Goal: Check status: Check status

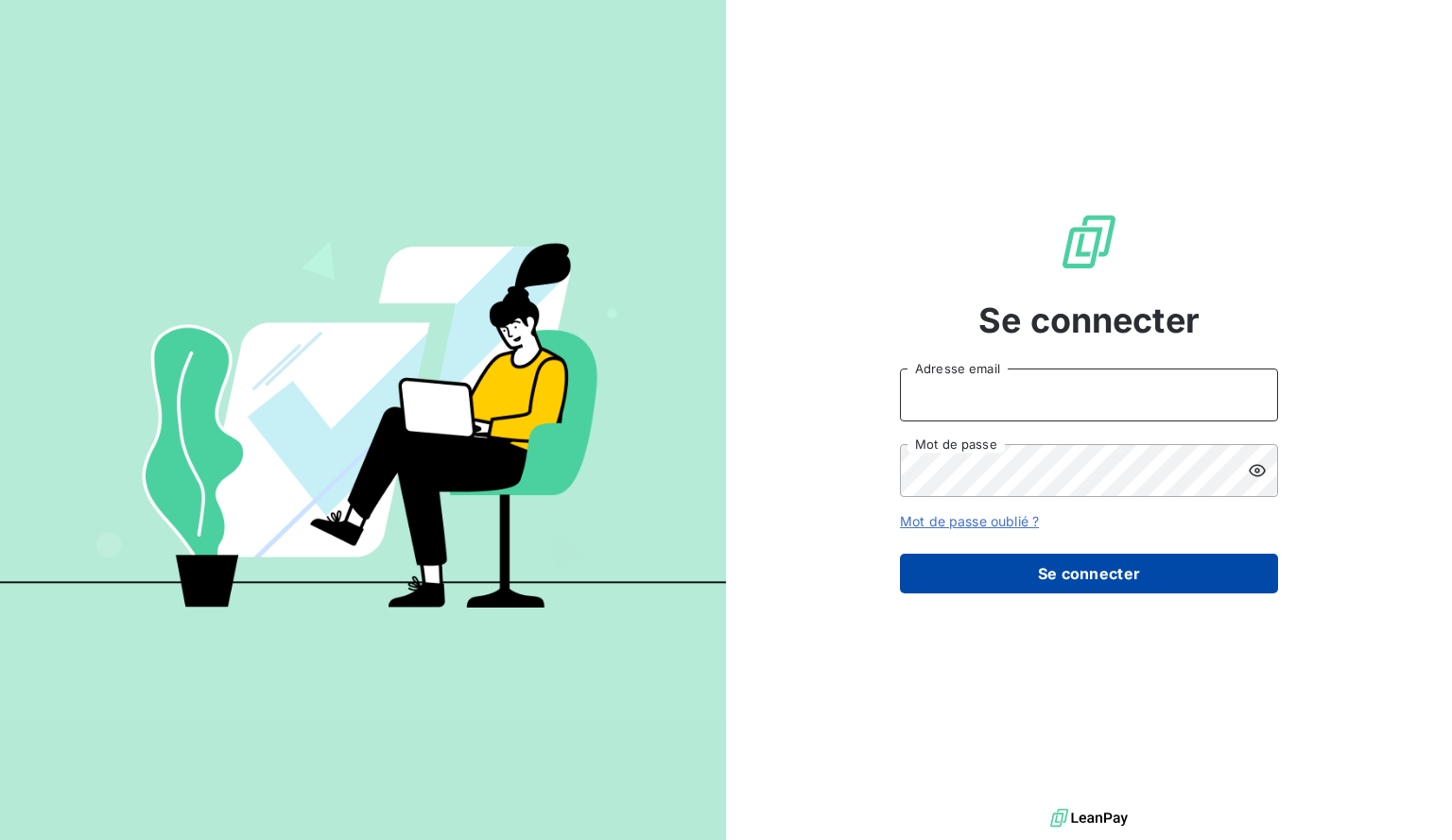
type input "[EMAIL_ADDRESS][DOMAIN_NAME]"
click at [1058, 574] on button "Se connecter" at bounding box center [1088, 573] width 378 height 40
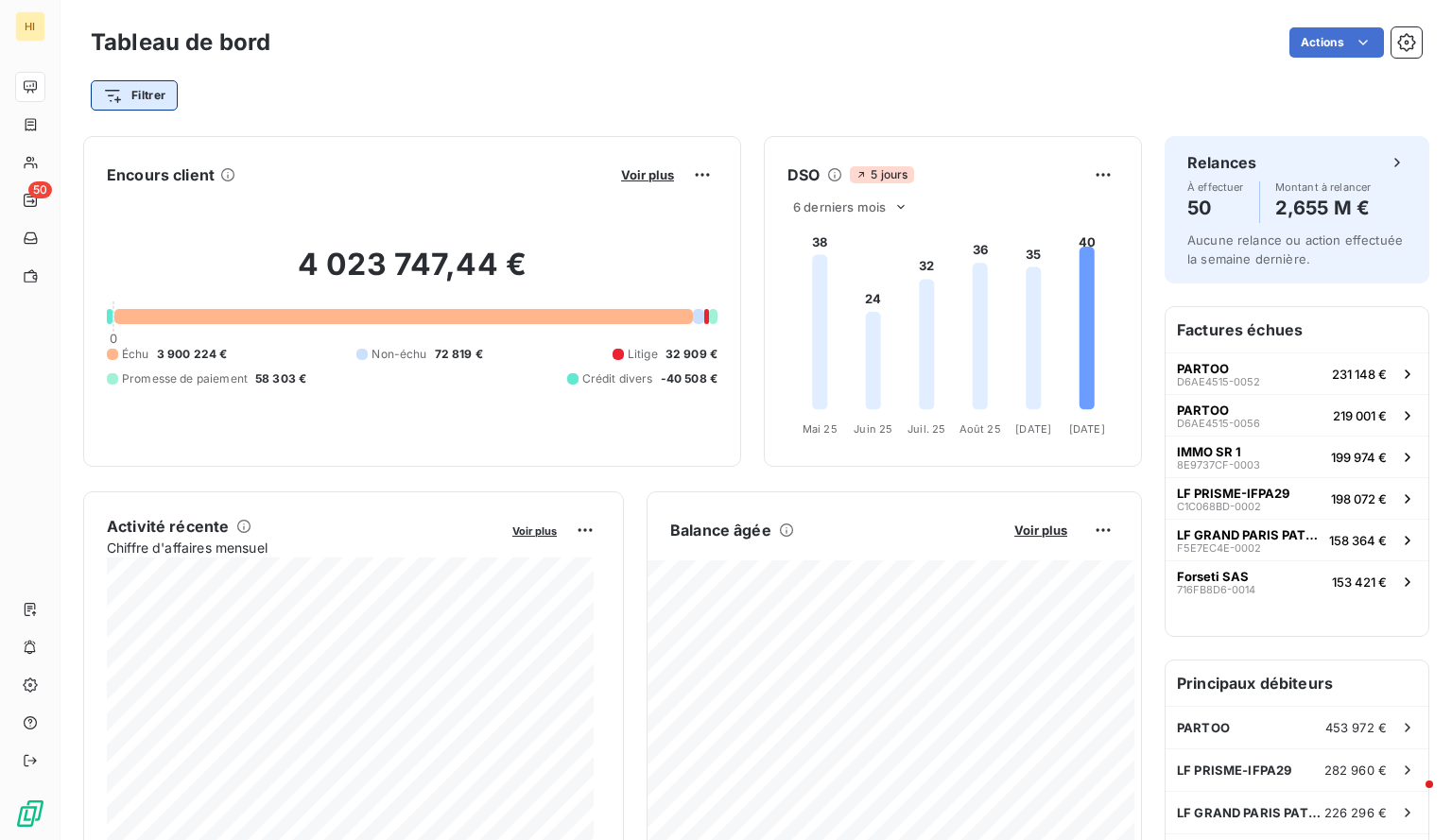
click at [165, 87] on html "HI 50 Tableau de bord Actions Filtrer Encours client Voir plus 4 023 747,44 € 0…" at bounding box center [726, 420] width 1452 height 840
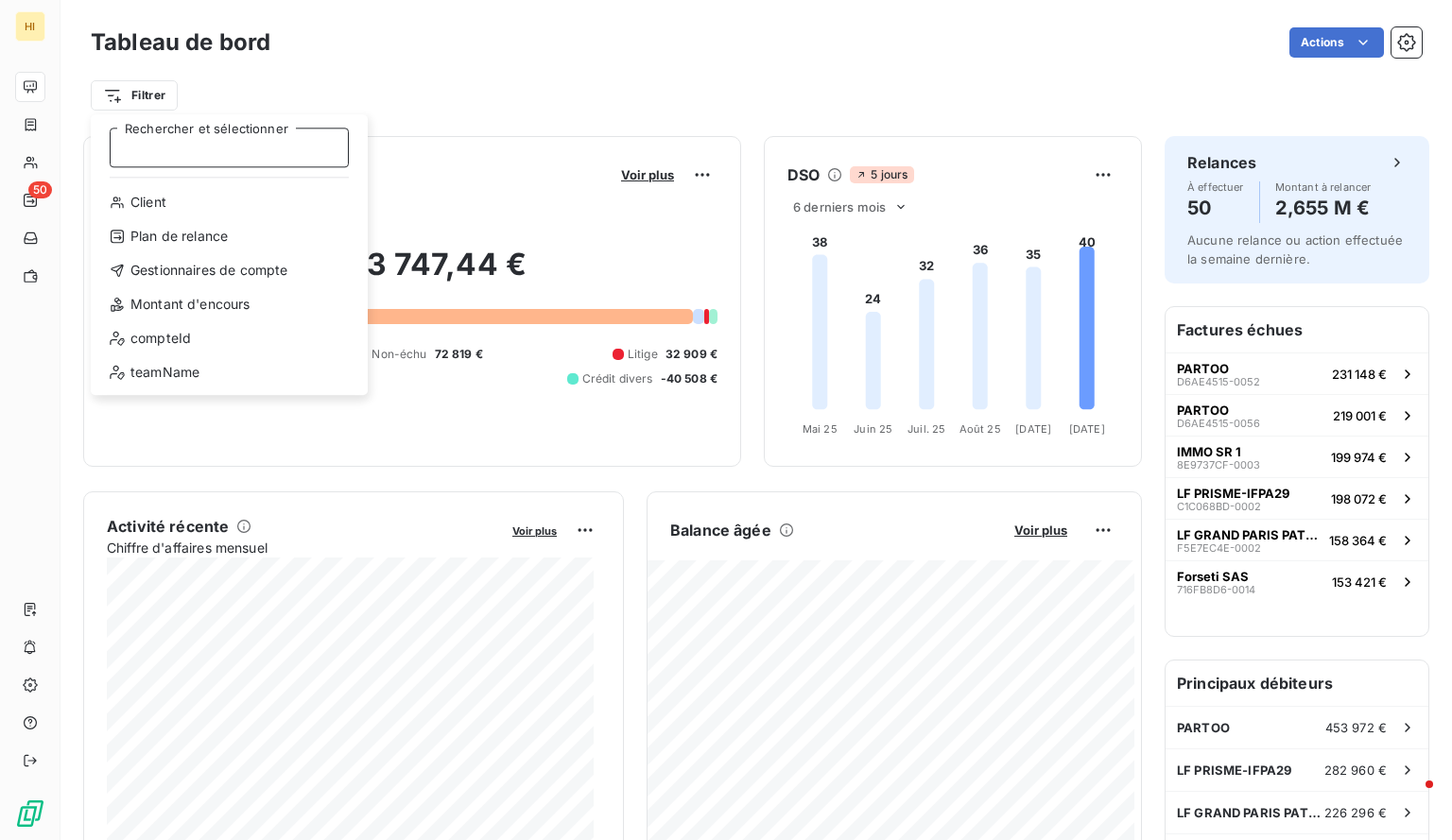
click at [202, 150] on input "Rechercher et sélectionner" at bounding box center [229, 148] width 239 height 40
click at [195, 272] on div "Gestionnaires de compte" at bounding box center [229, 270] width 262 height 30
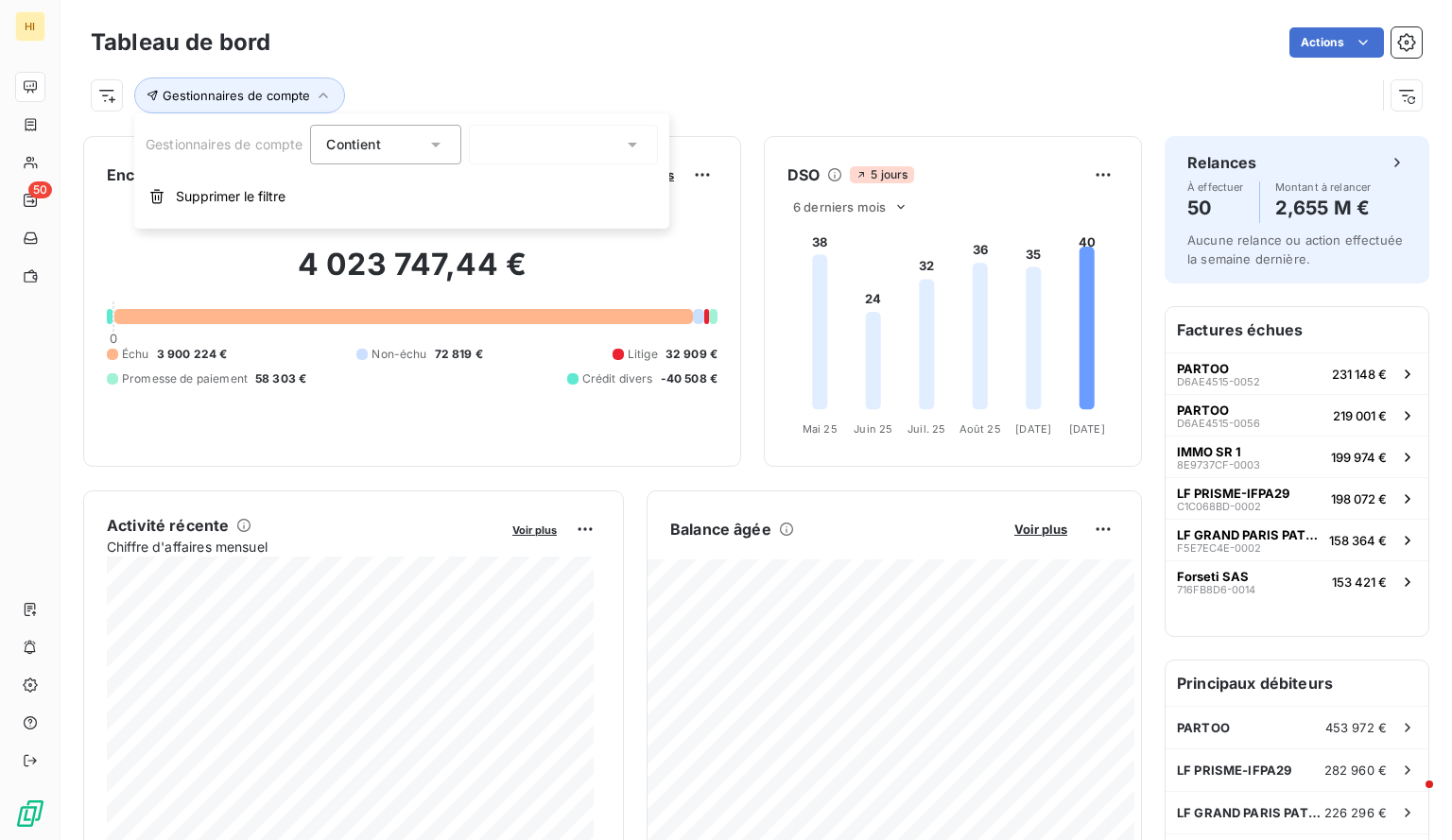
click at [490, 131] on div at bounding box center [563, 145] width 189 height 40
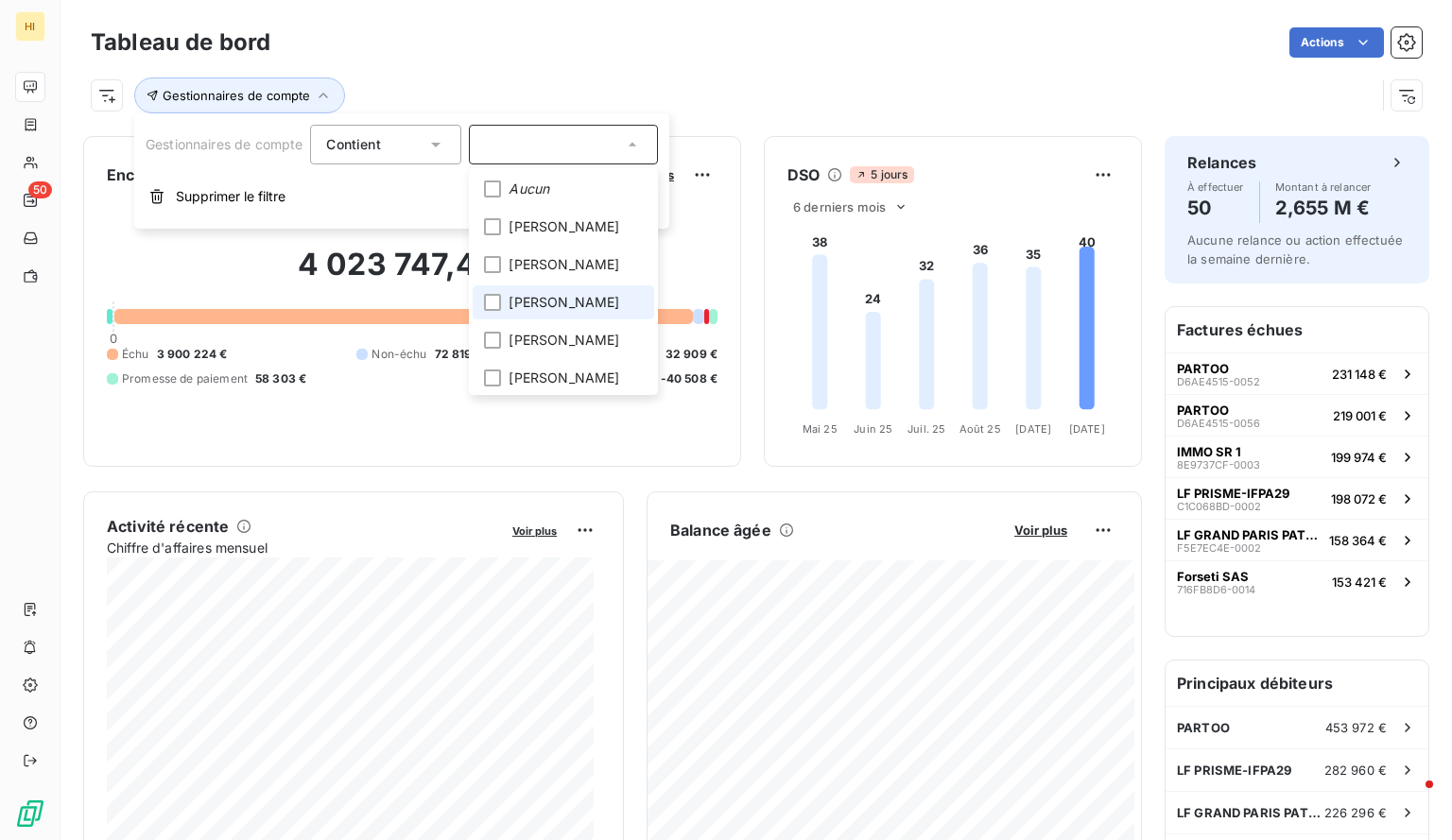
scroll to position [45, 0]
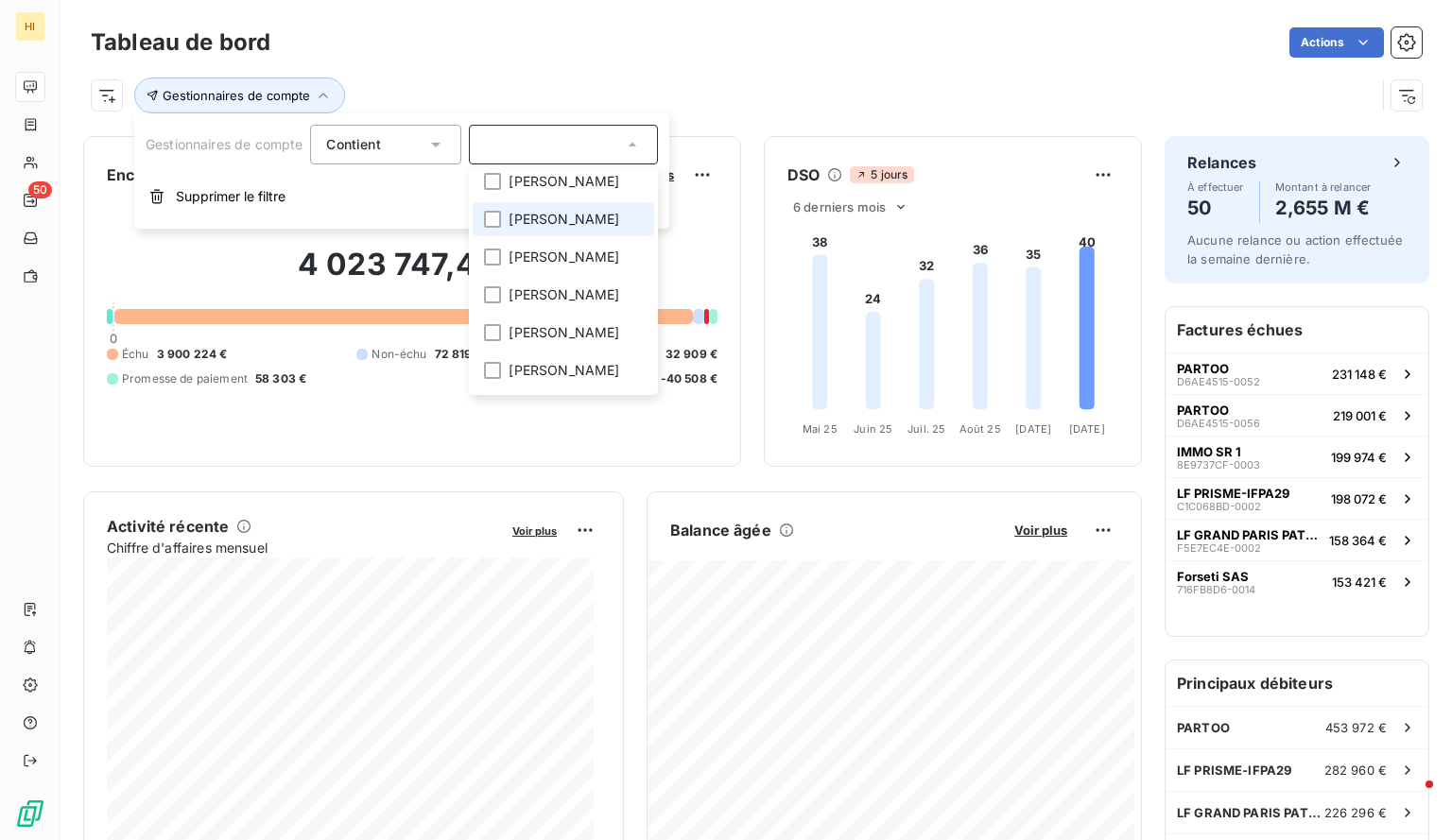
click at [514, 217] on span "[PERSON_NAME]" at bounding box center [564, 219] width 111 height 19
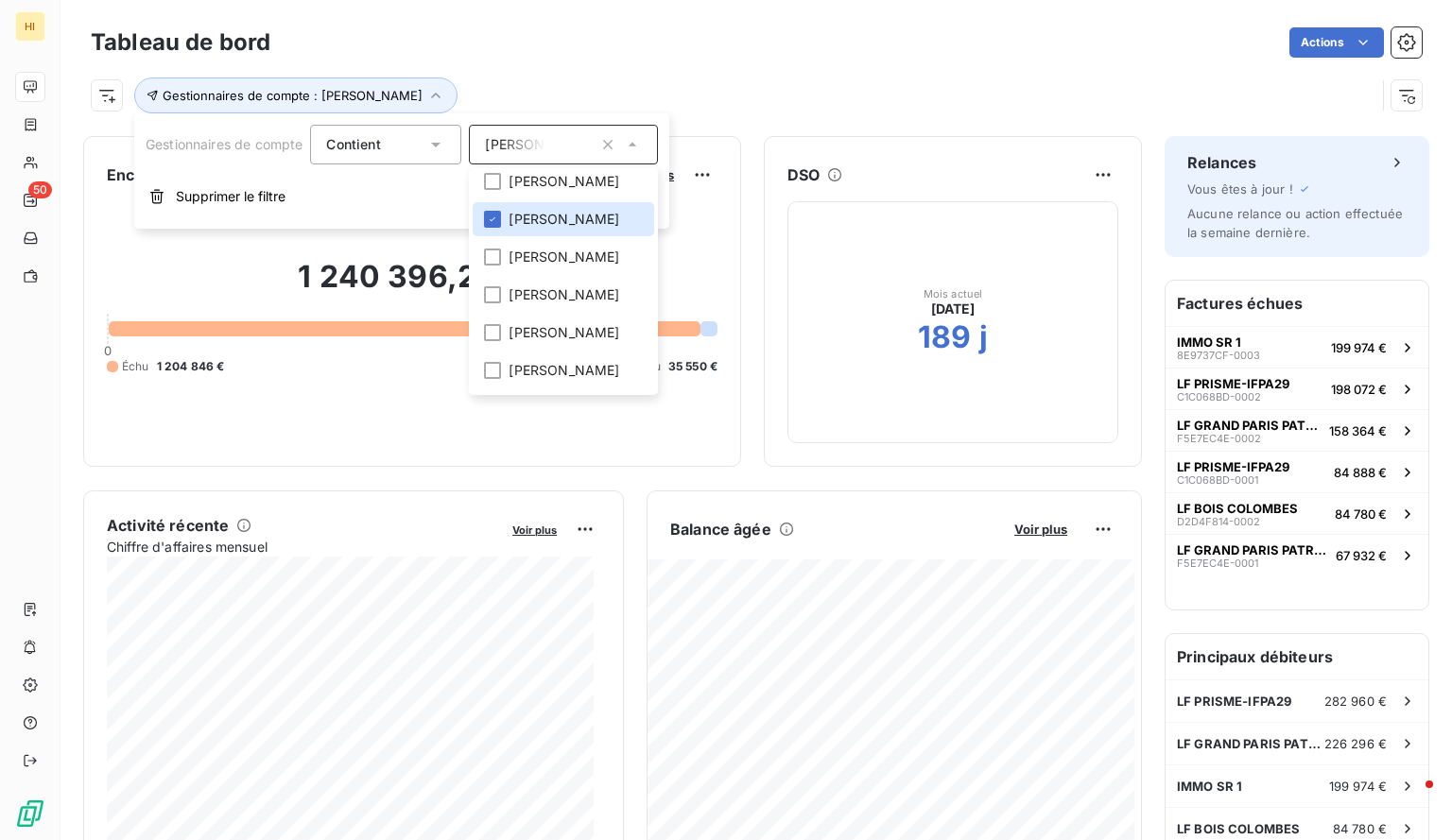
click at [477, 81] on div "Gestionnaires de compte : [PERSON_NAME]" at bounding box center [732, 96] width 1284 height 36
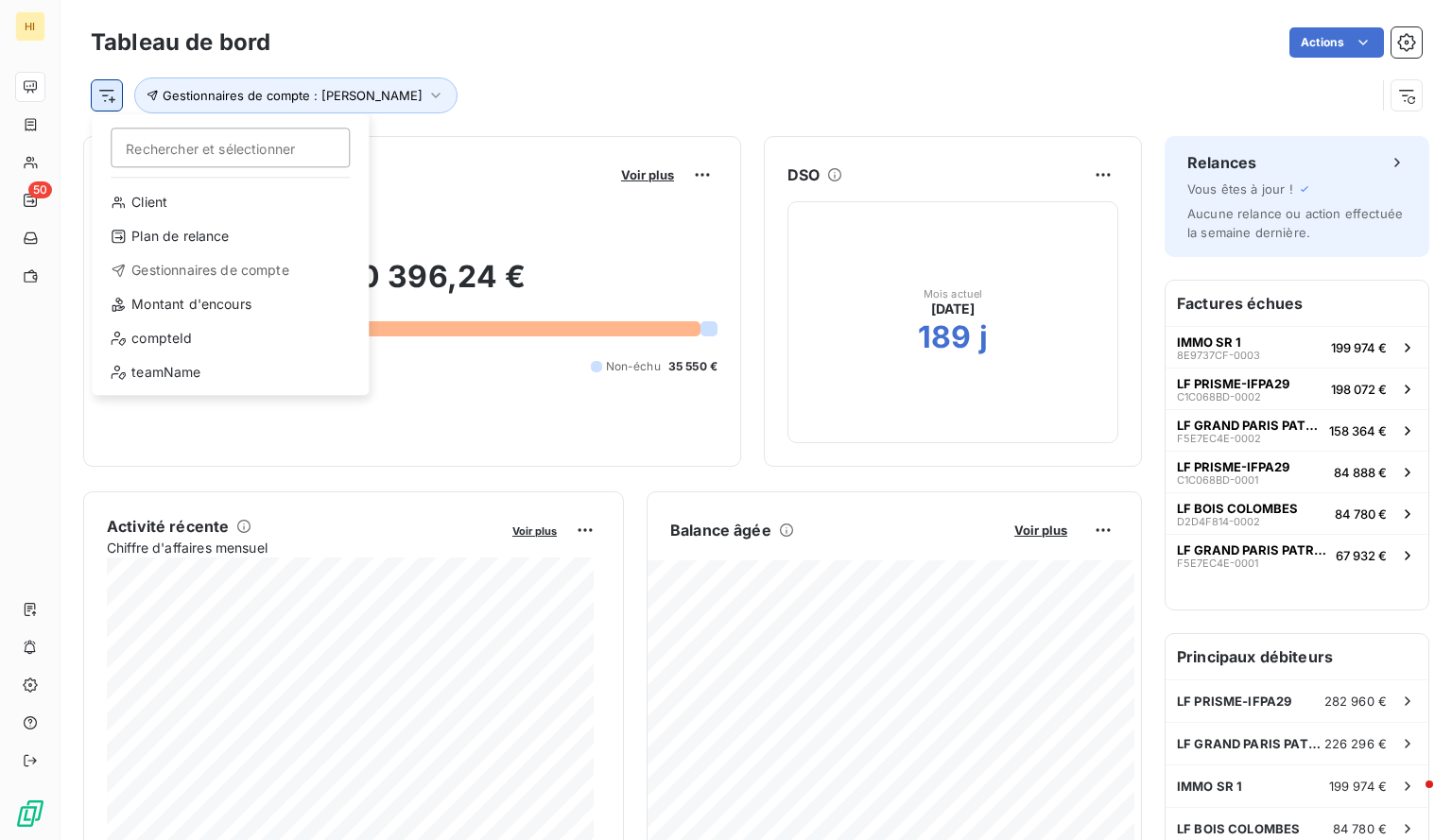
click at [106, 93] on html "HI 50 Tableau de bord Actions Rechercher et sélectionner Client Plan de relance…" at bounding box center [726, 420] width 1452 height 840
click at [213, 334] on div "compteId" at bounding box center [230, 338] width 262 height 30
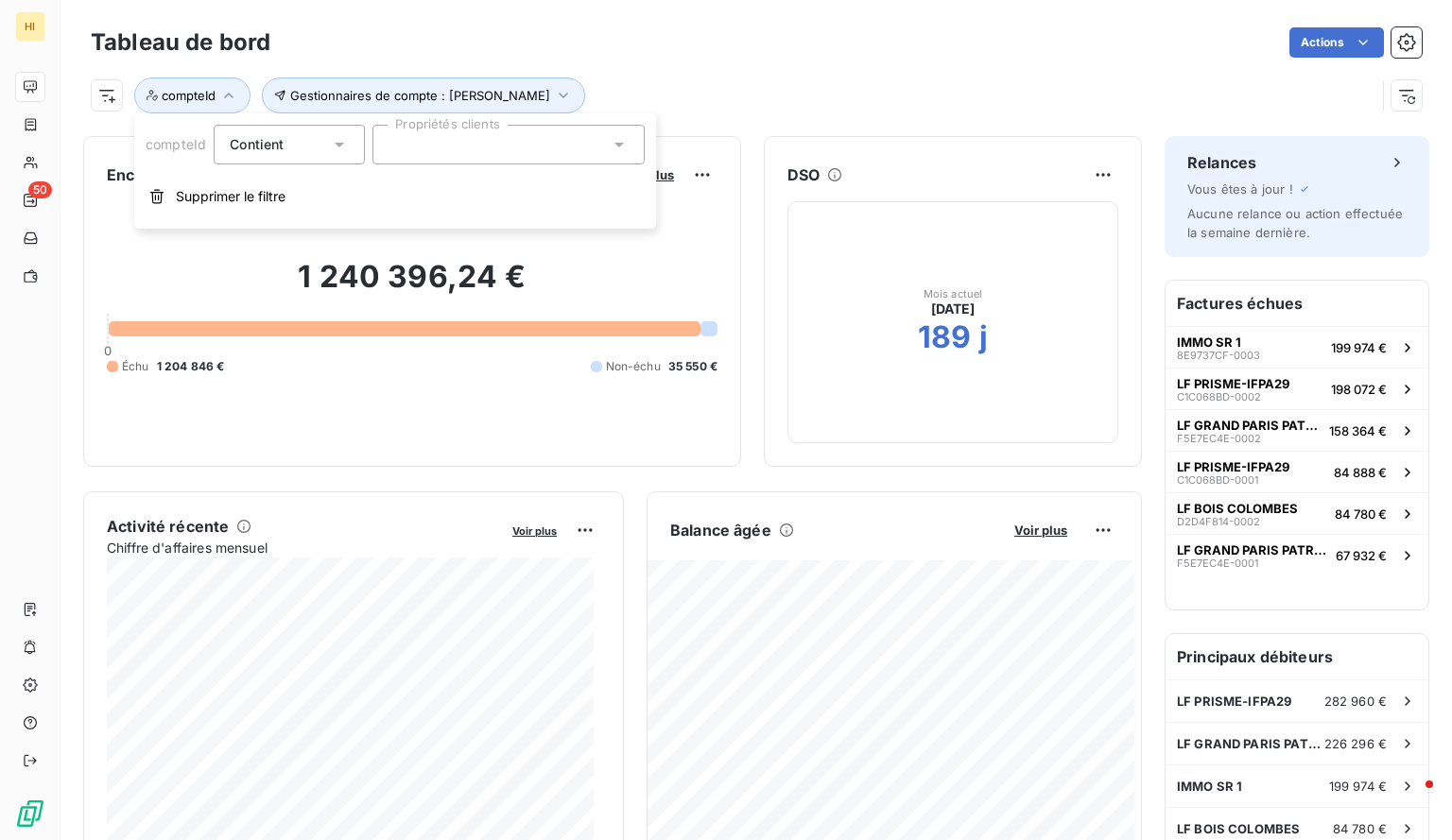
click at [475, 137] on div at bounding box center [509, 145] width 272 height 40
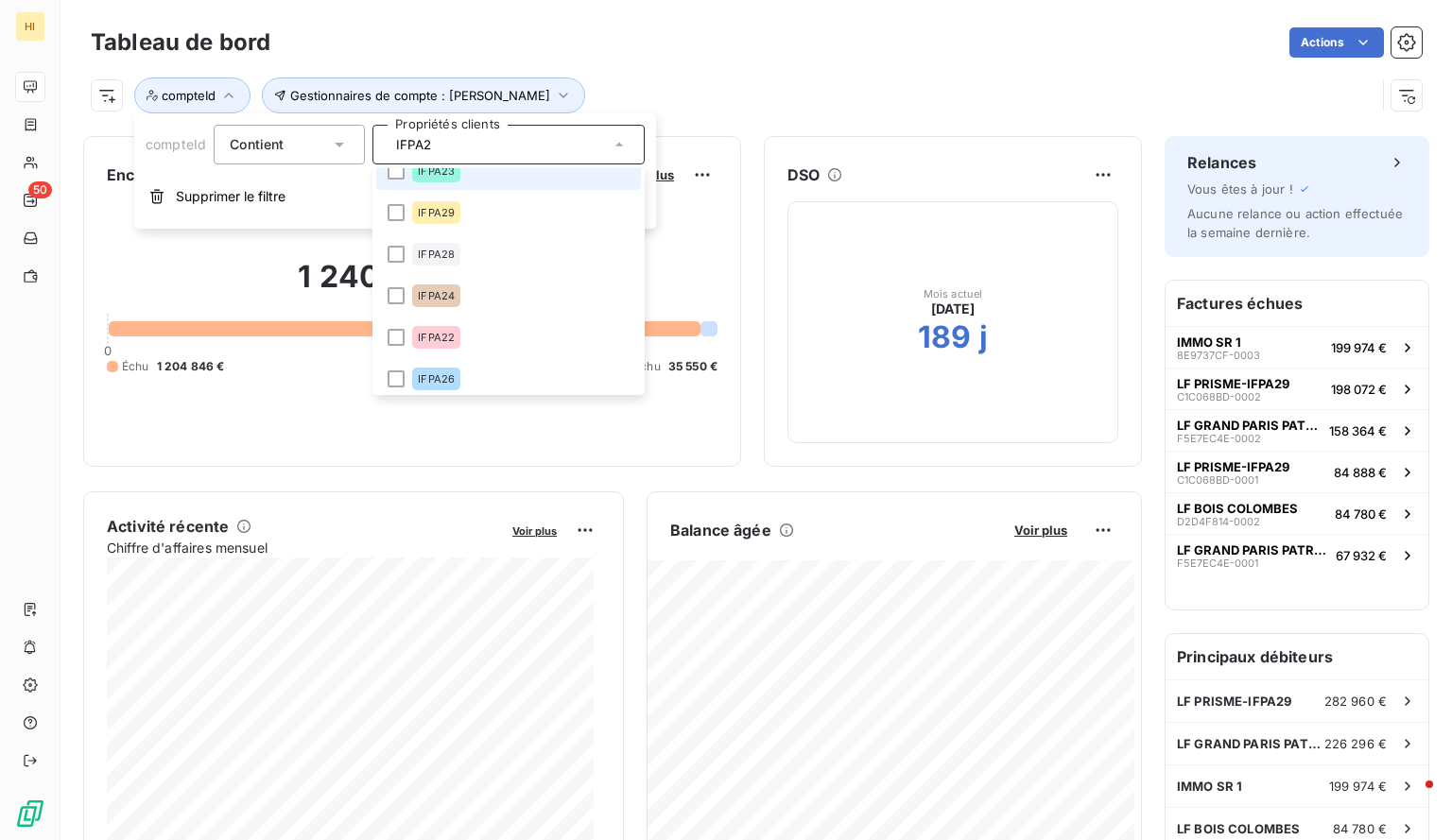
scroll to position [134, 0]
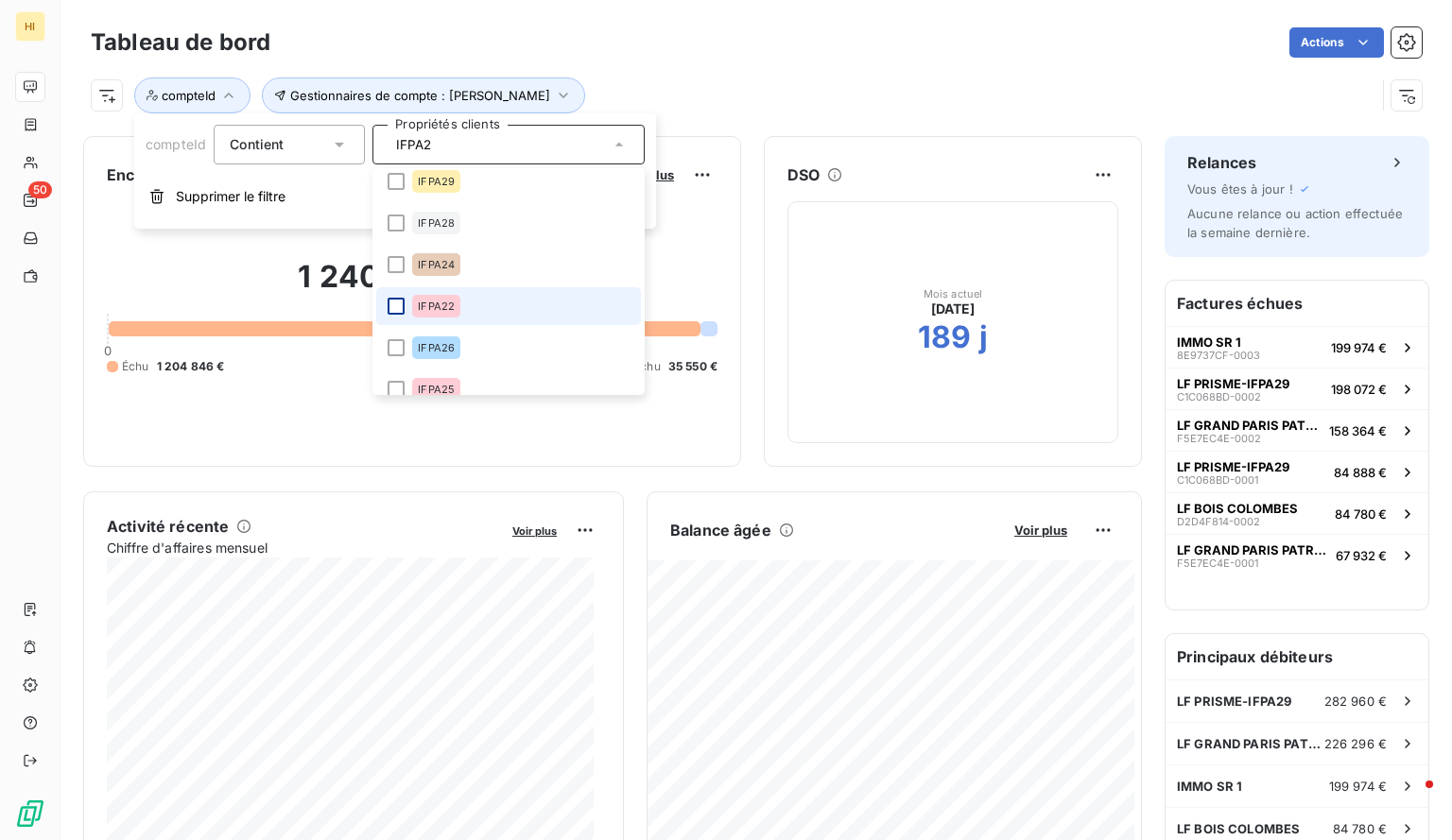
type input "IFPA2"
click at [398, 313] on div at bounding box center [396, 306] width 17 height 17
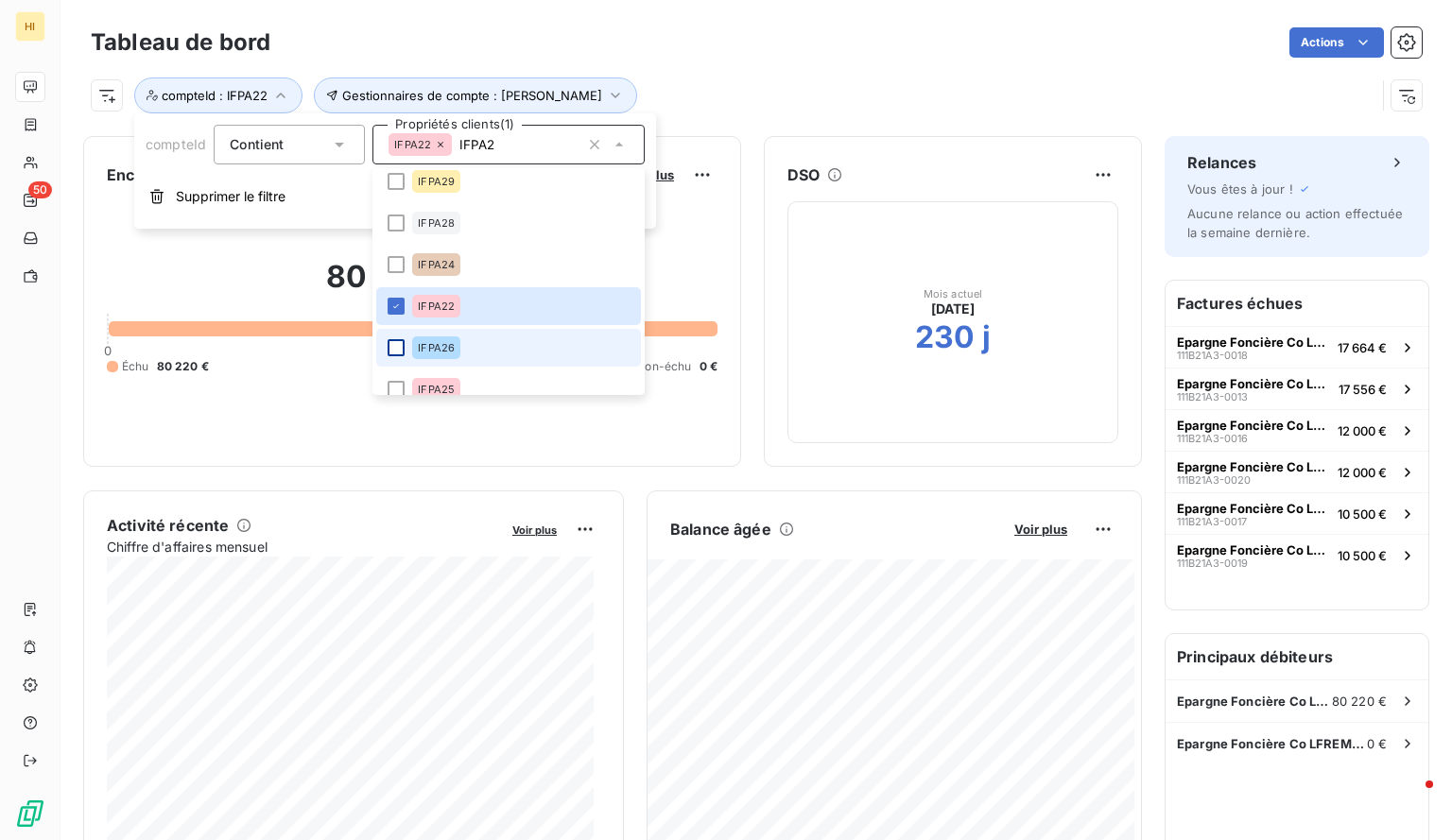
click at [397, 346] on div at bounding box center [396, 348] width 17 height 17
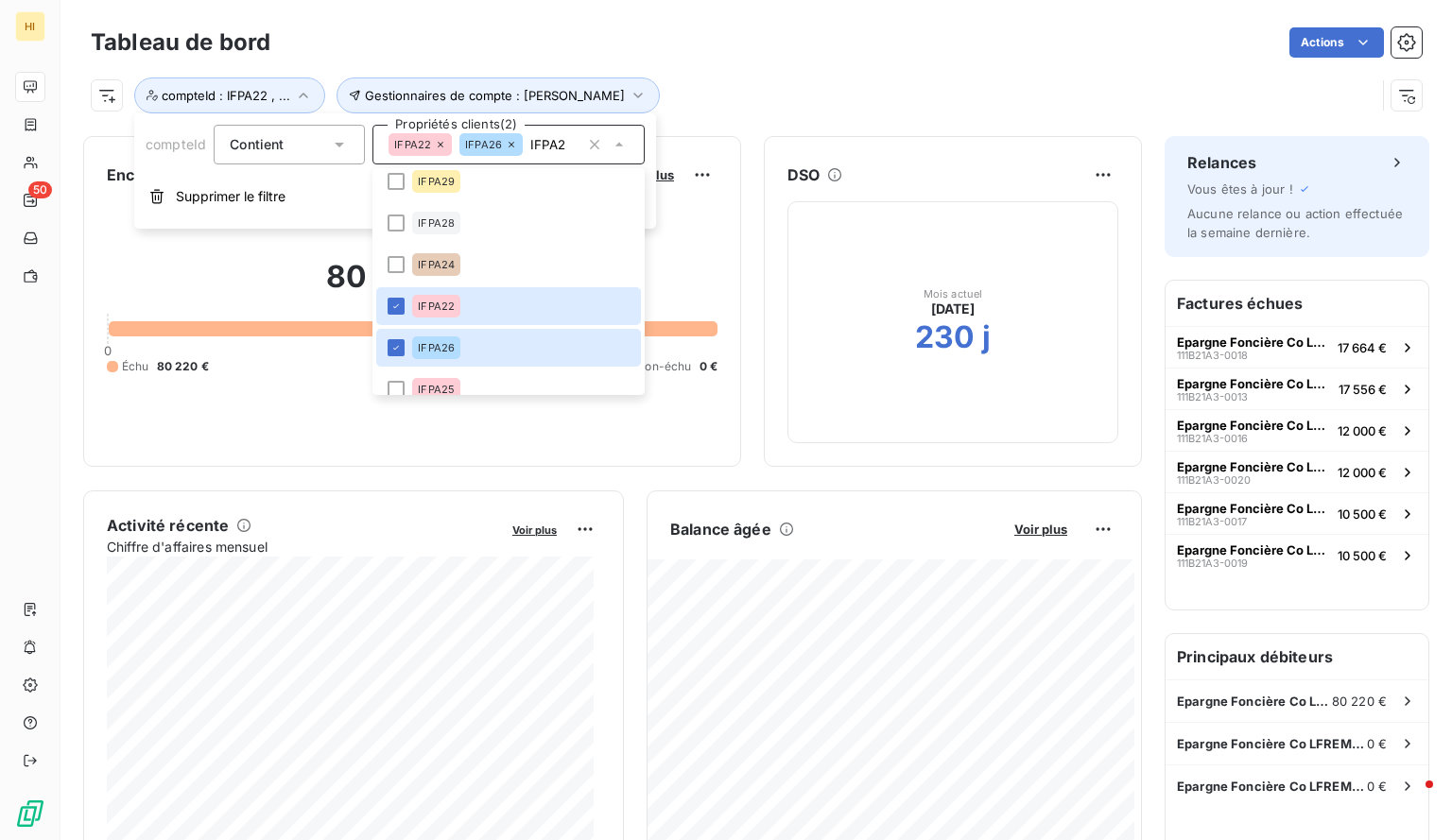
click at [751, 76] on div "Gestionnaires de compte : [PERSON_NAME] : IFPA22 , ..." at bounding box center [756, 87] width 1331 height 51
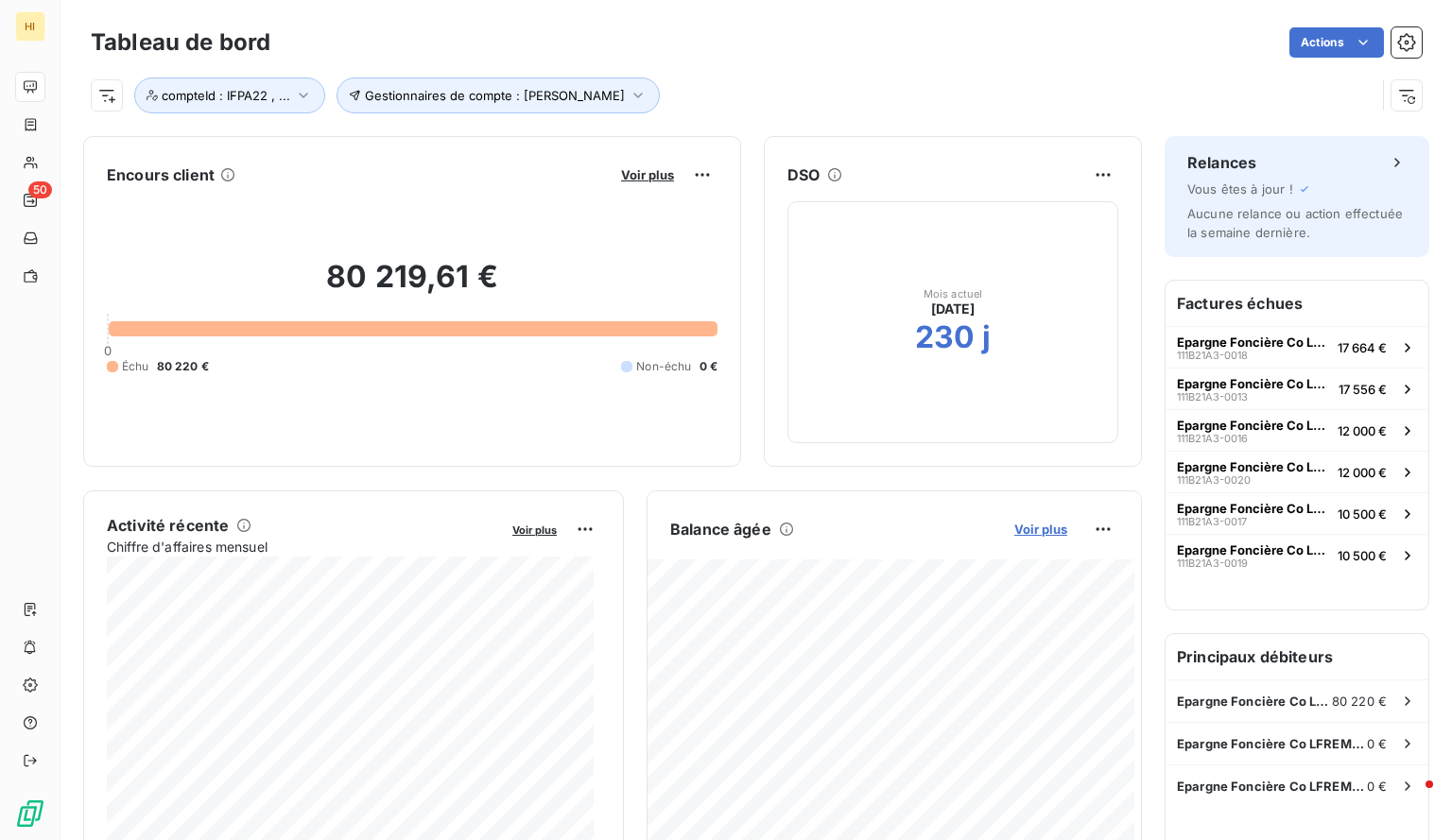
click at [1032, 523] on span "Voir plus" at bounding box center [1040, 528] width 53 height 15
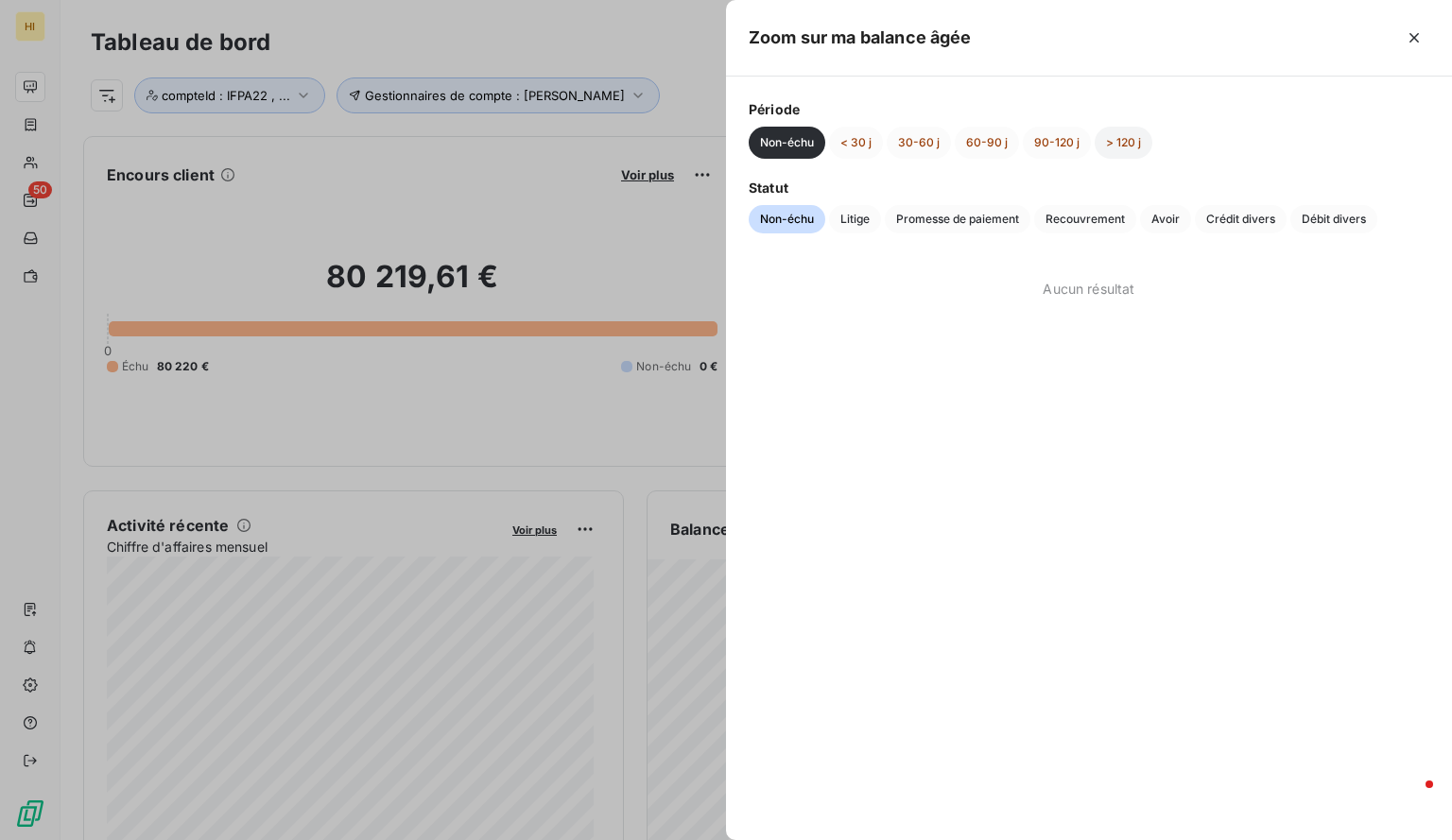
click at [1113, 143] on button "> 120 j" at bounding box center [1123, 143] width 58 height 32
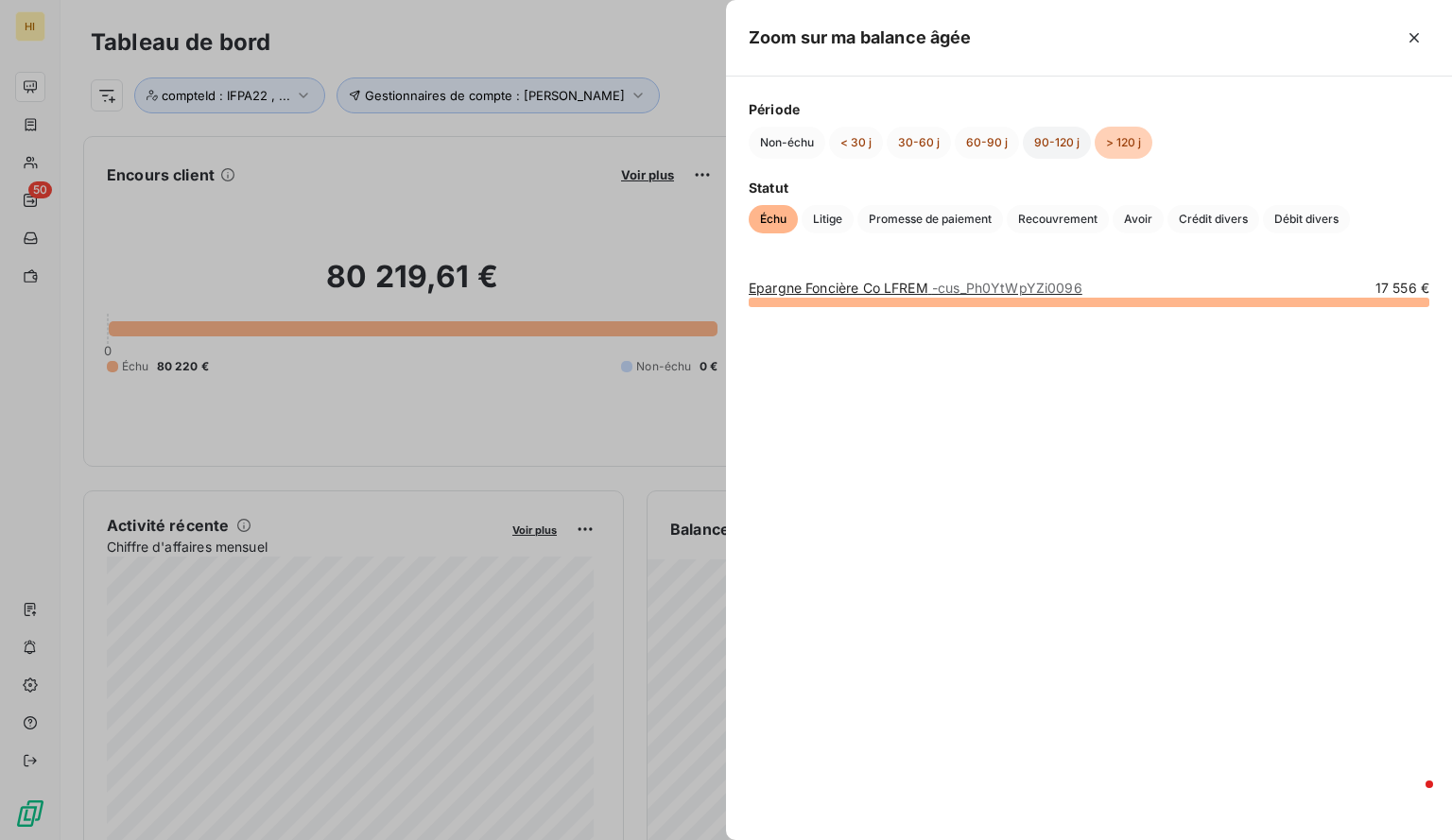
click at [1043, 141] on button "90-120 j" at bounding box center [1056, 143] width 68 height 32
click at [984, 152] on button "60-90 j" at bounding box center [986, 143] width 64 height 32
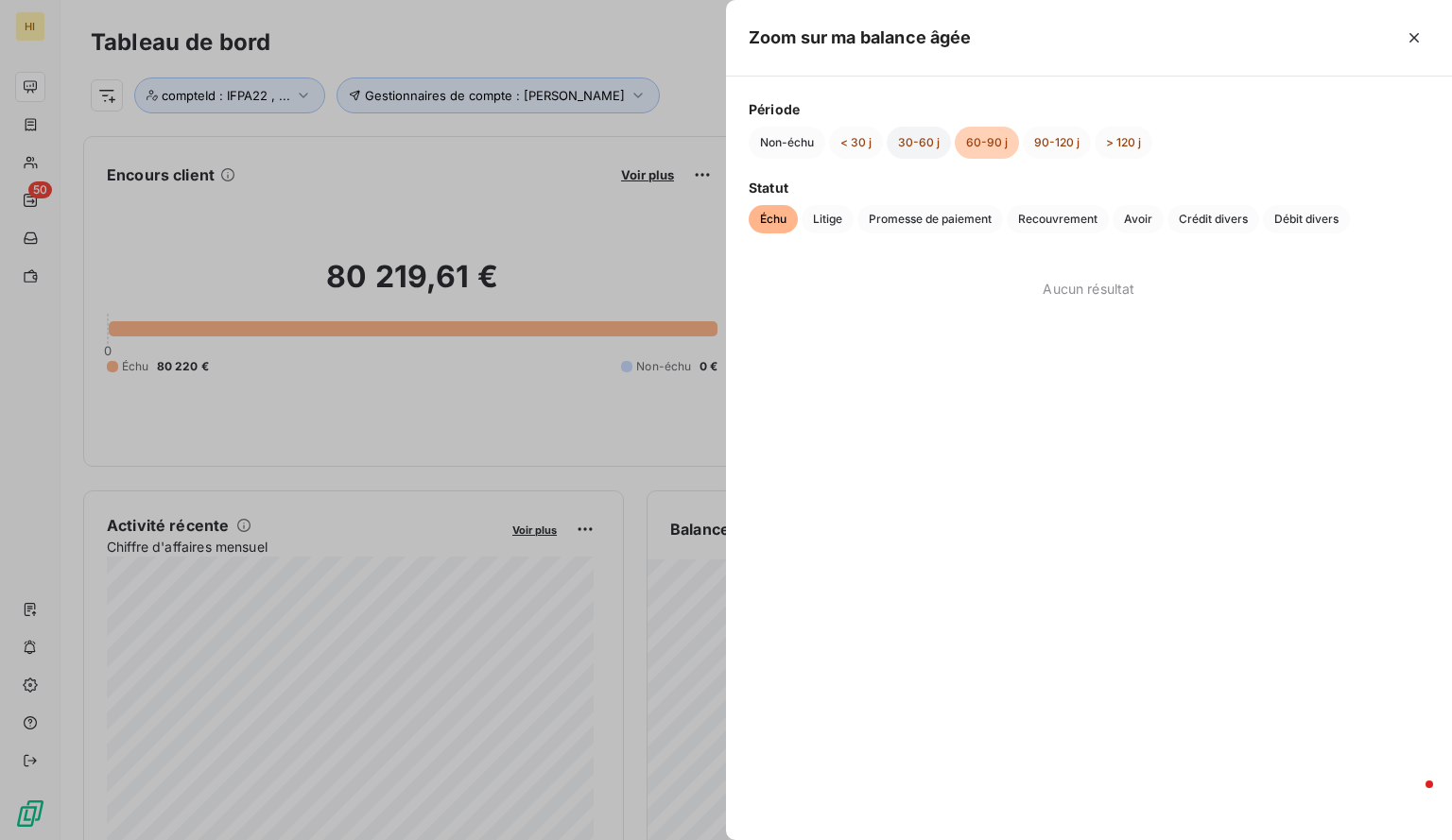
click at [914, 138] on button "30-60 j" at bounding box center [918, 143] width 64 height 32
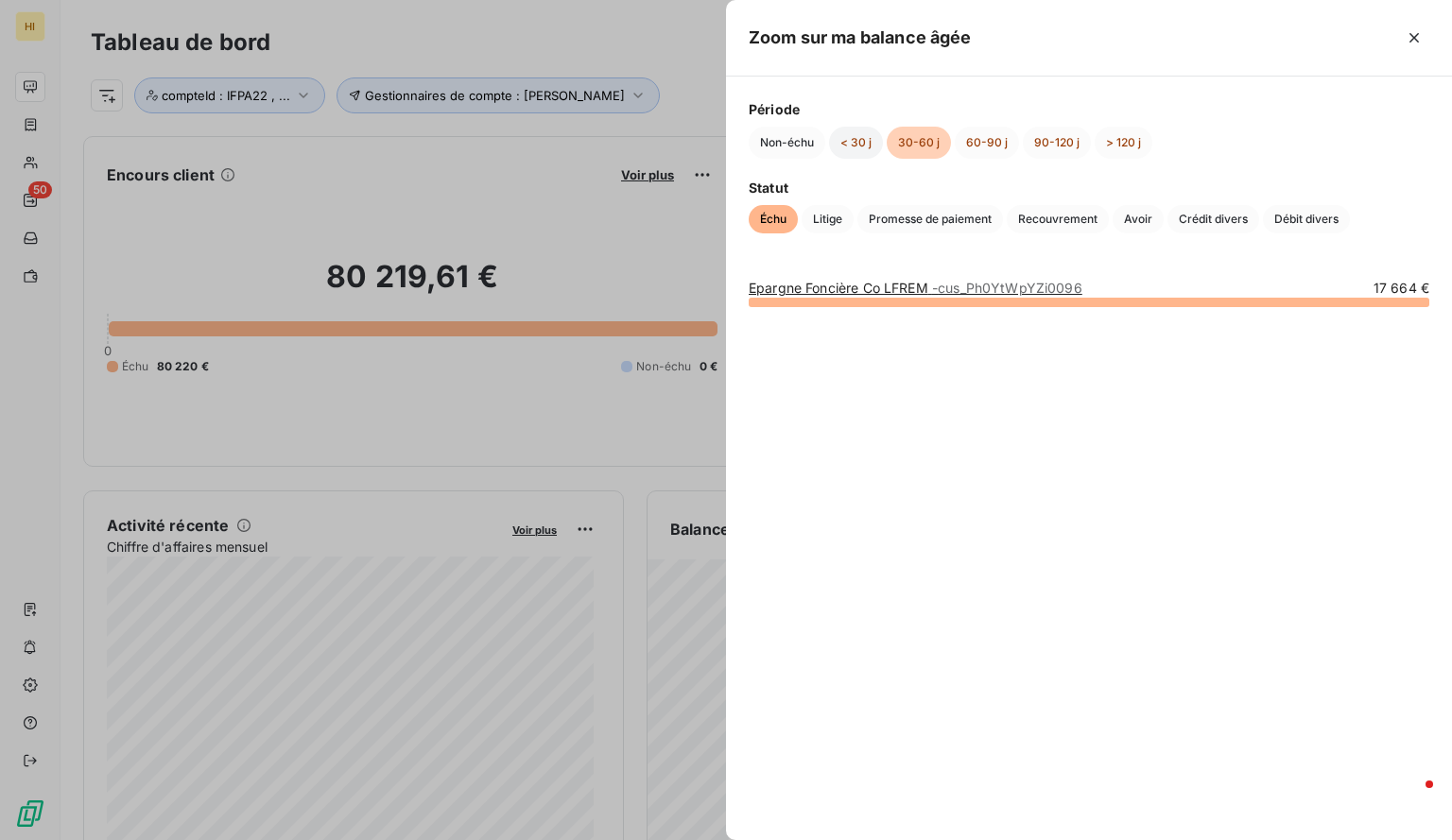
click at [856, 145] on button "< 30 j" at bounding box center [855, 143] width 54 height 32
click at [792, 145] on button "Non-échu" at bounding box center [786, 143] width 77 height 32
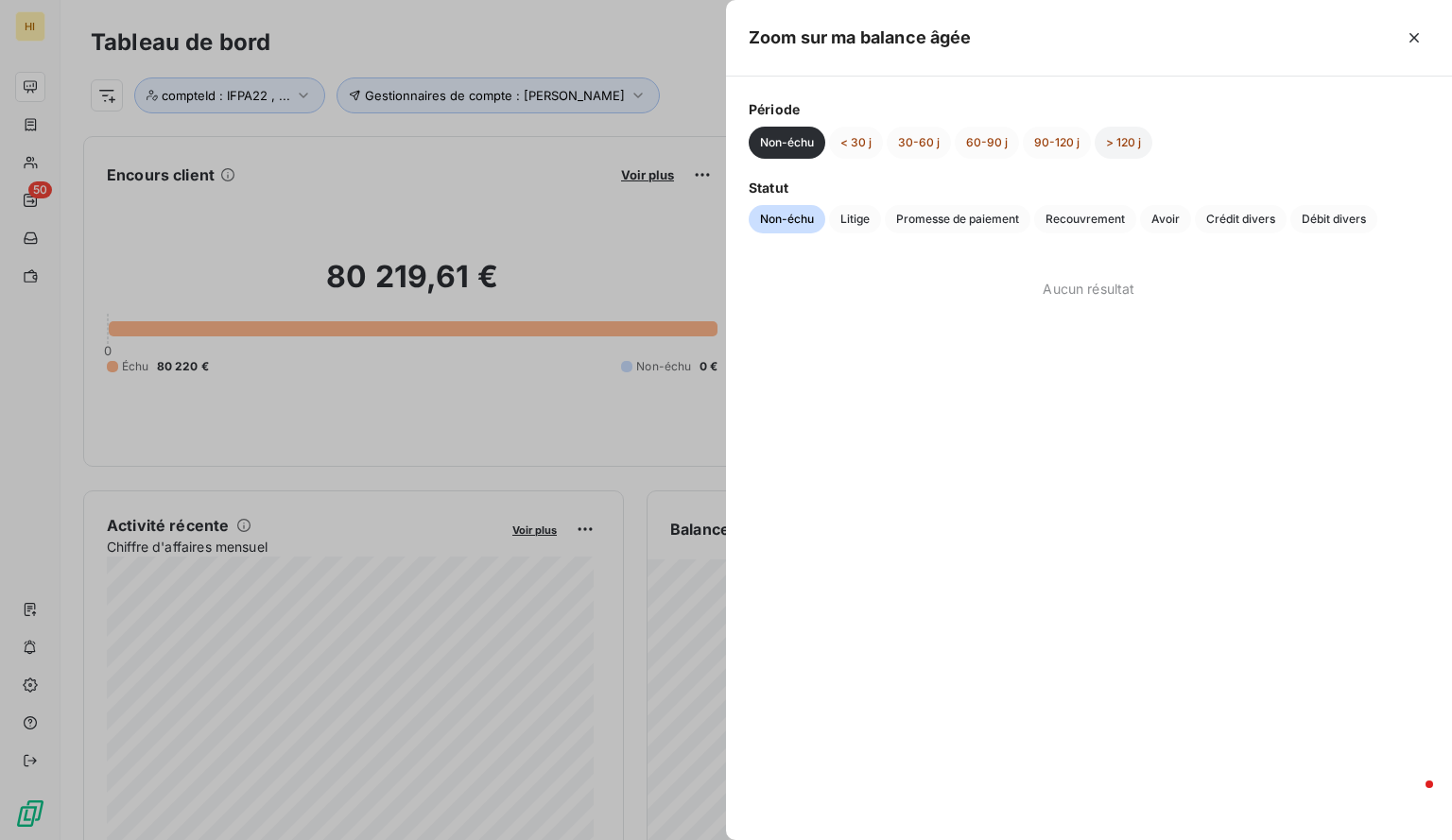
click at [1128, 143] on button "> 120 j" at bounding box center [1123, 143] width 58 height 32
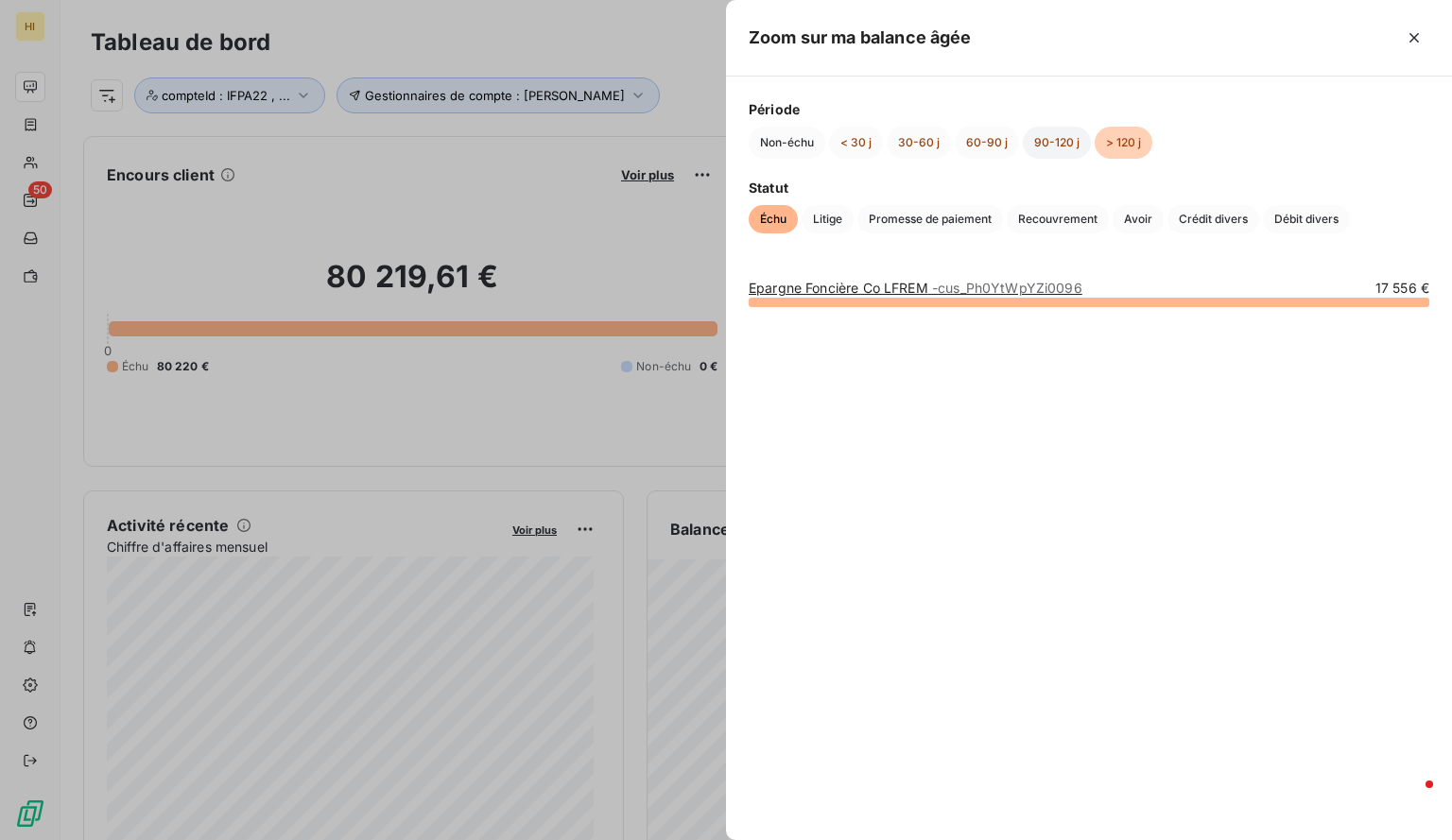
click at [1068, 148] on button "90-120 j" at bounding box center [1056, 143] width 68 height 32
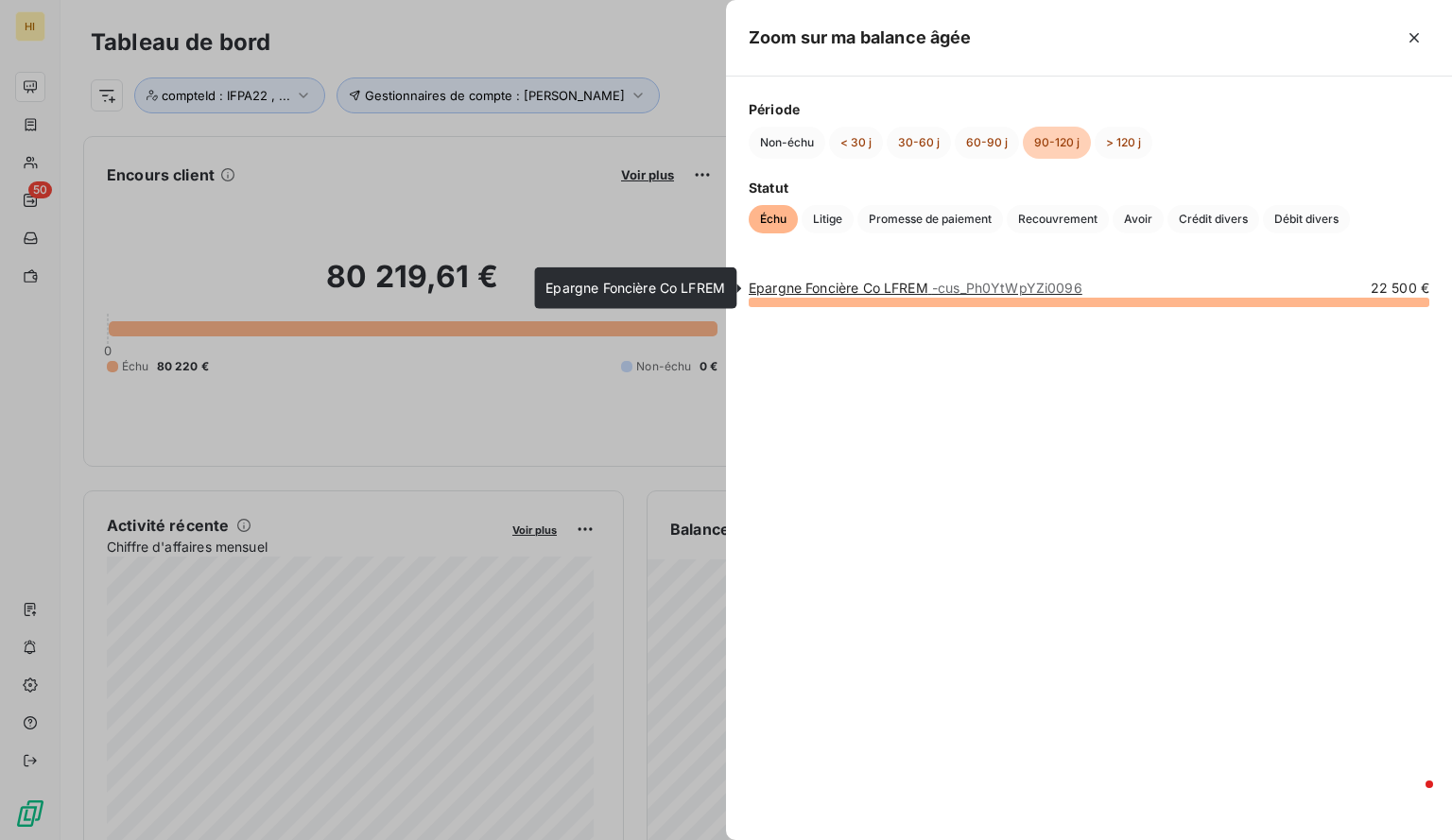
click at [1024, 284] on span "- cus_Ph0YtWpYZi0096" at bounding box center [1006, 288] width 150 height 16
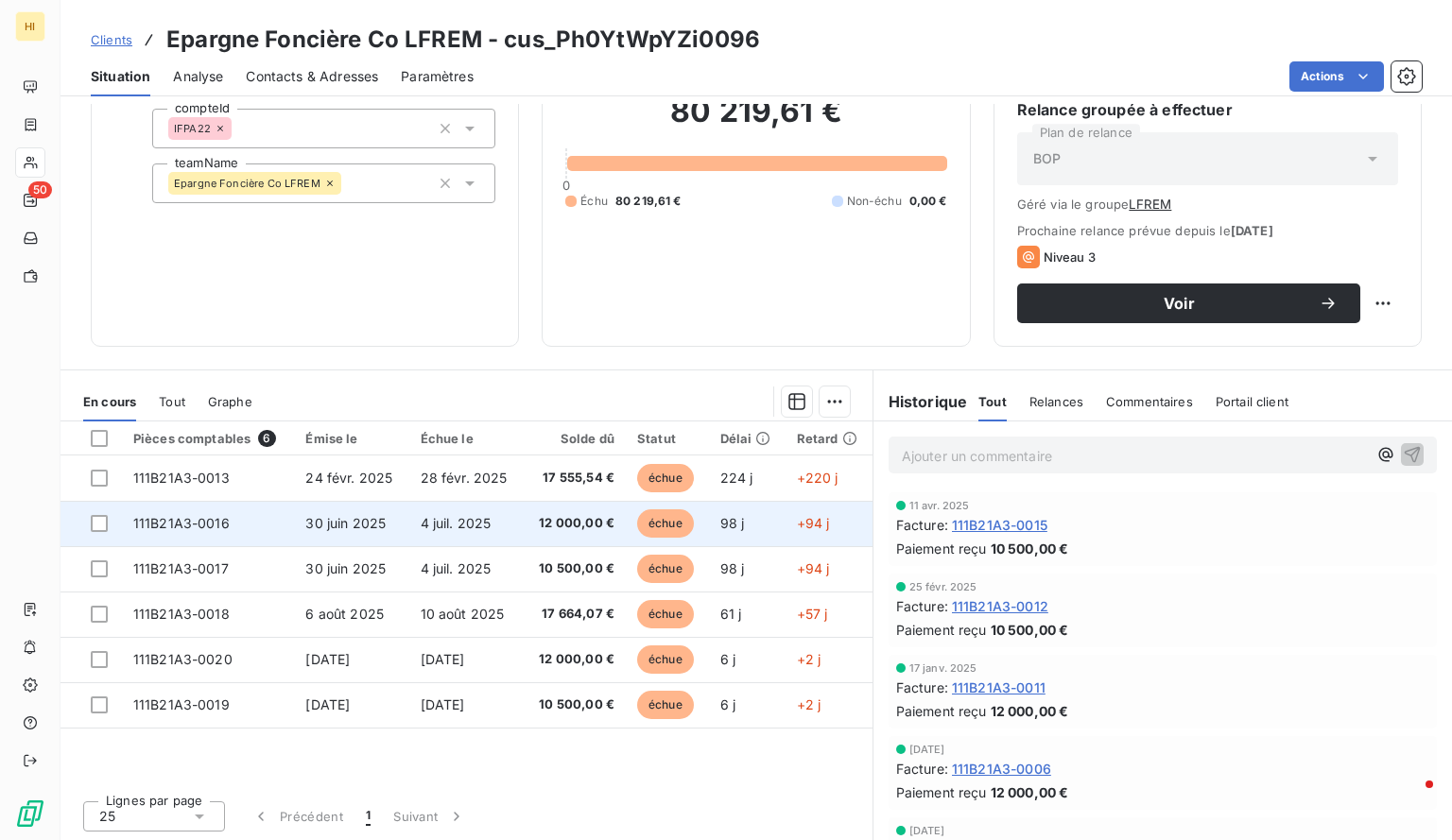
scroll to position [183, 0]
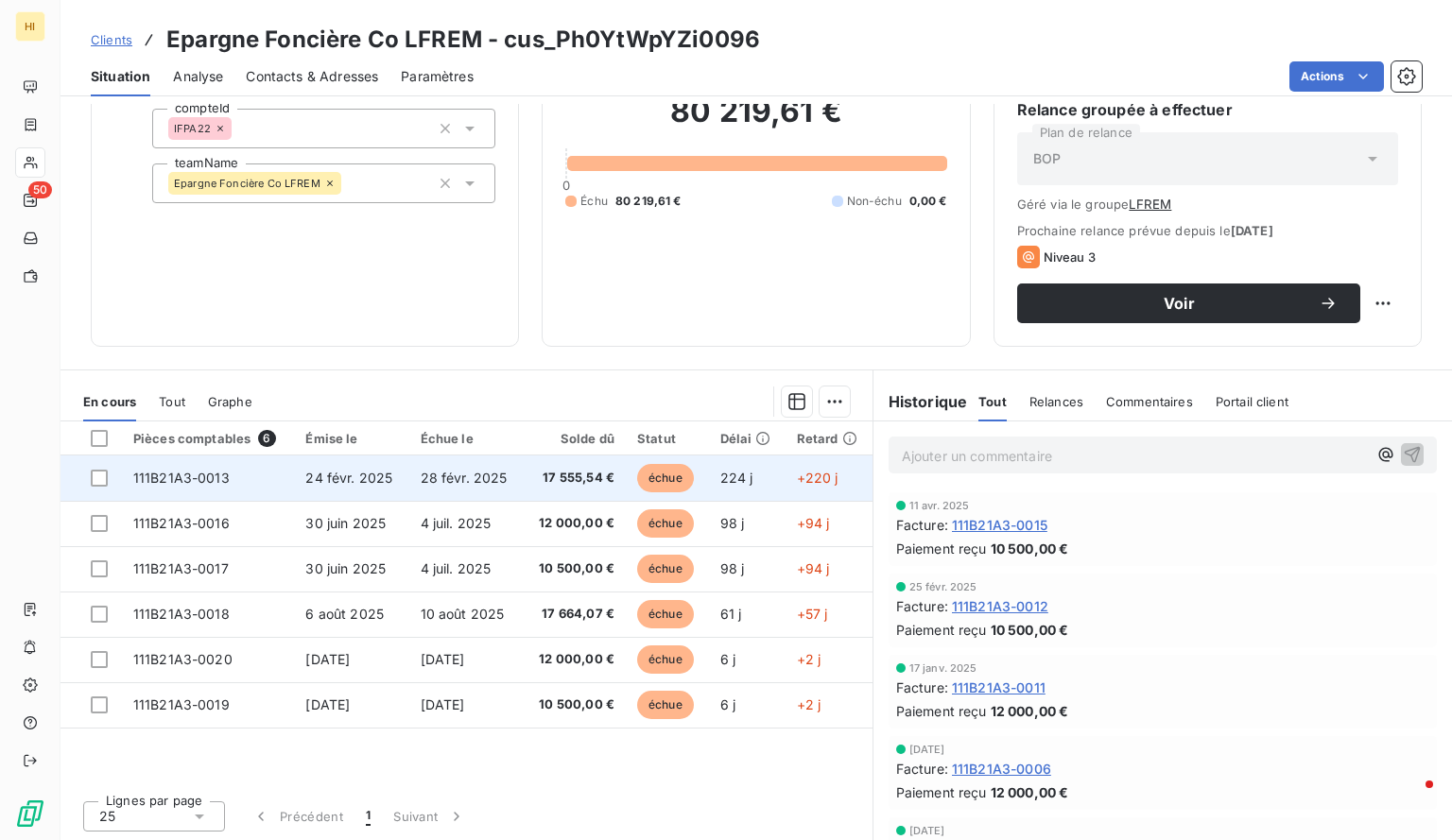
click at [392, 477] on td "24 févr. 2025" at bounding box center [351, 477] width 114 height 45
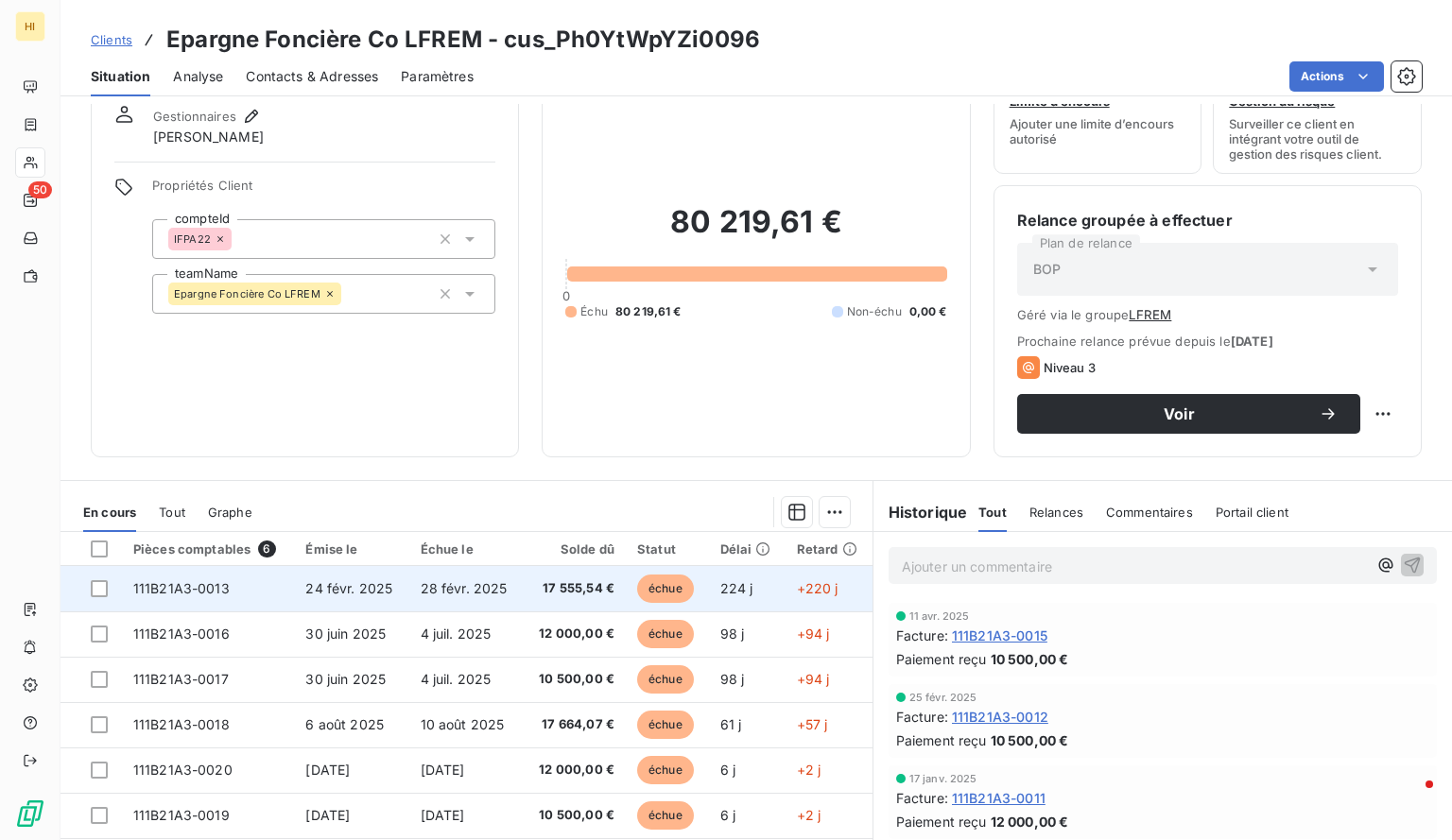
scroll to position [74, 0]
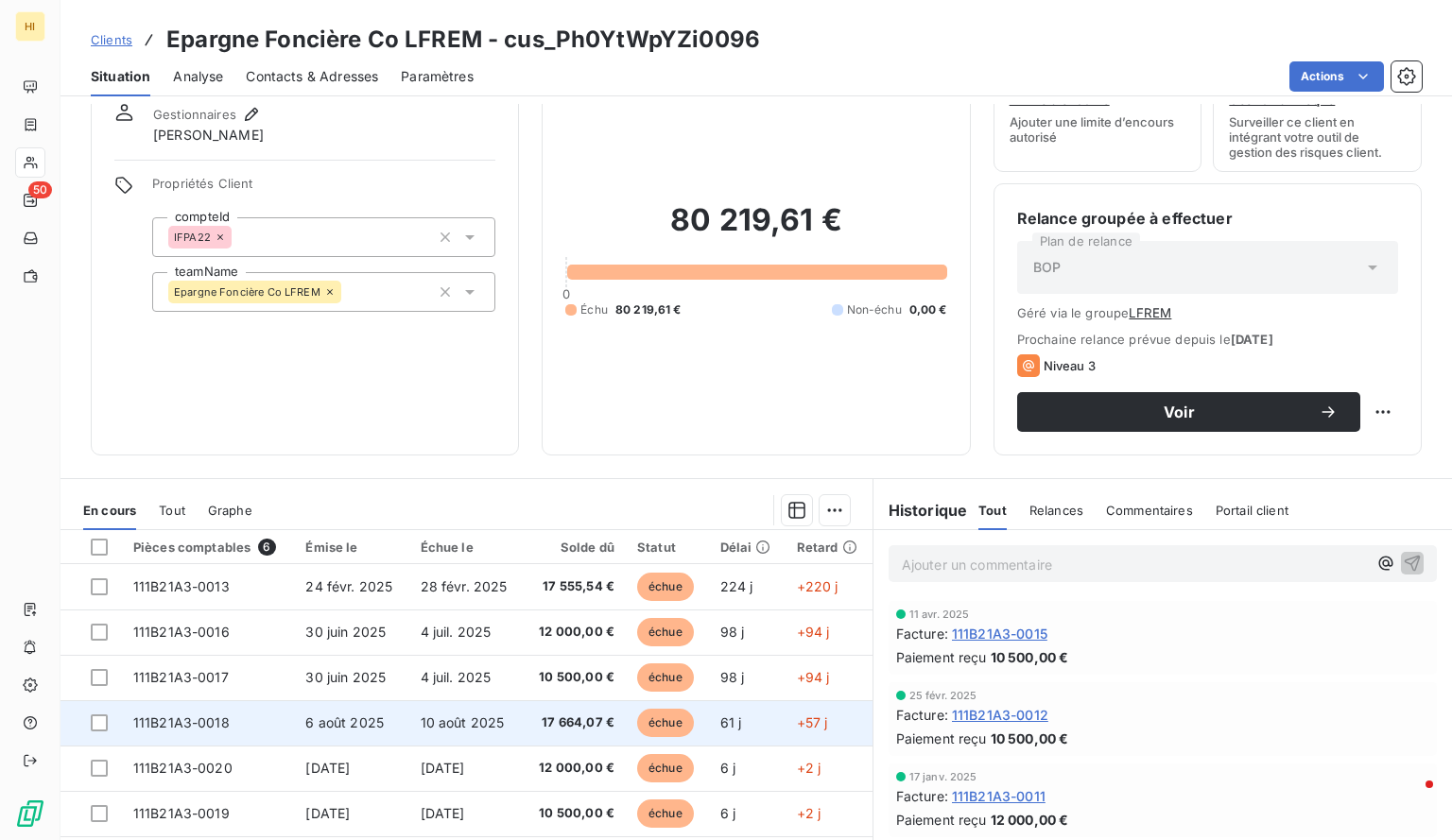
click at [481, 709] on td "10 août 2025" at bounding box center [467, 722] width 114 height 45
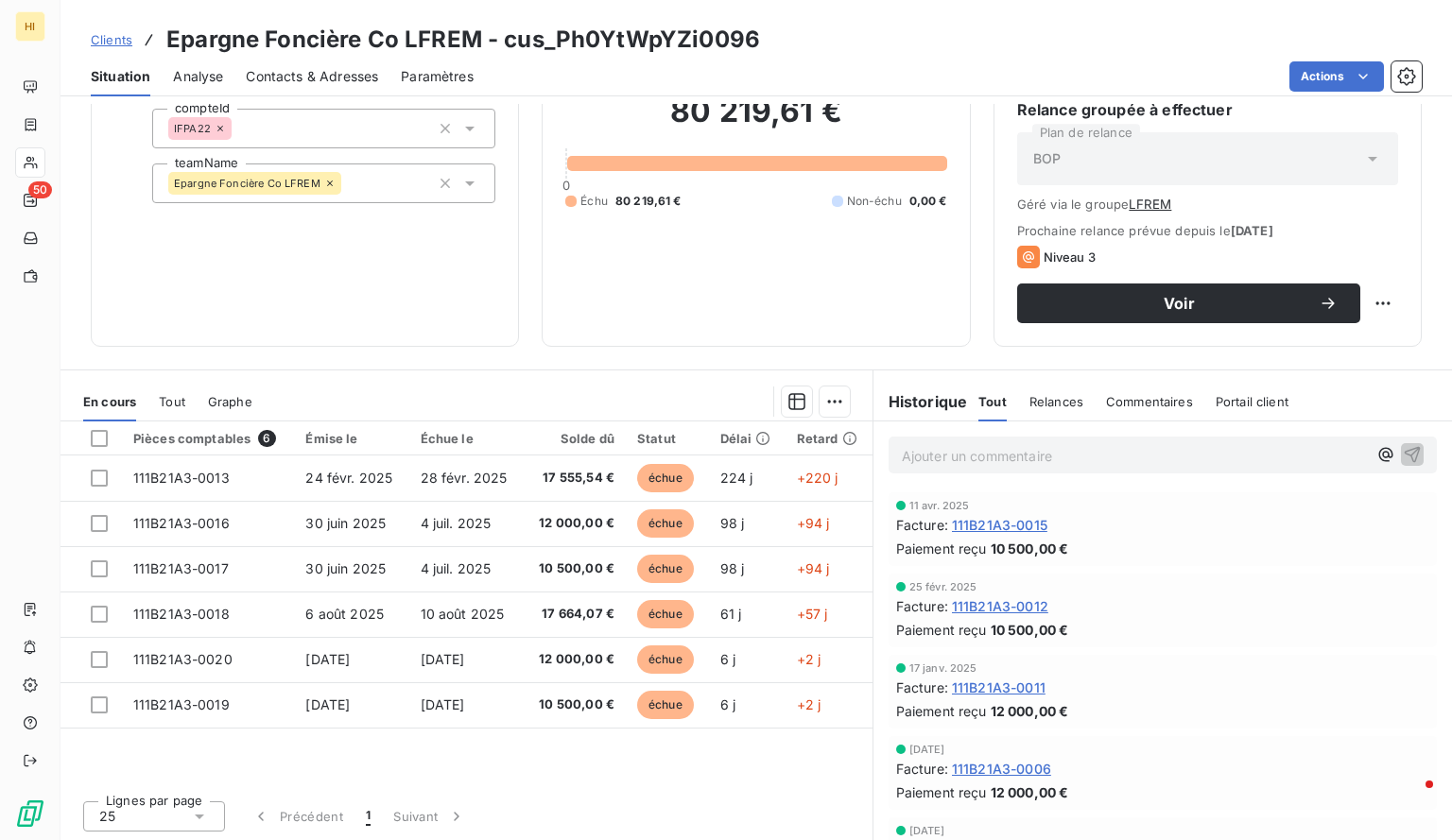
scroll to position [182, 0]
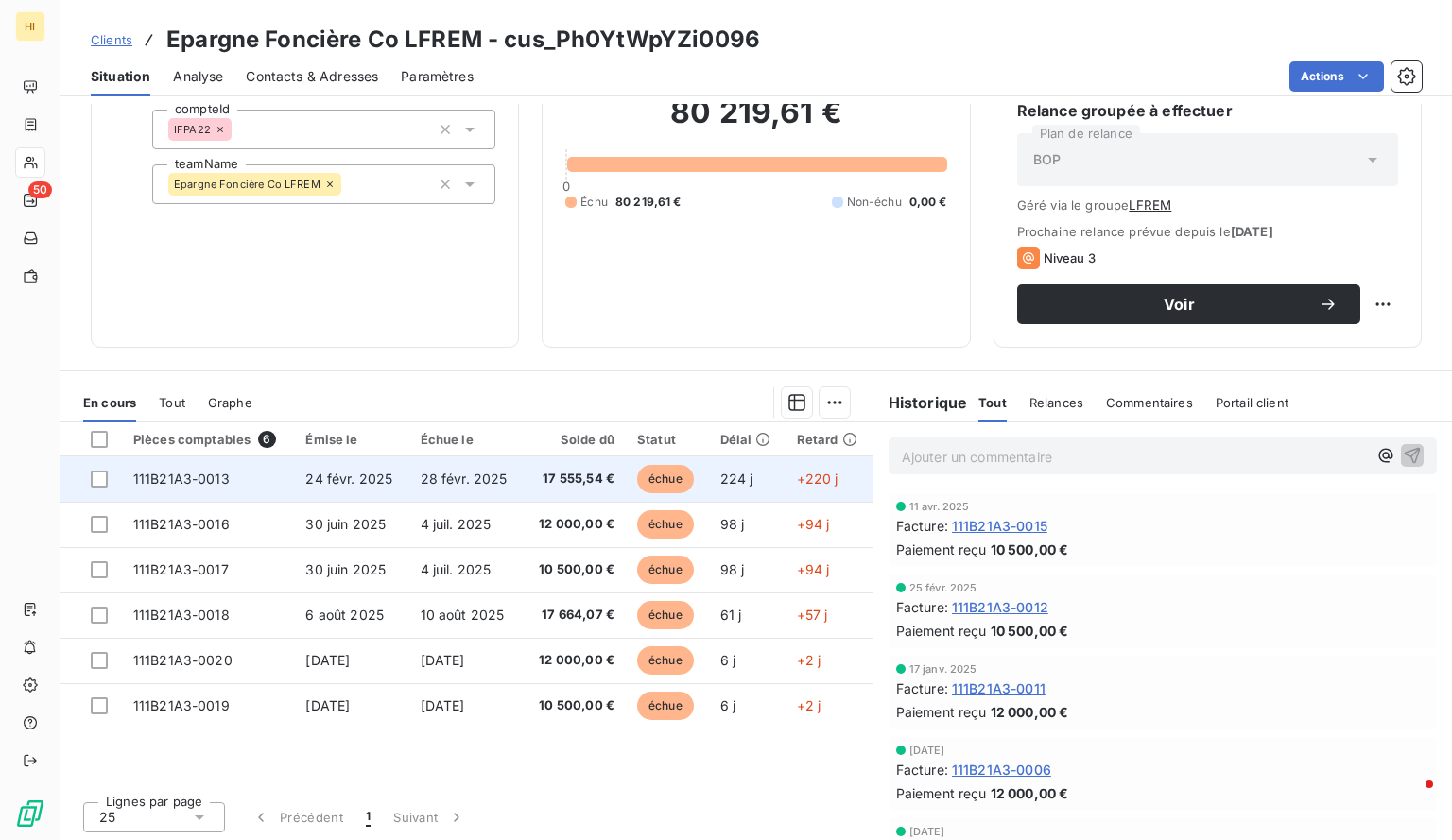
click at [414, 471] on td "28 févr. 2025" at bounding box center [467, 478] width 114 height 45
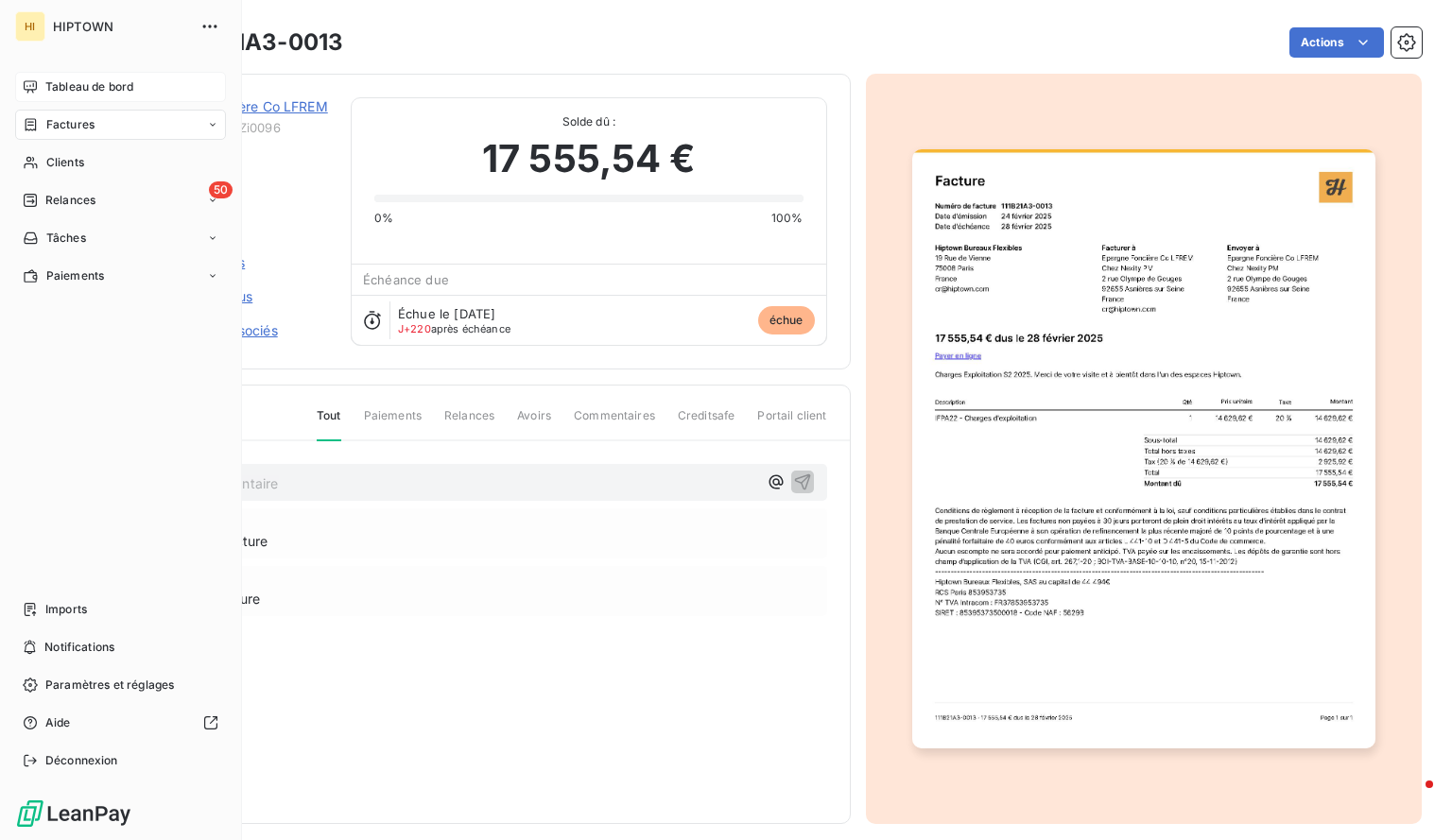
click at [83, 84] on span "Tableau de bord" at bounding box center [89, 86] width 88 height 17
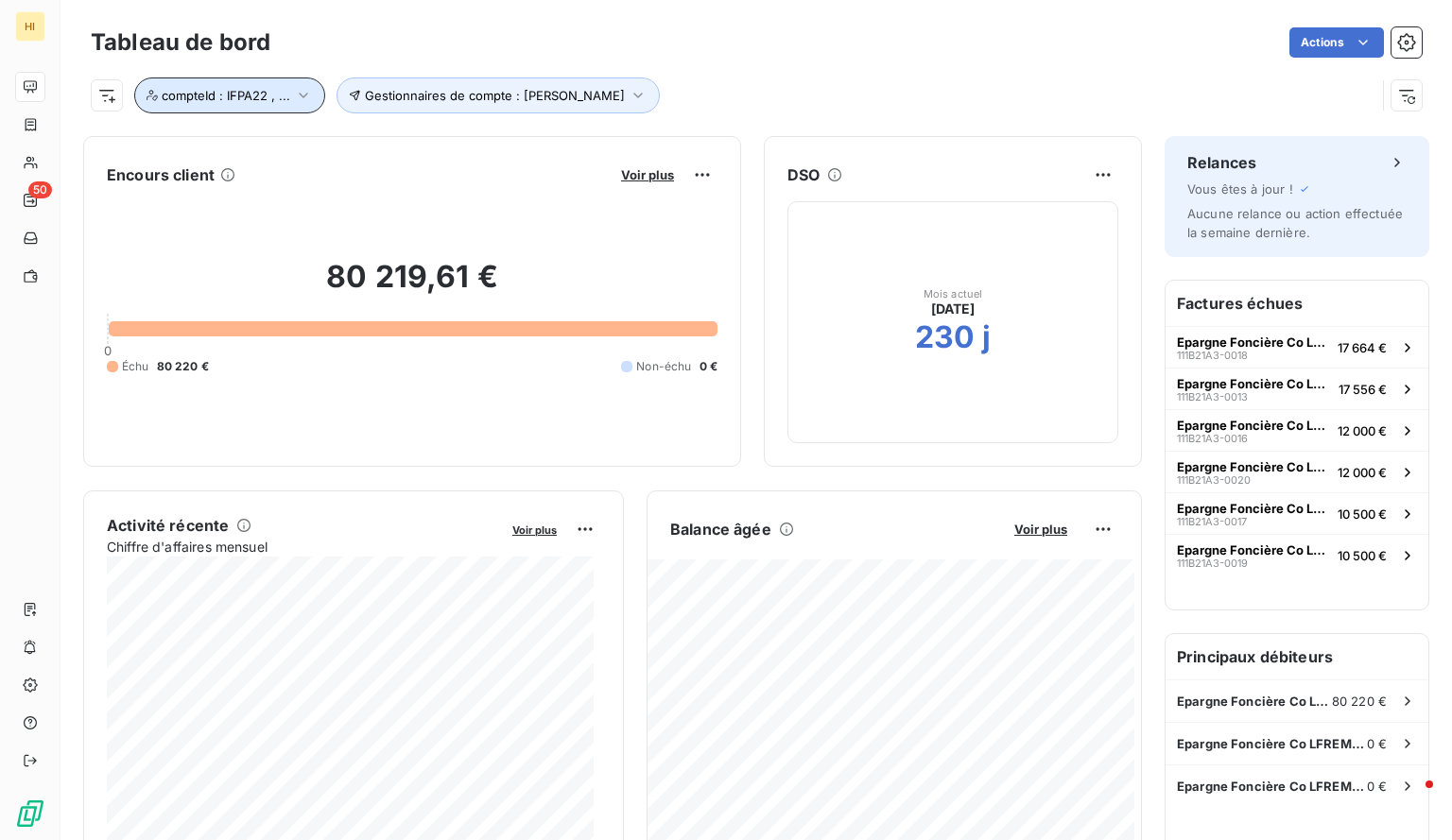
click at [274, 103] on button "compteId : IFPA22 , ..." at bounding box center [229, 96] width 191 height 36
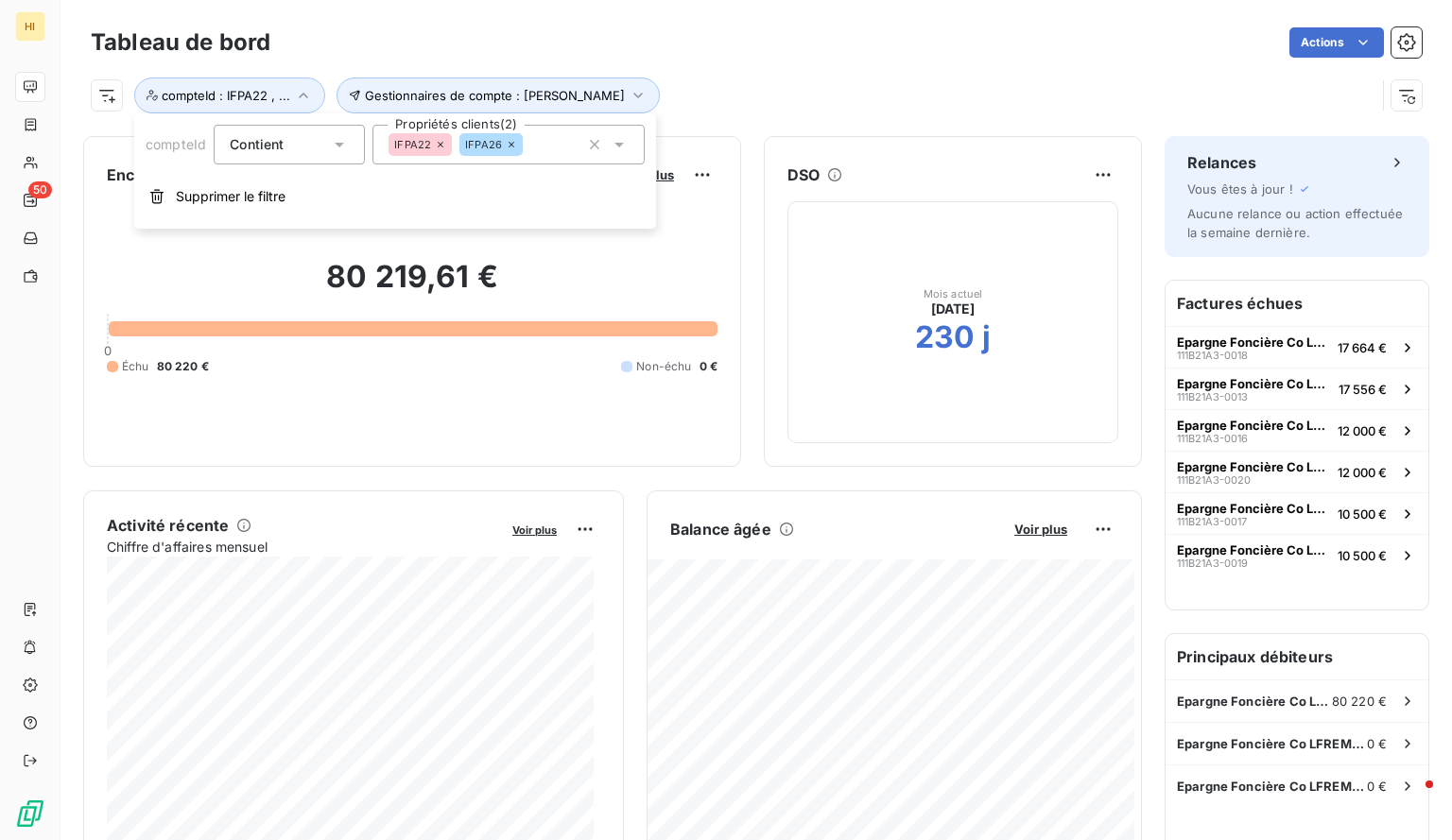
click at [553, 150] on div "IFPA22 IFPA26" at bounding box center [509, 145] width 272 height 40
type input "IFPA16"
click at [489, 194] on li "IFPA16" at bounding box center [508, 191] width 265 height 38
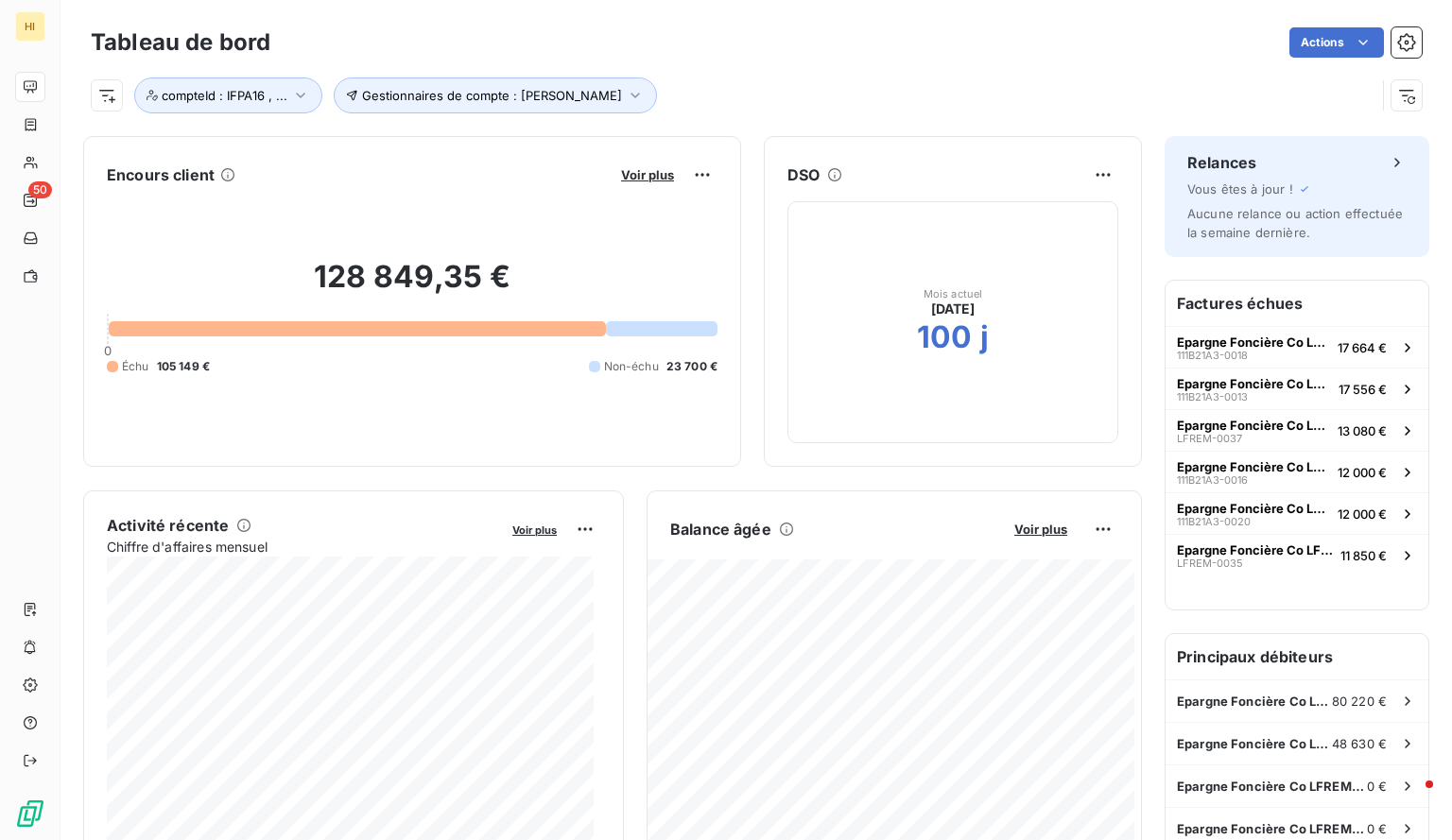
click at [738, 97] on div "Gestionnaires de compte : [PERSON_NAME] : IFPA16 , ..." at bounding box center [732, 96] width 1284 height 36
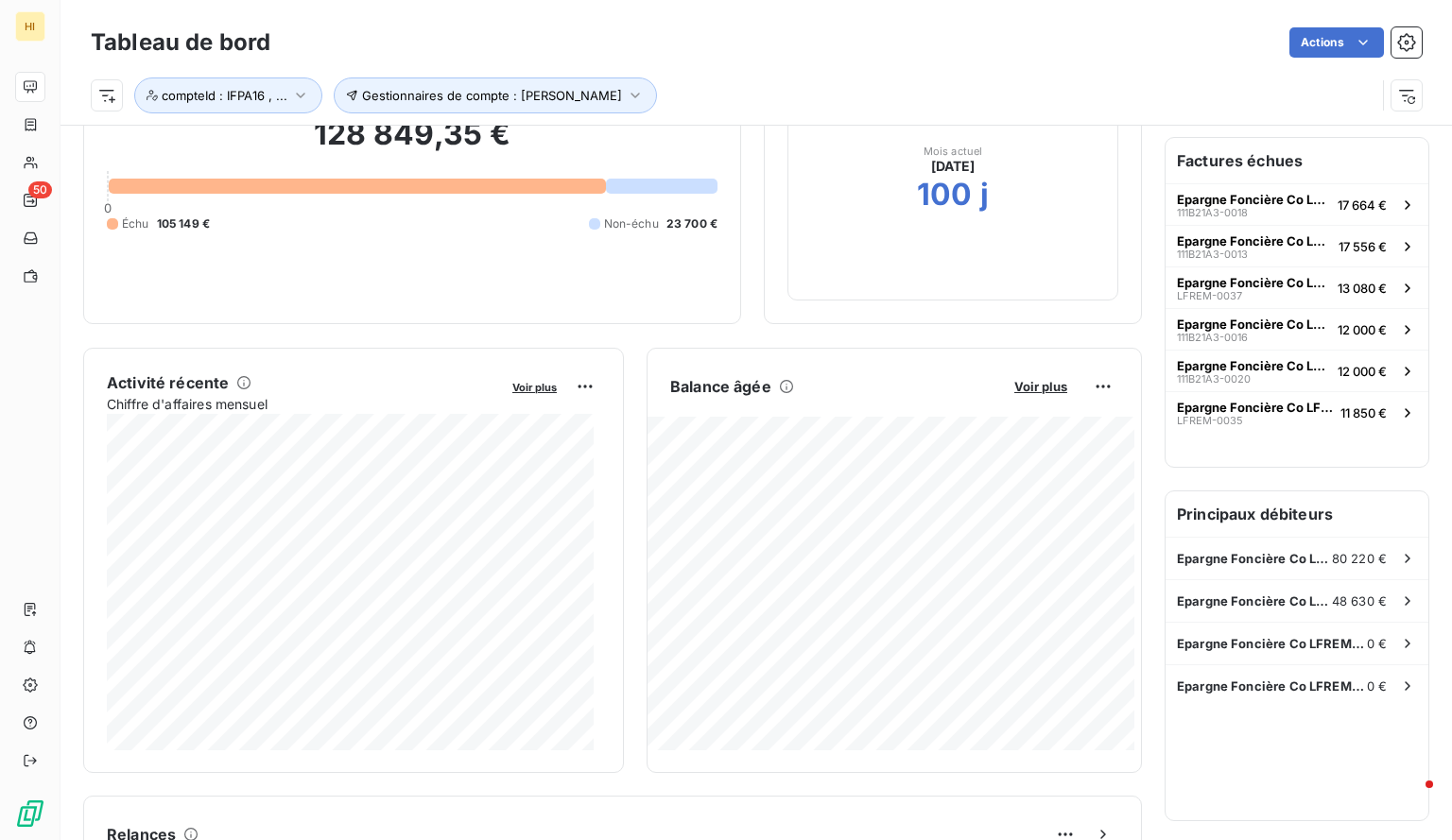
scroll to position [242, 0]
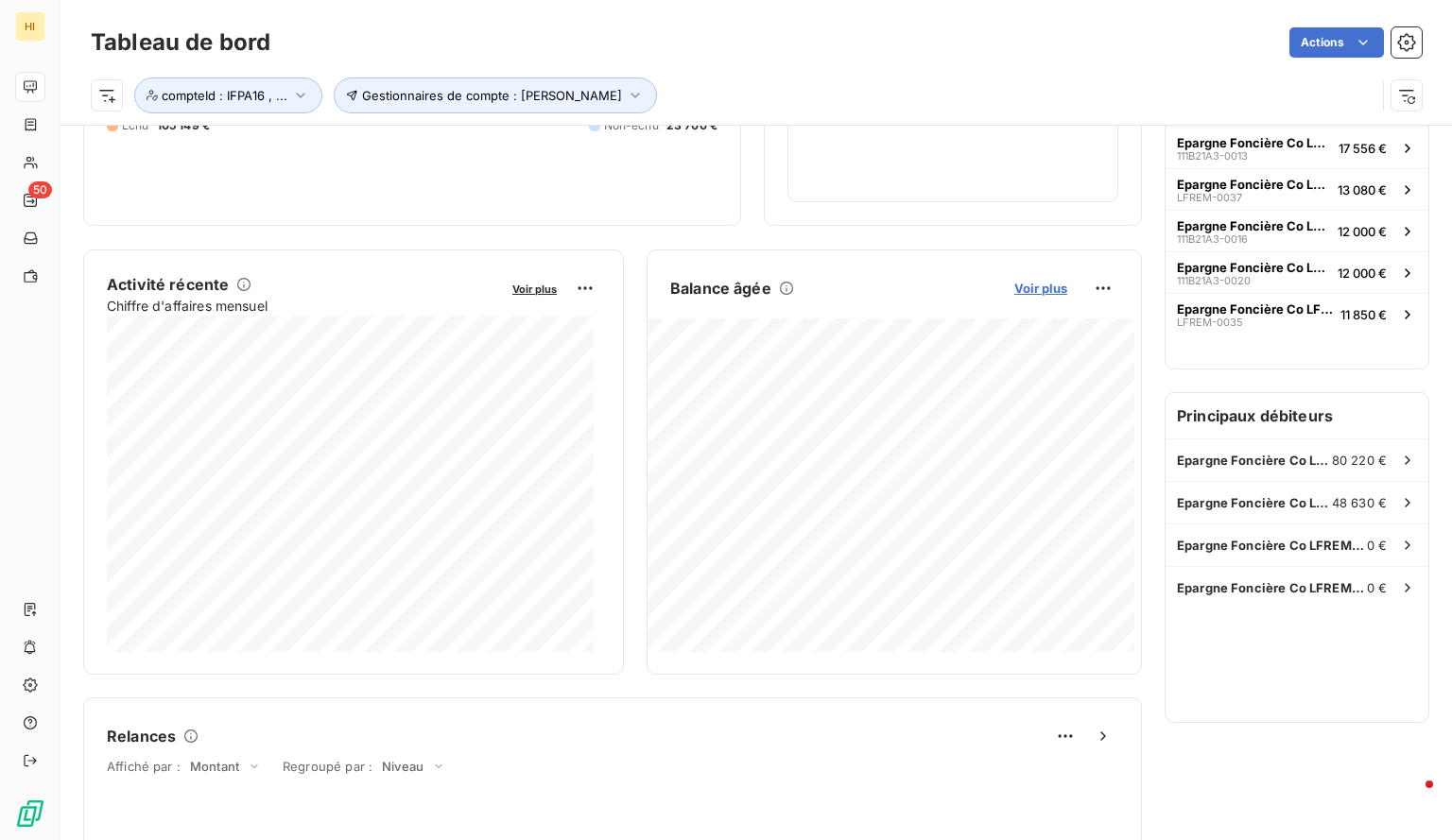
click at [1040, 286] on span "Voir plus" at bounding box center [1040, 288] width 53 height 15
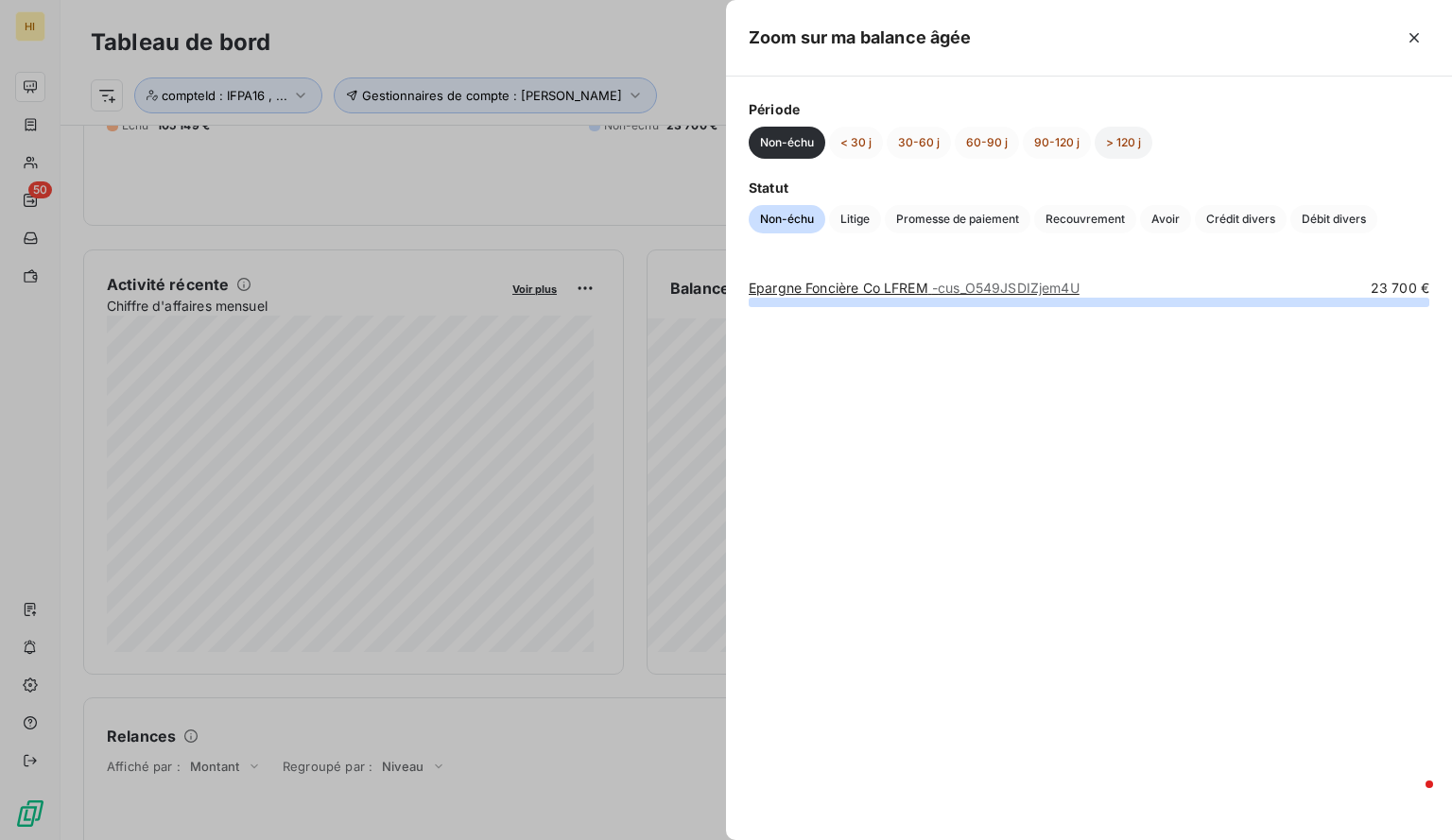
click at [1109, 147] on button "> 120 j" at bounding box center [1123, 143] width 58 height 32
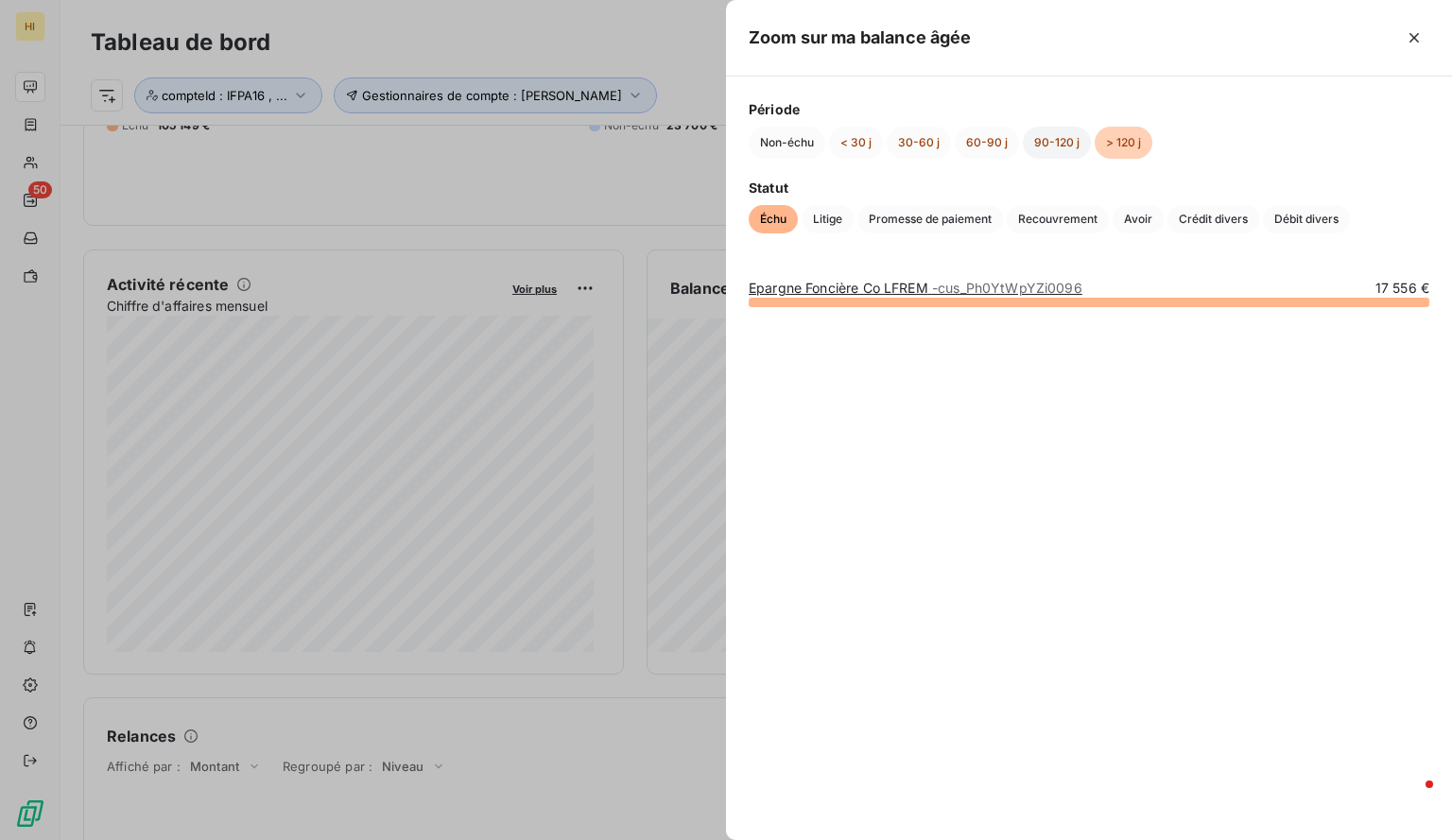
click at [1059, 141] on button "90-120 j" at bounding box center [1056, 143] width 68 height 32
click at [977, 139] on button "60-90 j" at bounding box center [986, 143] width 64 height 32
click at [921, 139] on button "30-60 j" at bounding box center [918, 143] width 64 height 32
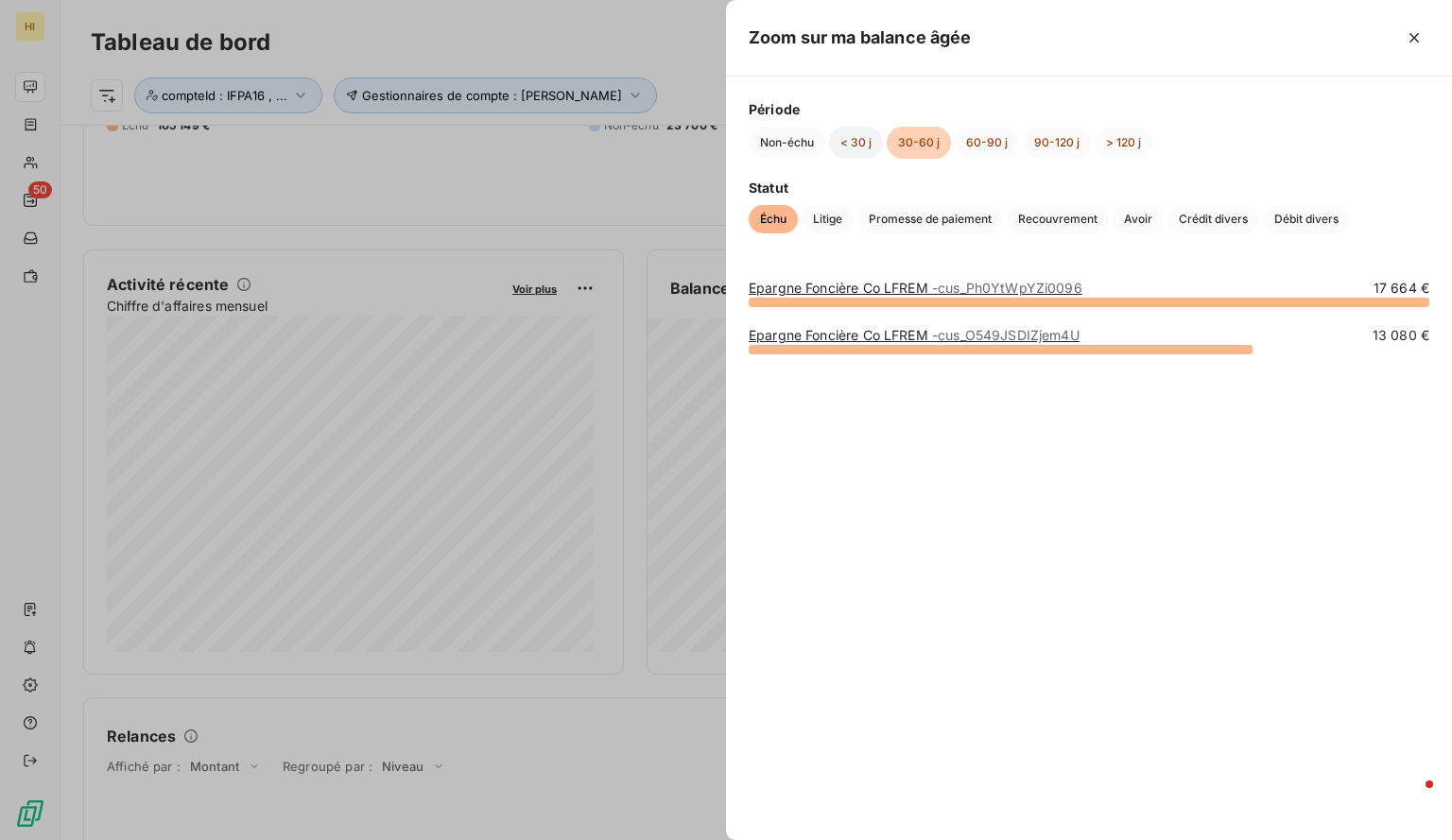
click at [856, 139] on button "< 30 j" at bounding box center [855, 143] width 54 height 32
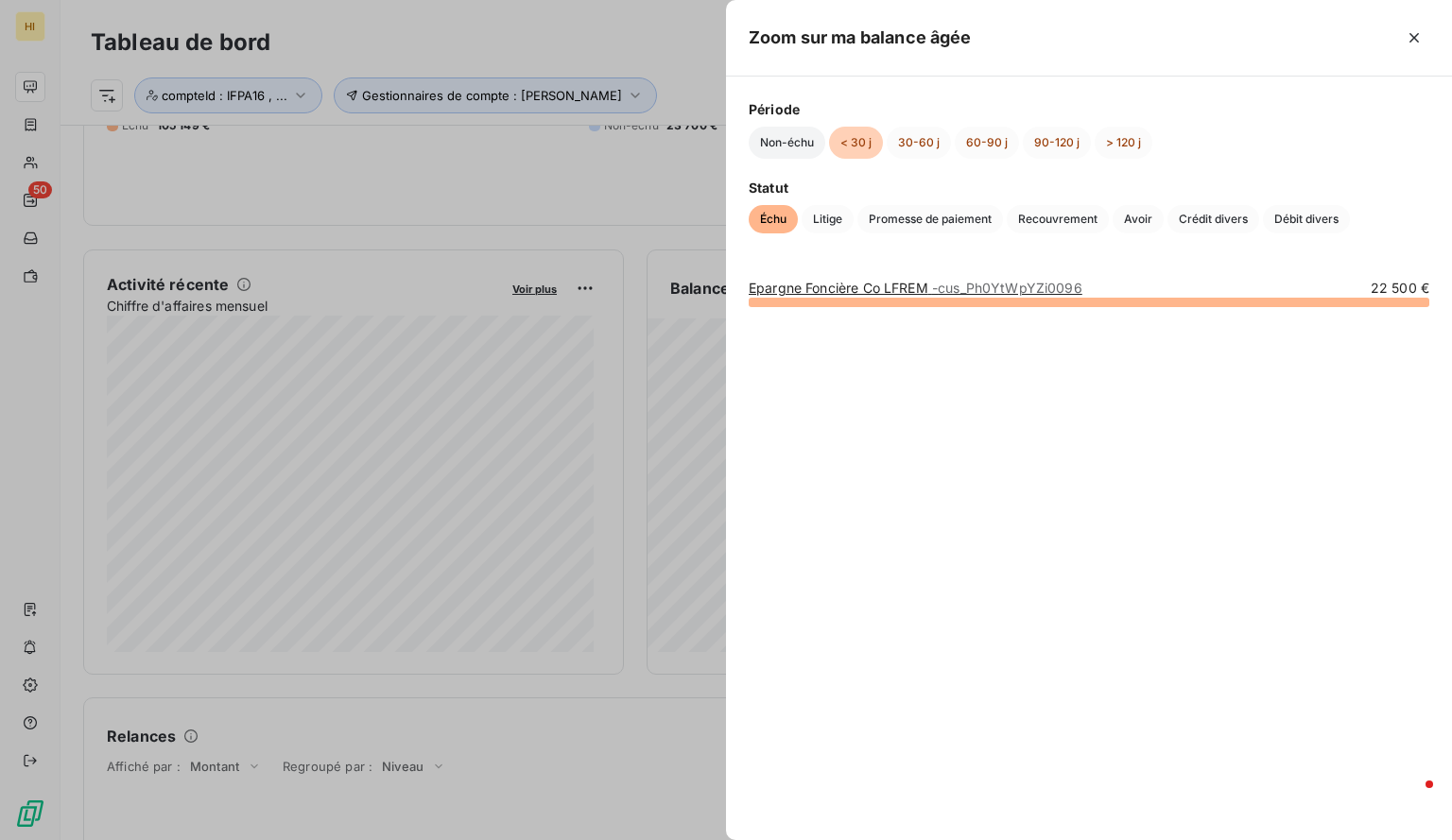
click at [796, 145] on button "Non-échu" at bounding box center [786, 143] width 77 height 32
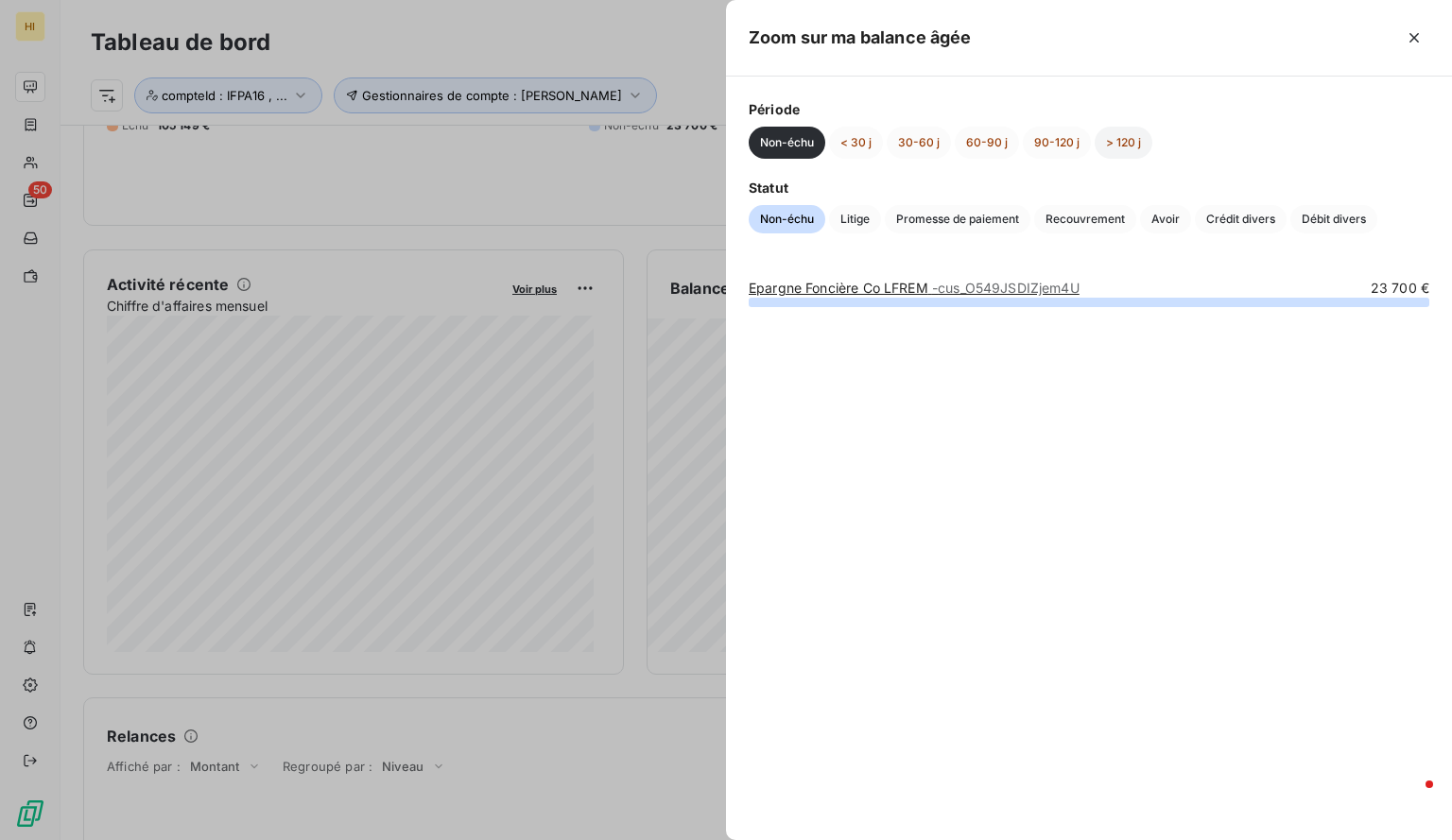
click at [1117, 147] on button "> 120 j" at bounding box center [1123, 143] width 58 height 32
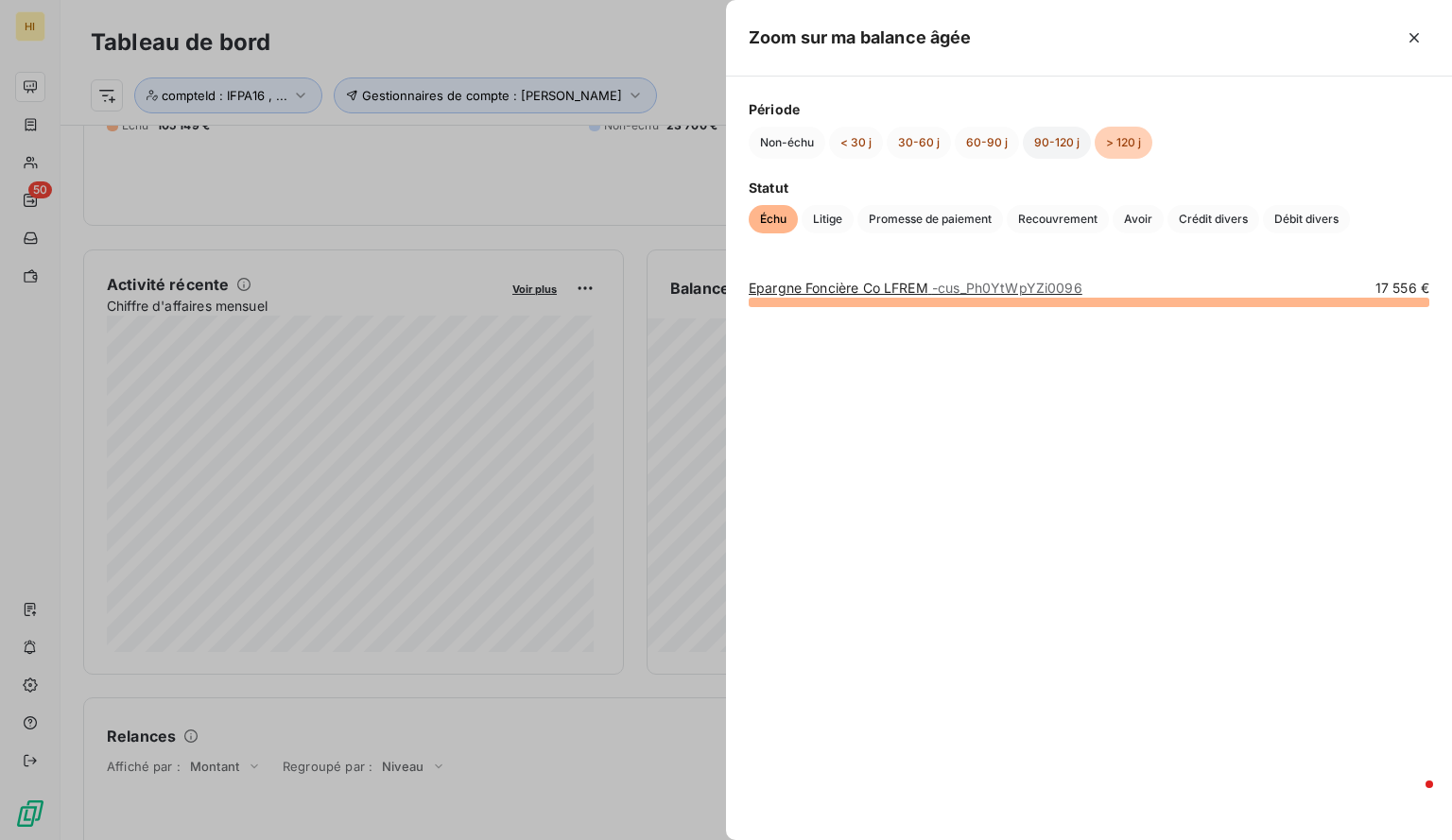
click at [1062, 140] on button "90-120 j" at bounding box center [1056, 143] width 68 height 32
click at [984, 140] on button "60-90 j" at bounding box center [986, 143] width 64 height 32
click at [918, 135] on button "30-60 j" at bounding box center [918, 143] width 64 height 32
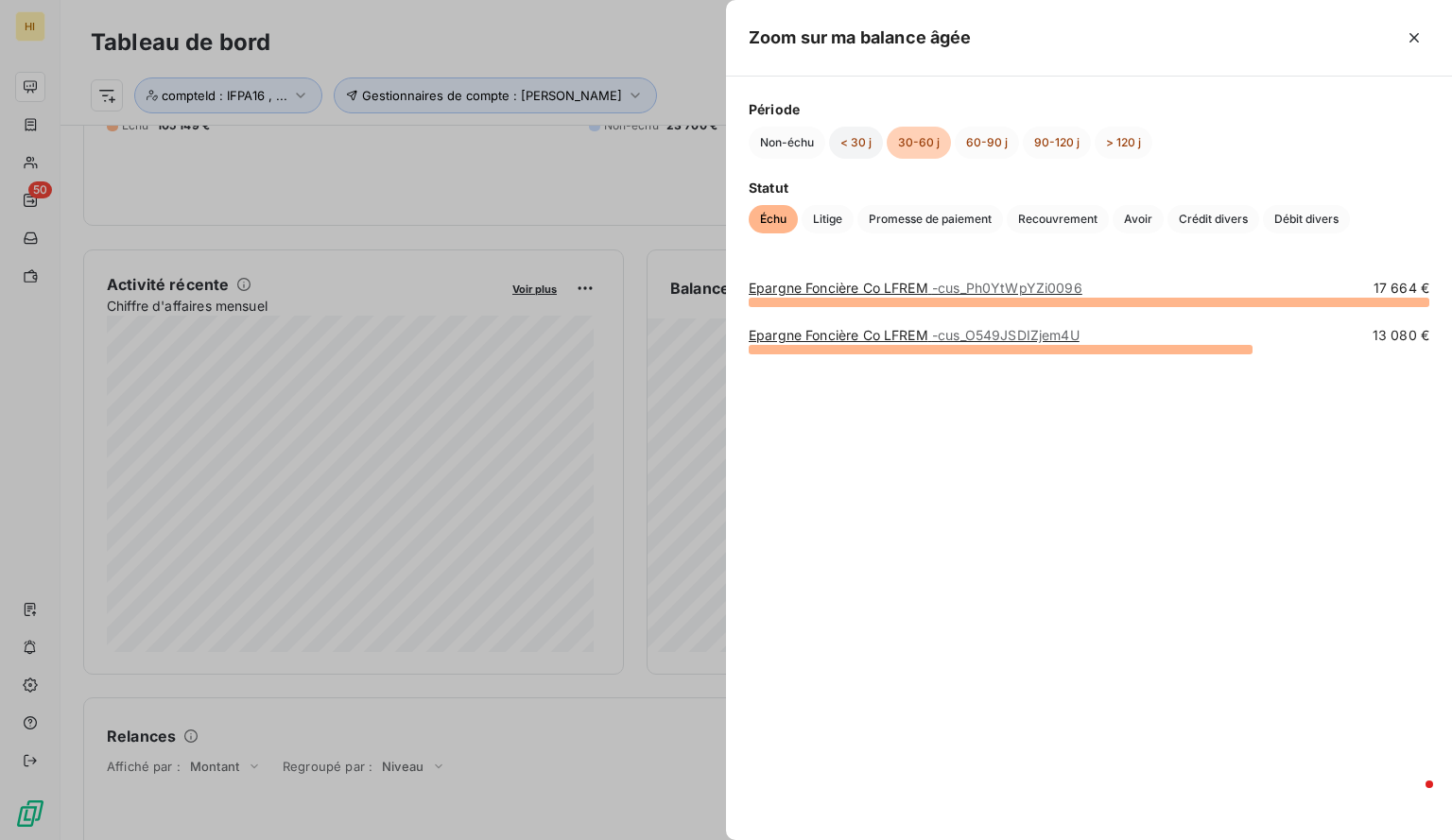
click at [863, 135] on button "< 30 j" at bounding box center [855, 143] width 54 height 32
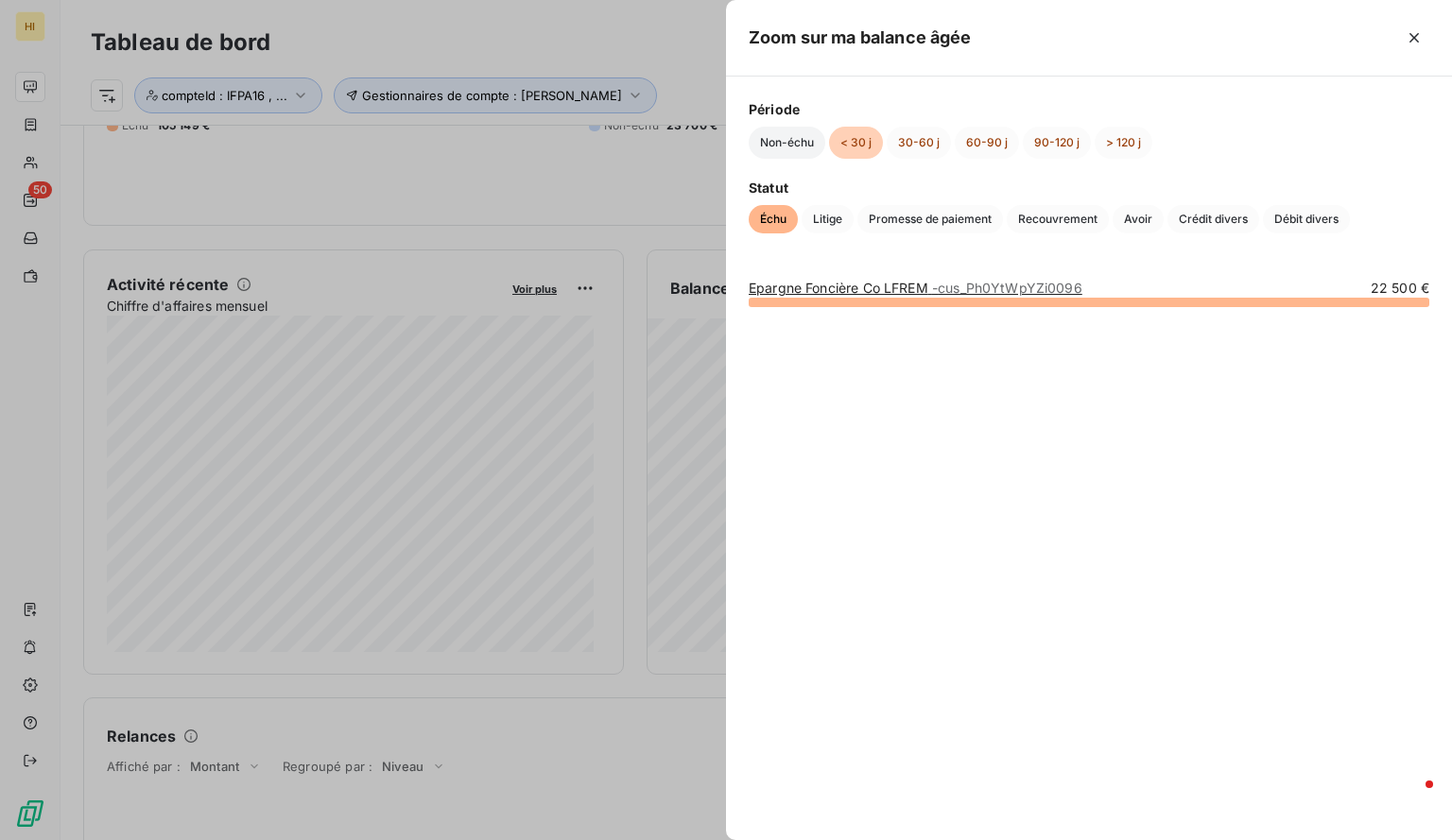
click at [804, 144] on button "Non-échu" at bounding box center [786, 143] width 77 height 32
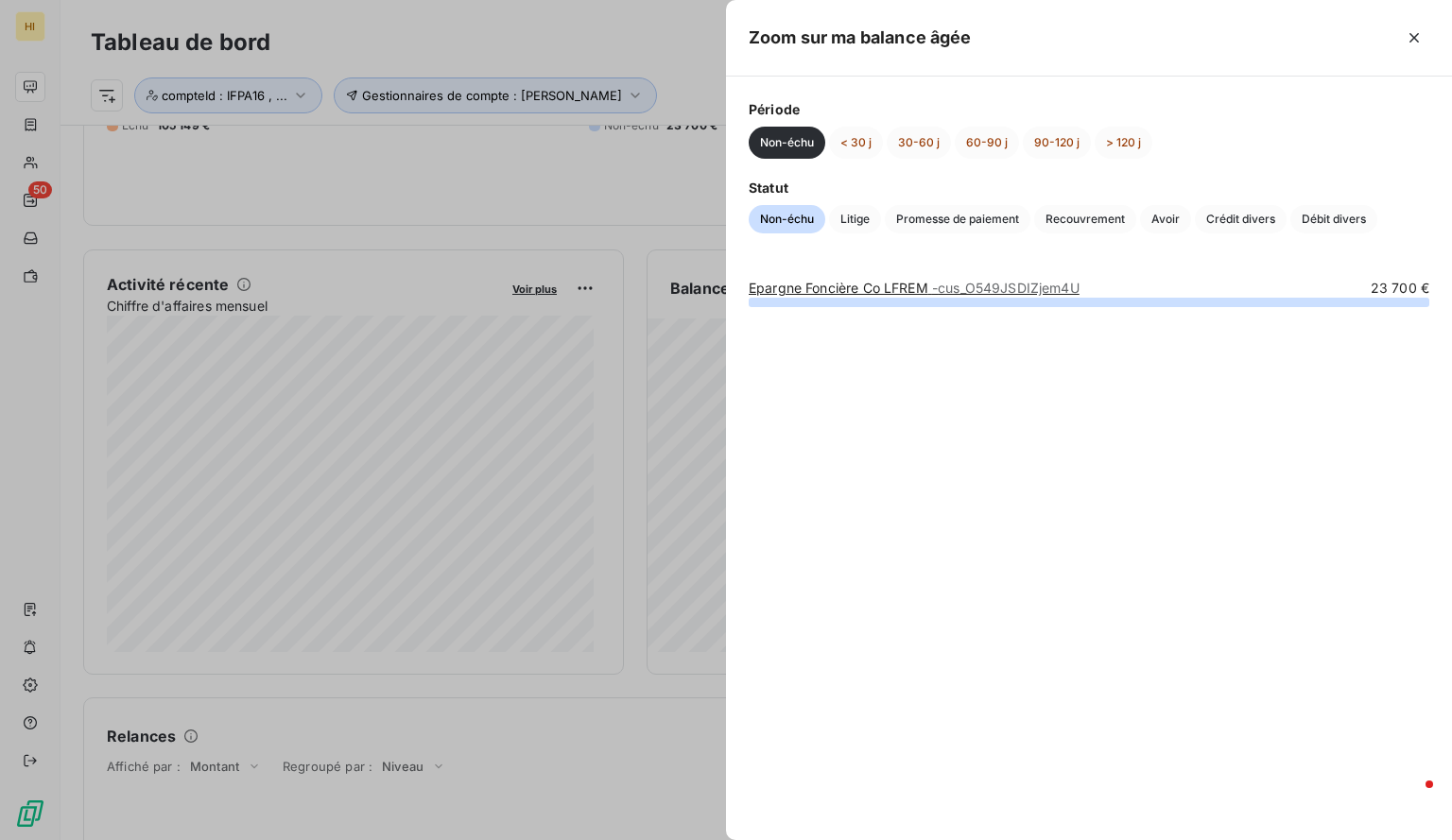
click at [999, 285] on span "- cus_O549JSDIZjem4U" at bounding box center [1005, 288] width 148 height 16
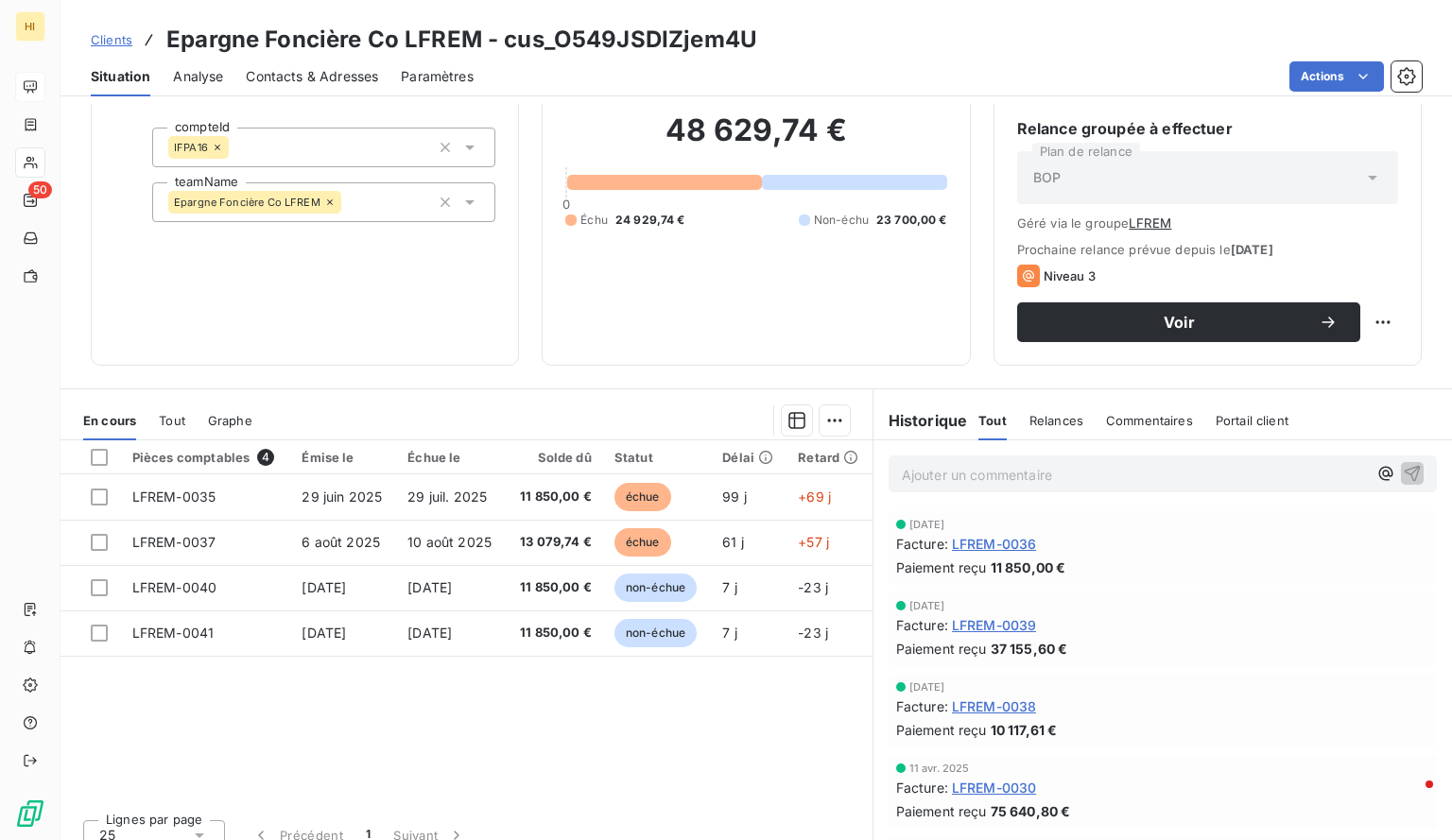
scroll to position [183, 0]
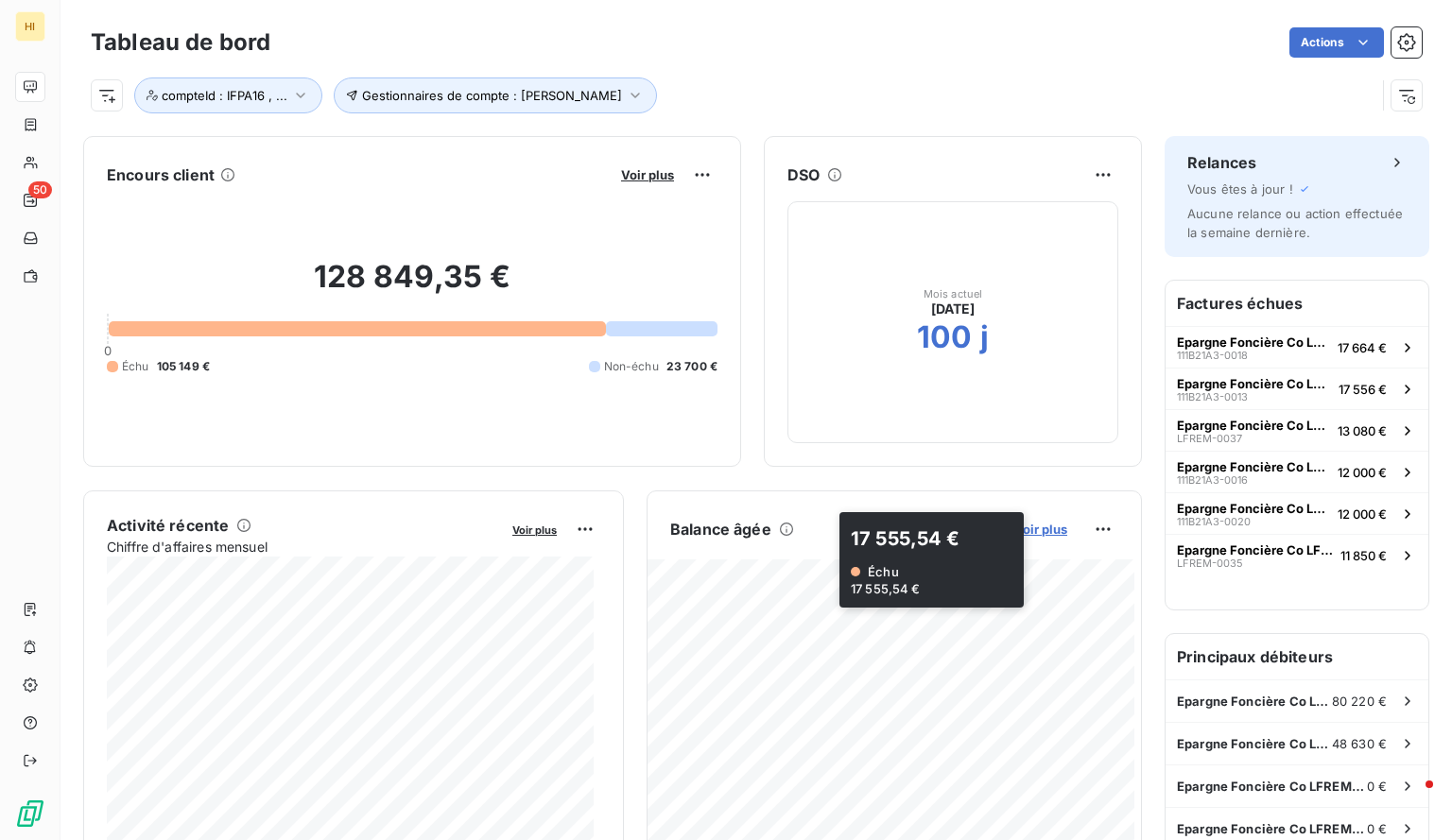
click at [1030, 526] on span "Voir plus" at bounding box center [1040, 528] width 53 height 15
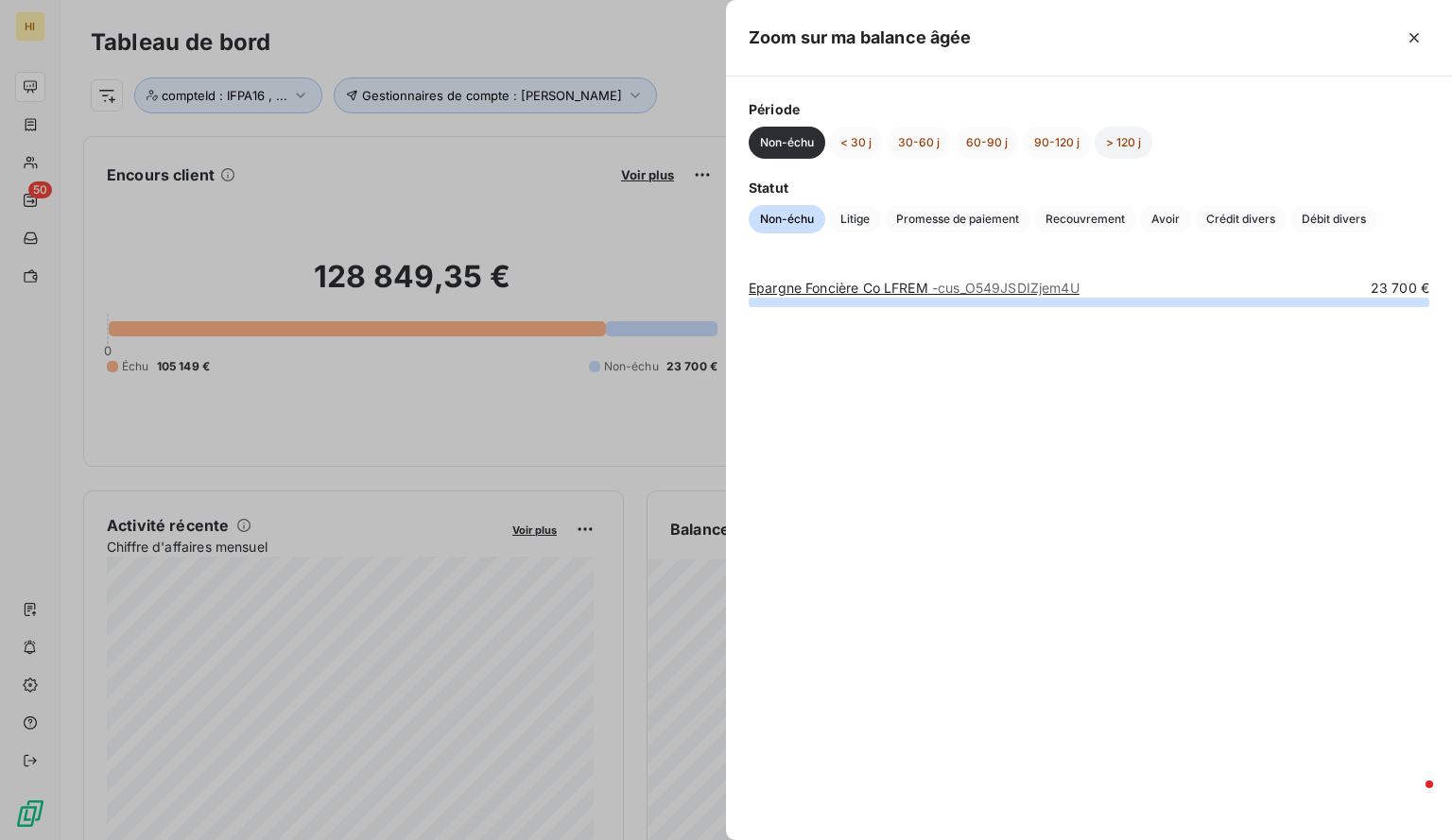
click at [1132, 147] on button "> 120 j" at bounding box center [1123, 143] width 58 height 32
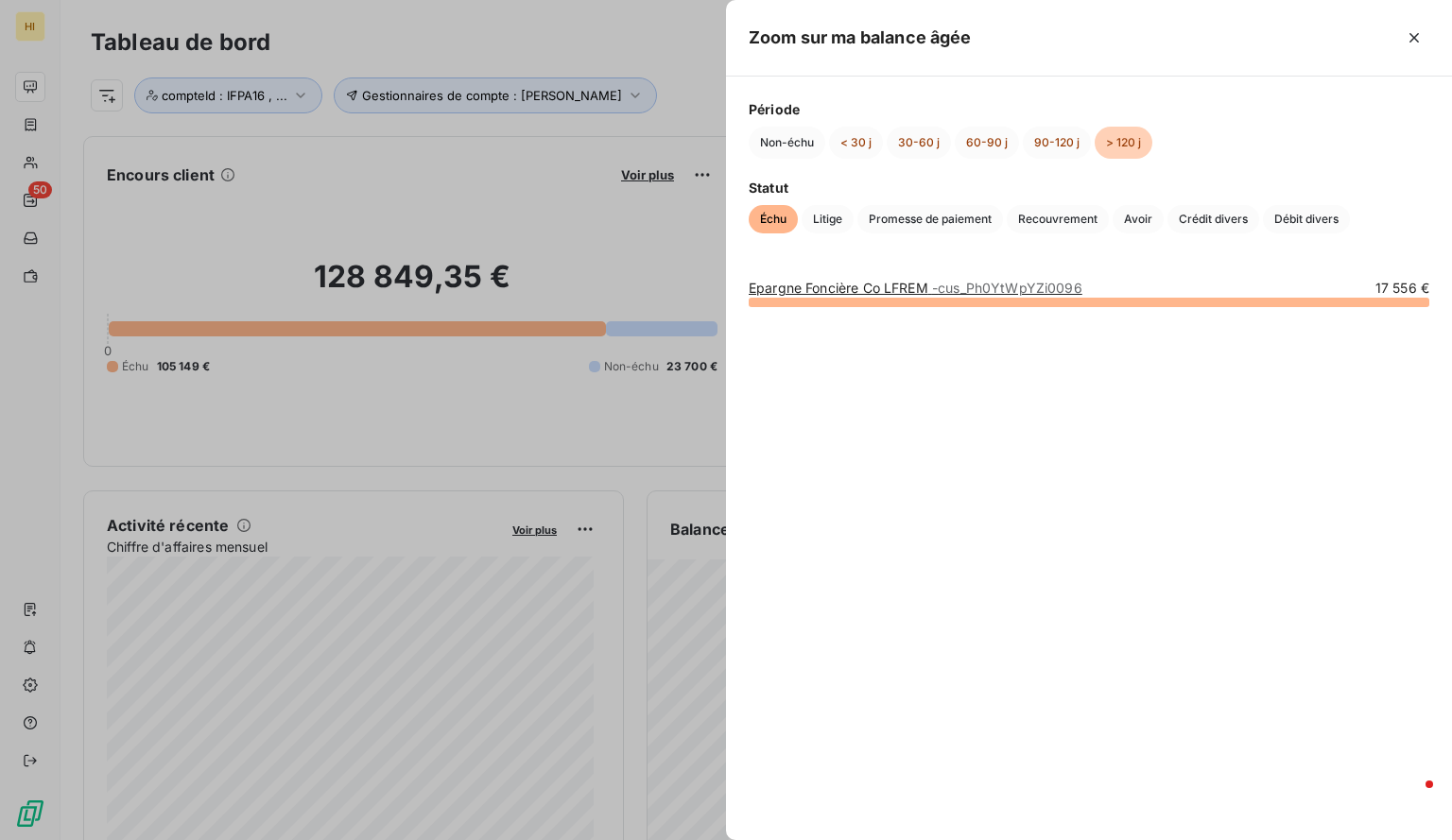
click at [1007, 285] on span "- cus_Ph0YtWpYZi0096" at bounding box center [1006, 288] width 150 height 16
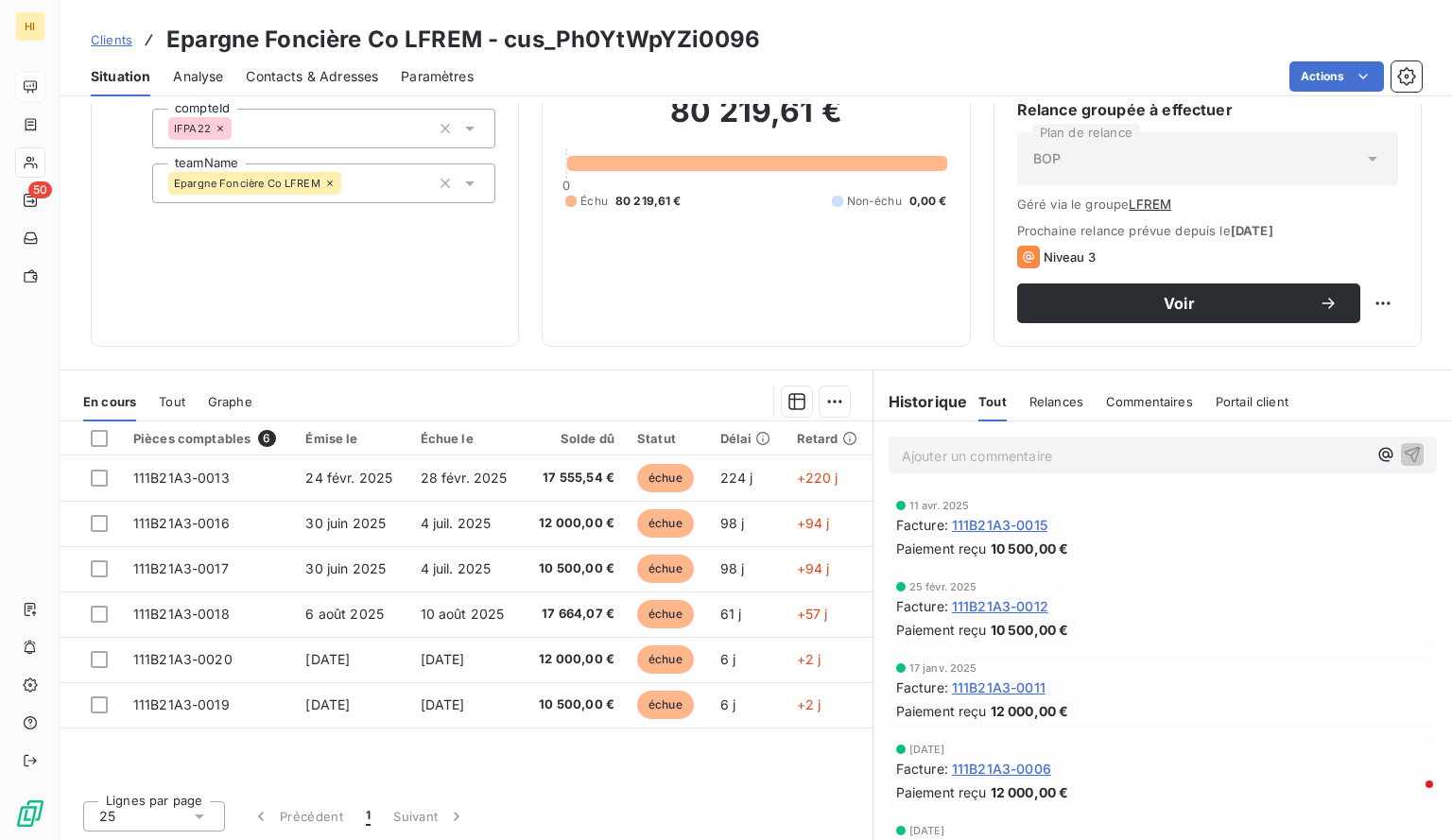
scroll to position [181, 0]
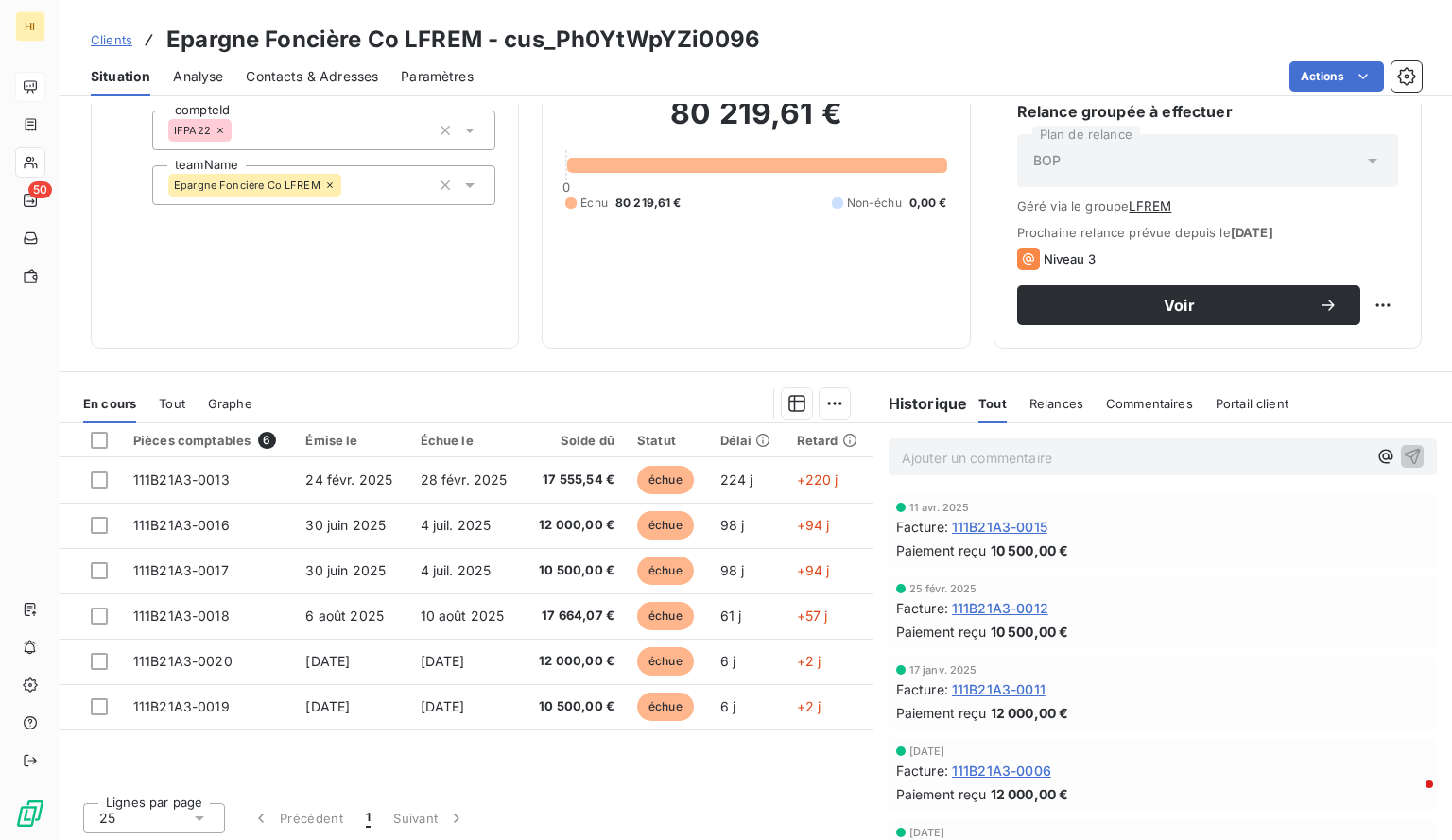
click at [841, 410] on div "En cours Tout Graphe" at bounding box center [467, 404] width 811 height 40
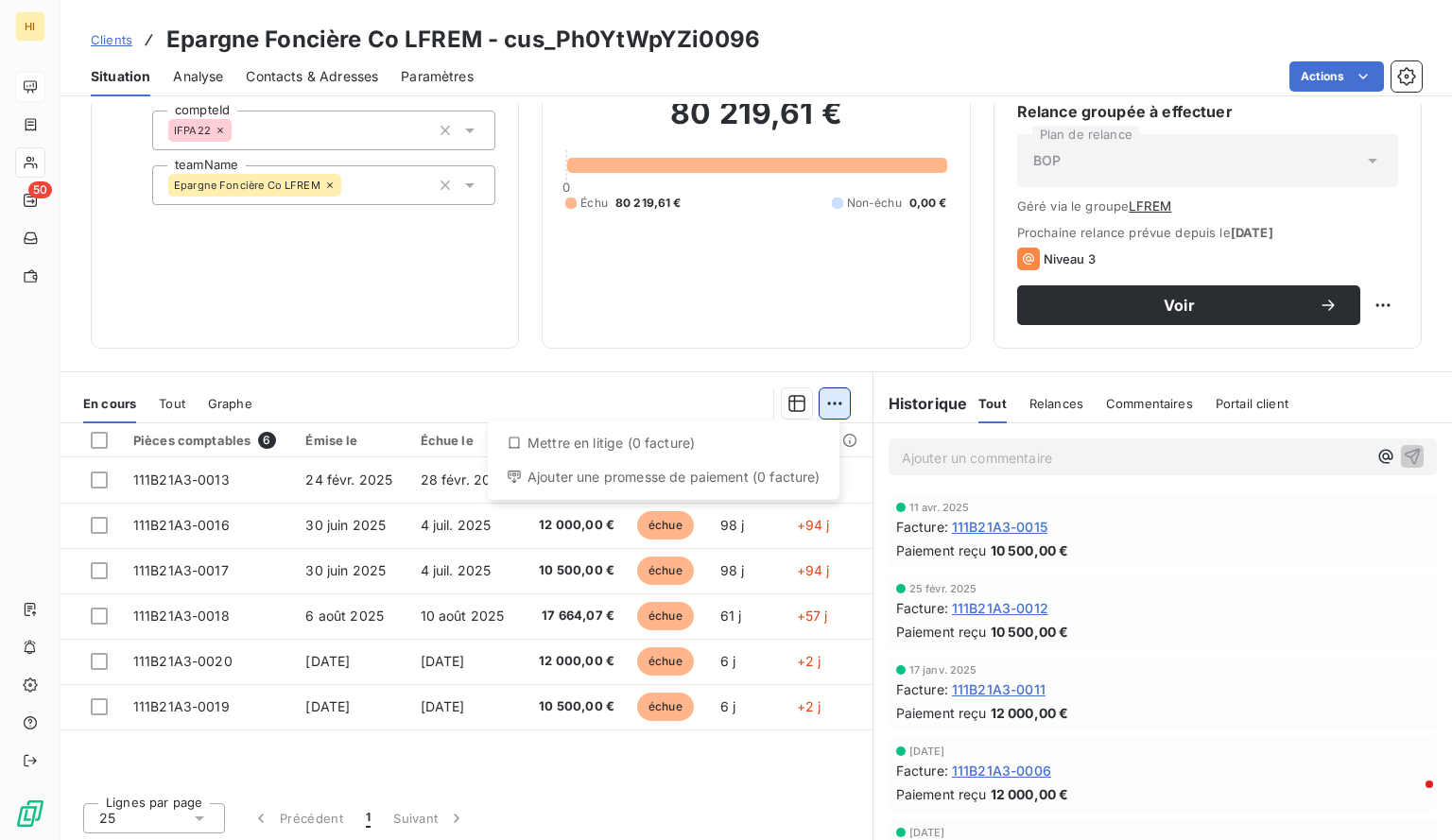
click at [830, 408] on html "HI 50 Clients Epargne Foncière Co LFREM - cus_Ph0YtWpYZi0096 Situation Analyse …" at bounding box center [726, 420] width 1452 height 840
click at [759, 397] on html "HI 50 Clients Epargne Foncière Co LFREM - cus_Ph0YtWpYZi0096 Situation Analyse …" at bounding box center [726, 420] width 1452 height 840
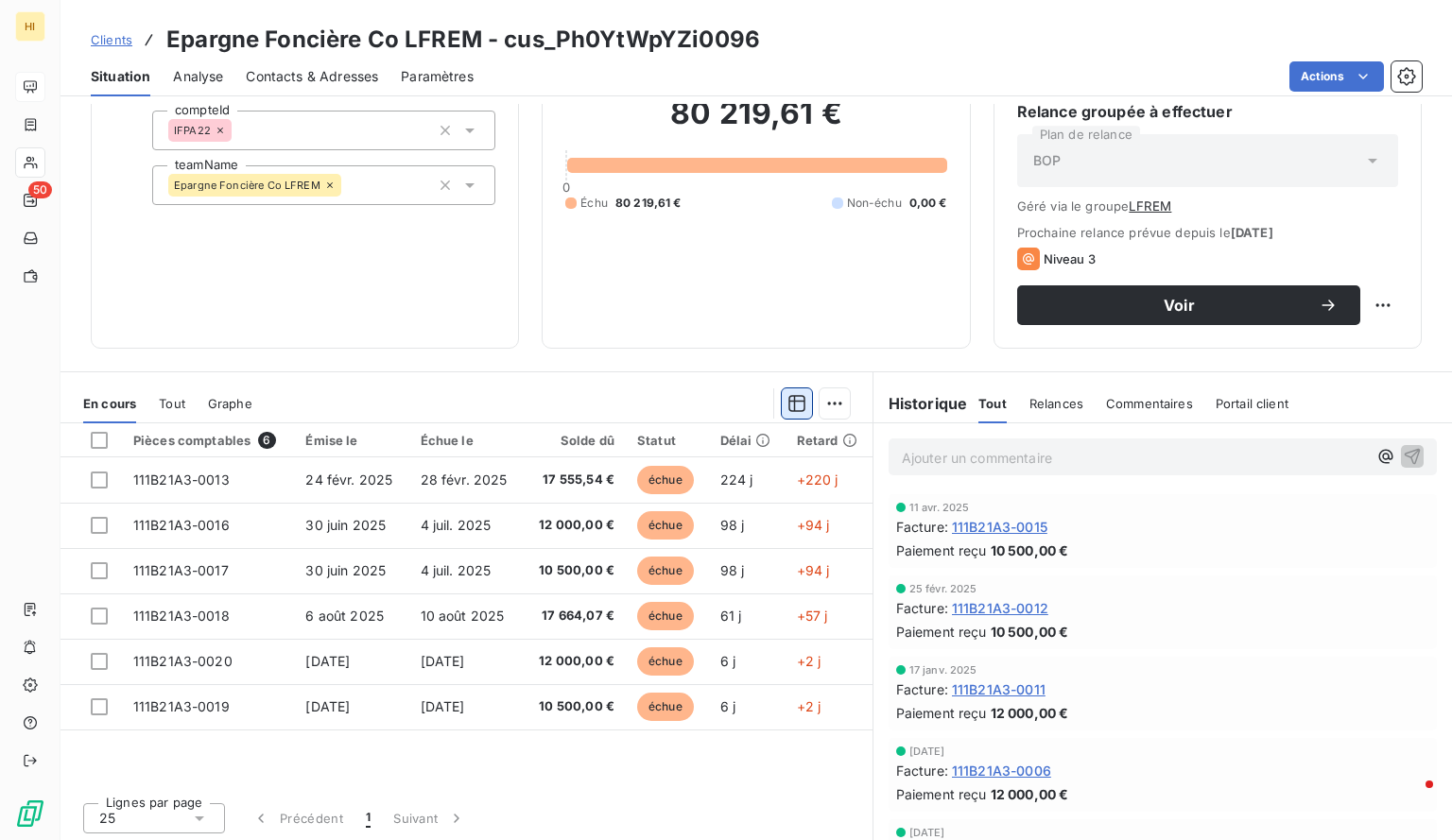
click at [788, 400] on icon "button" at bounding box center [796, 403] width 19 height 19
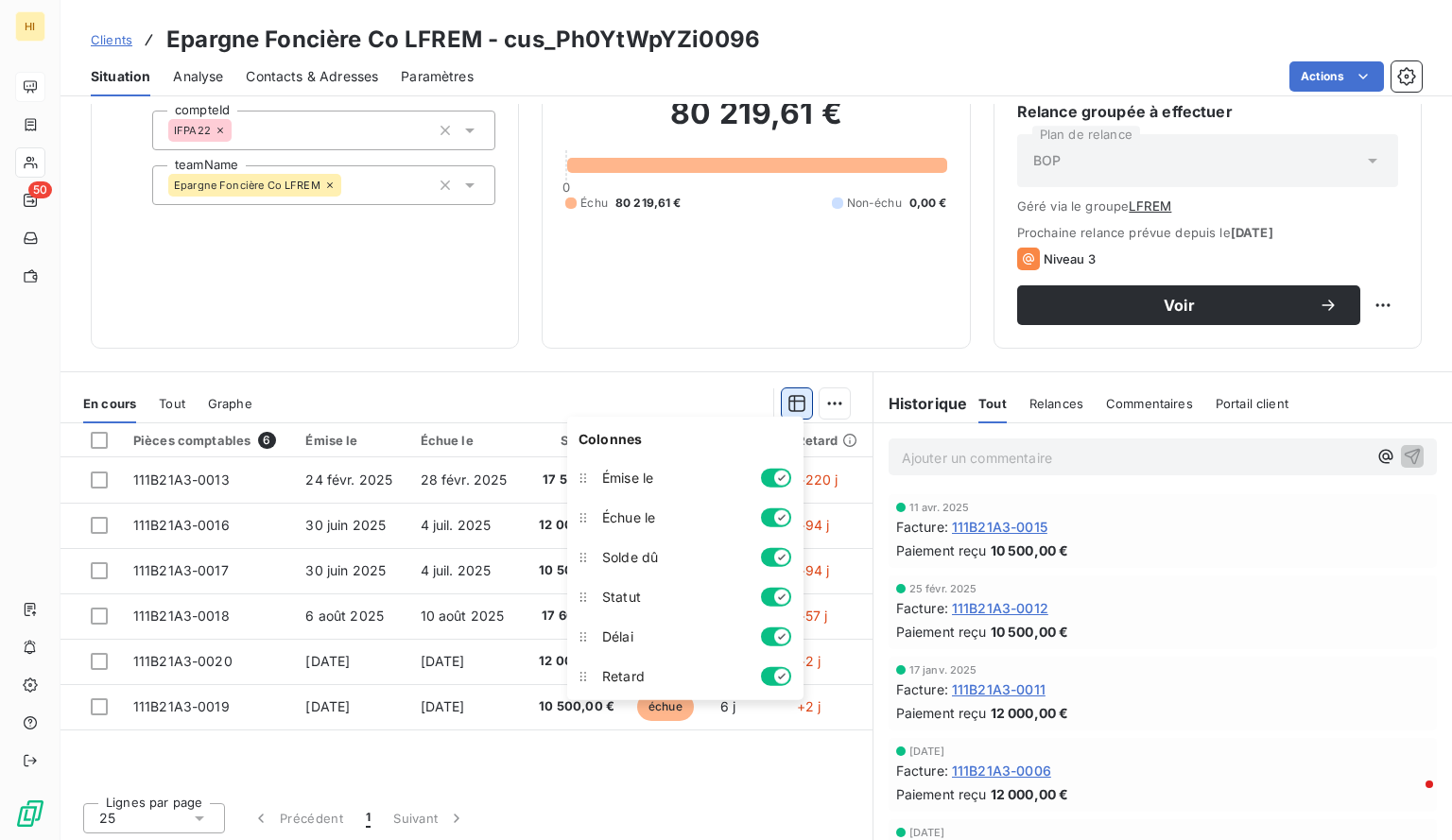
click at [787, 400] on icon "button" at bounding box center [796, 403] width 19 height 19
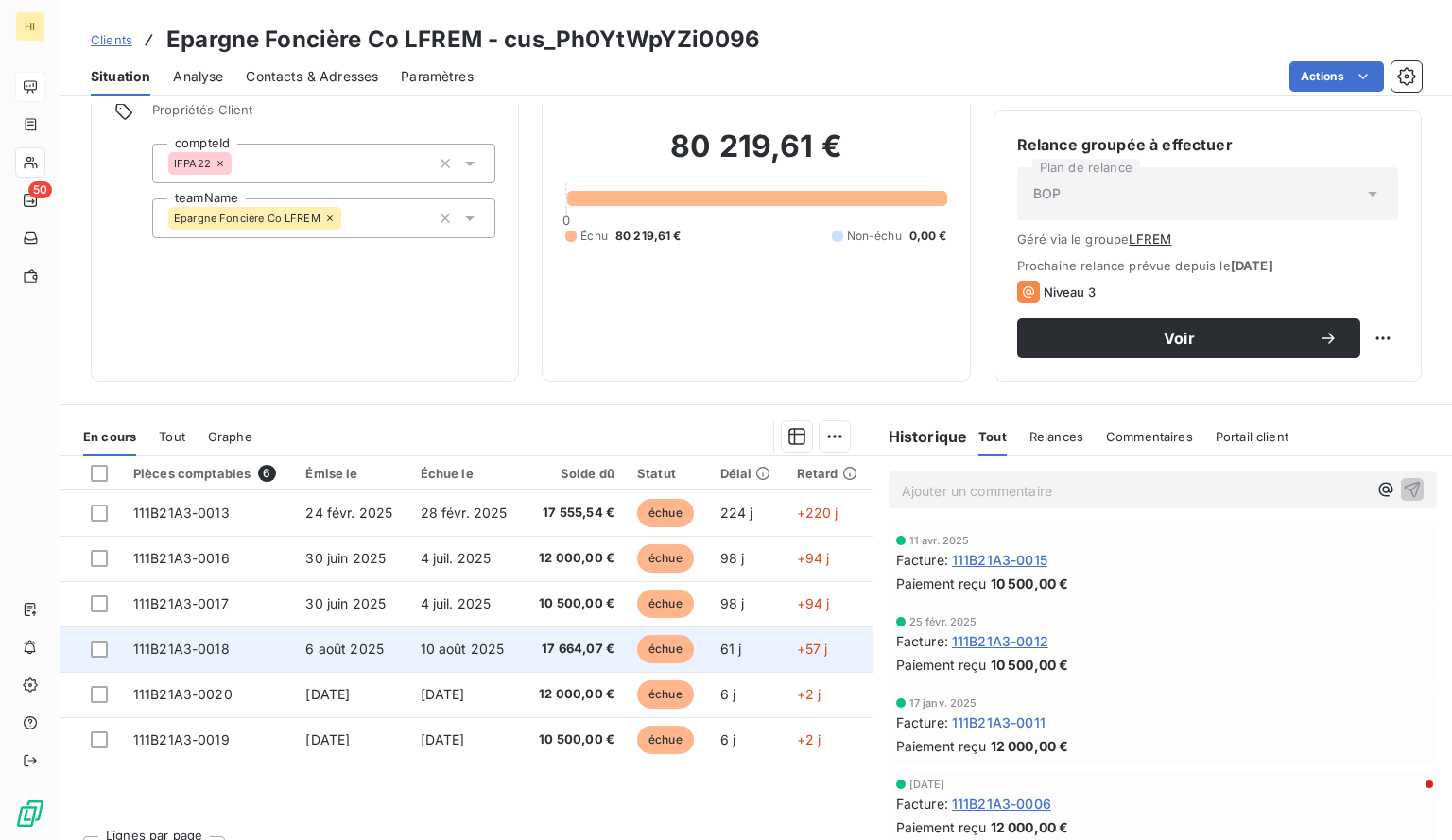
scroll to position [153, 0]
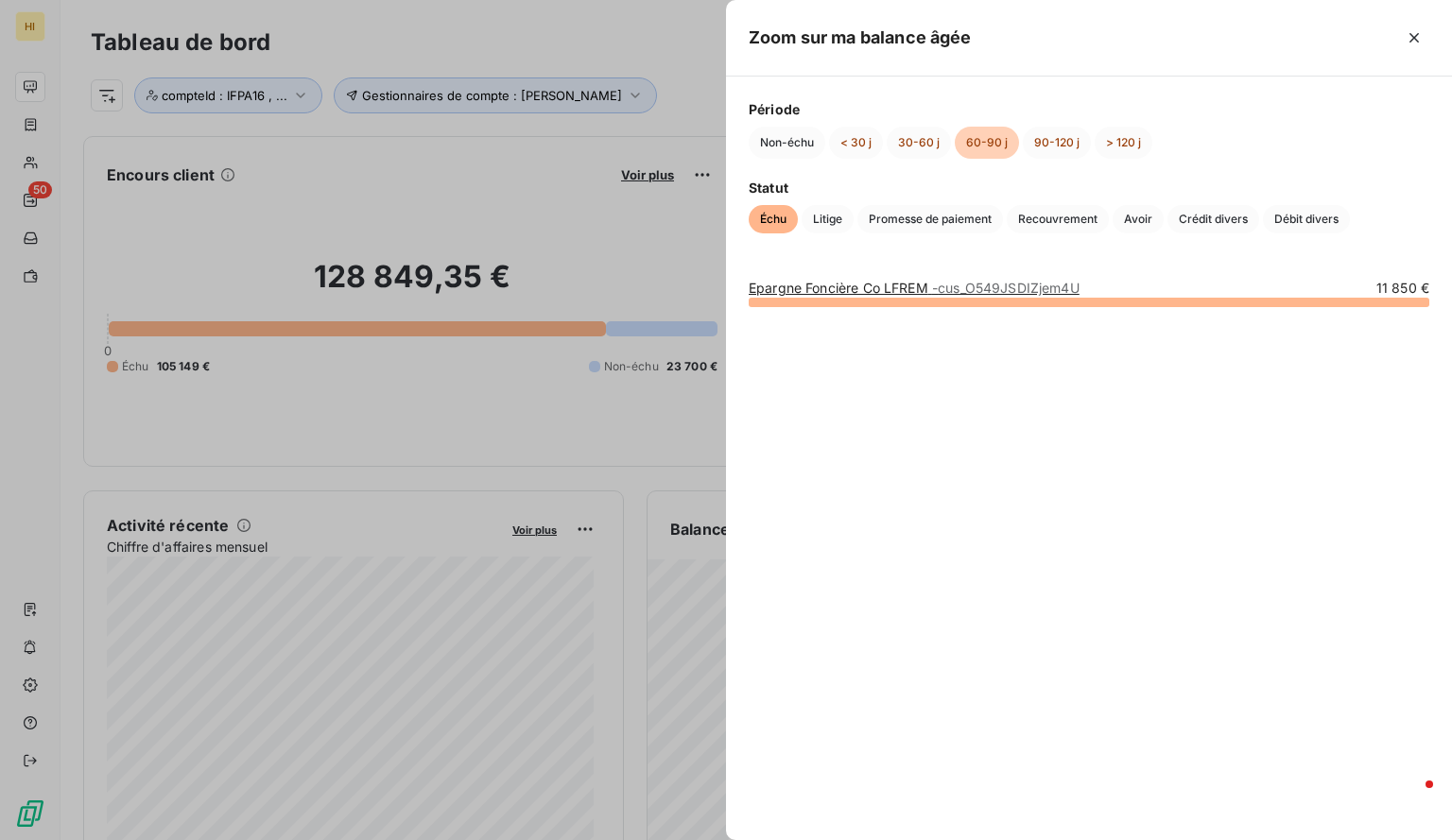
click at [607, 96] on div at bounding box center [726, 420] width 1452 height 840
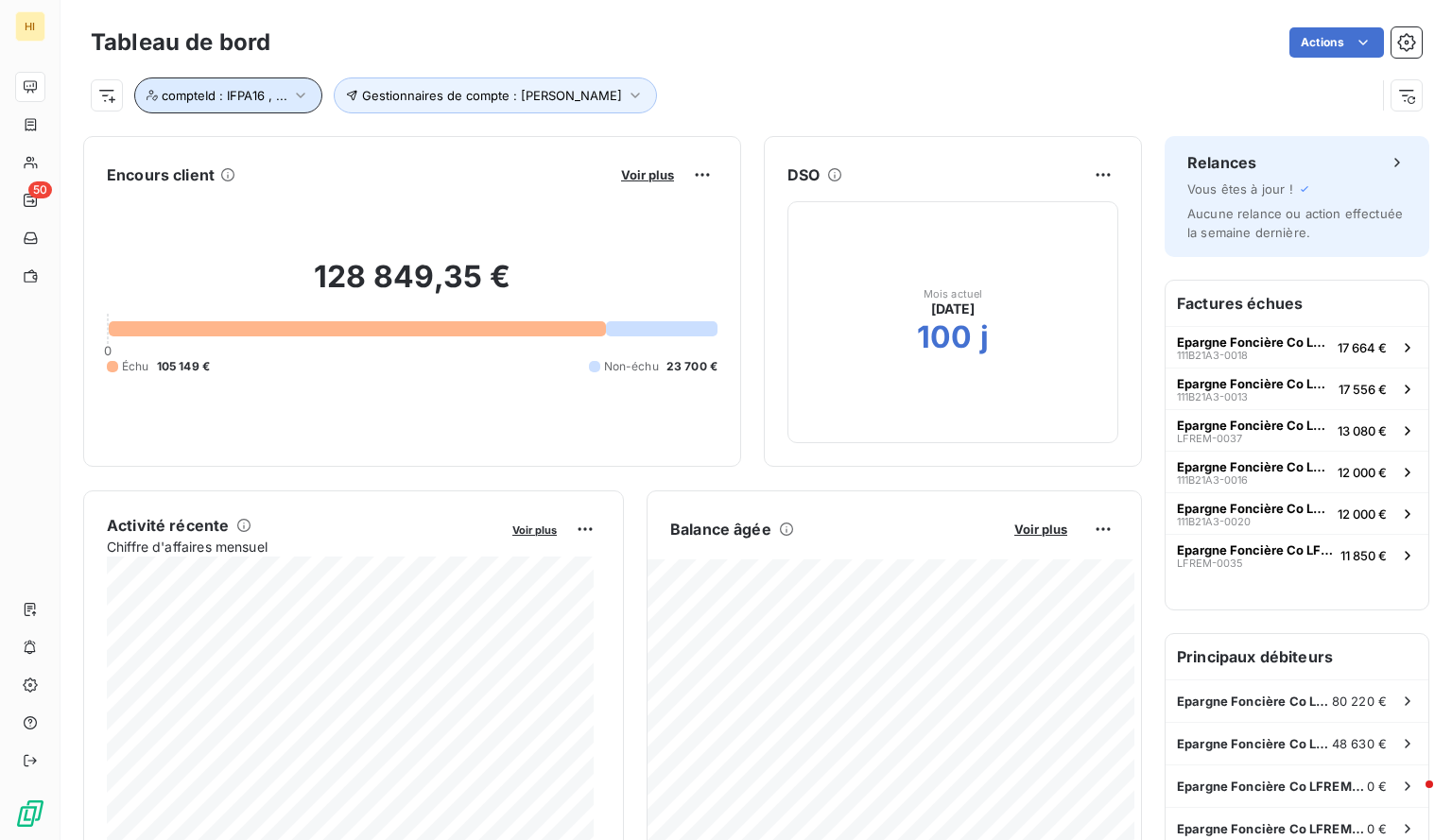
click at [291, 94] on icon "button" at bounding box center [300, 95] width 19 height 19
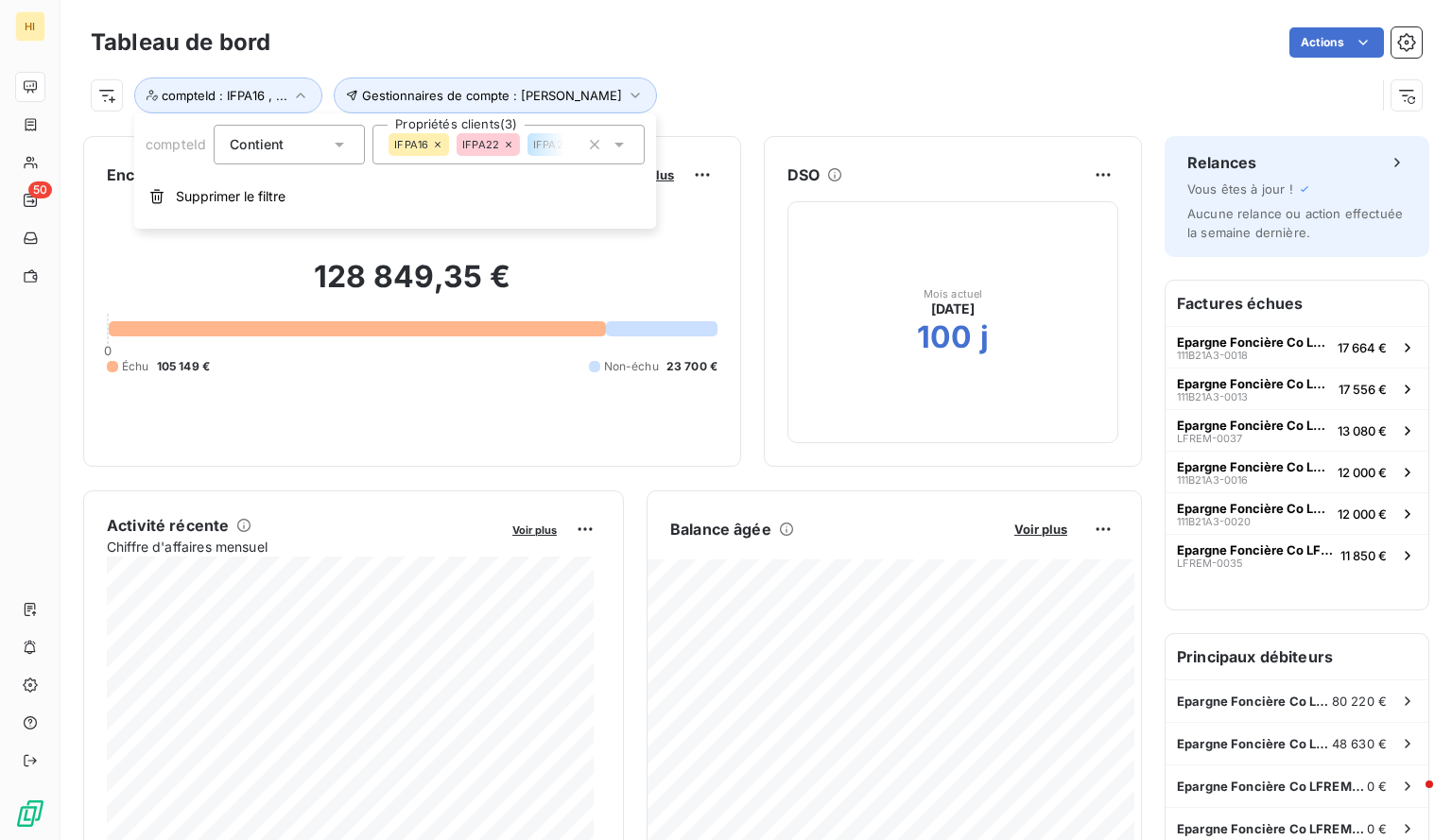
click at [507, 143] on icon at bounding box center [508, 144] width 11 height 11
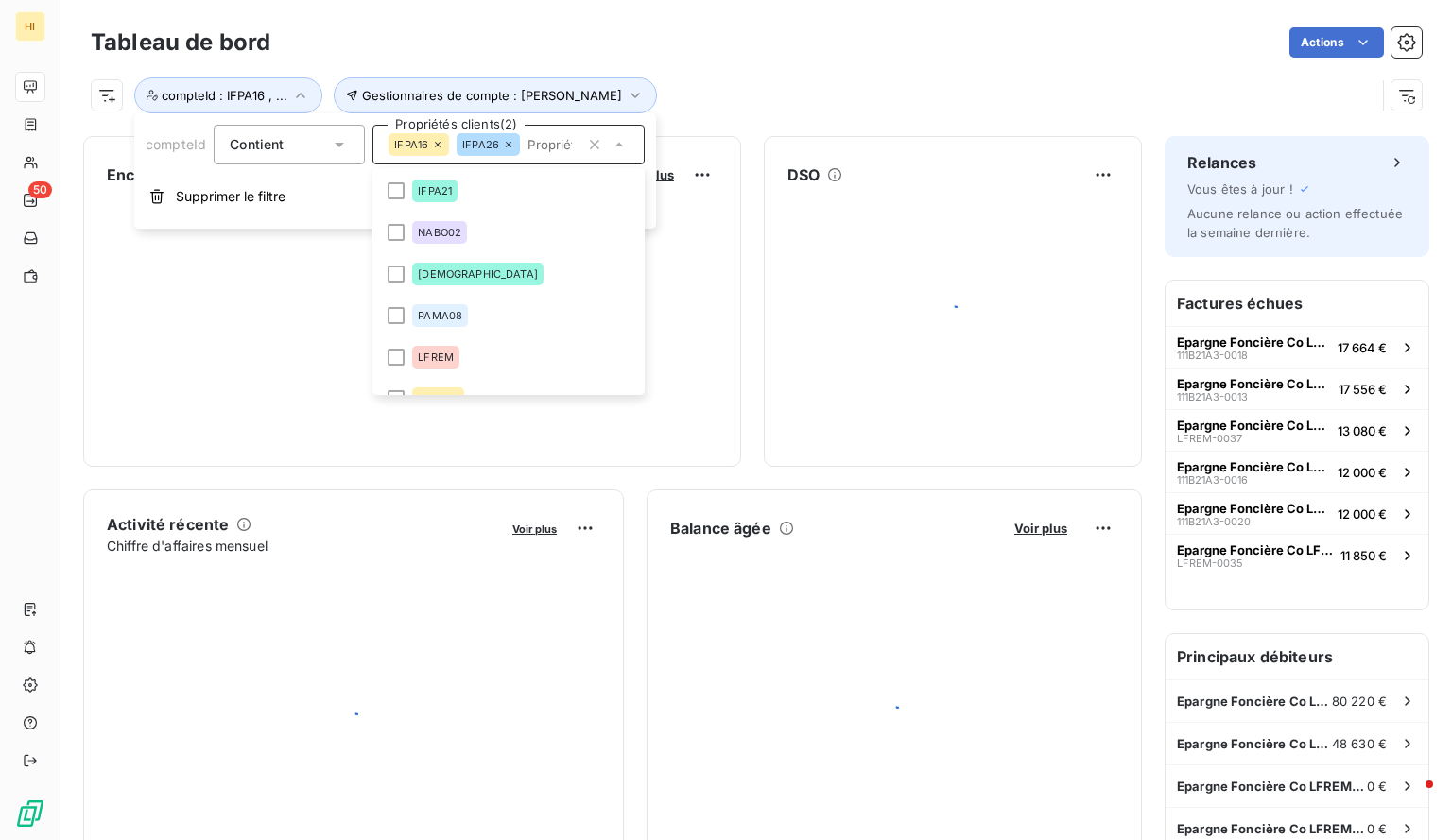
scroll to position [1727, 0]
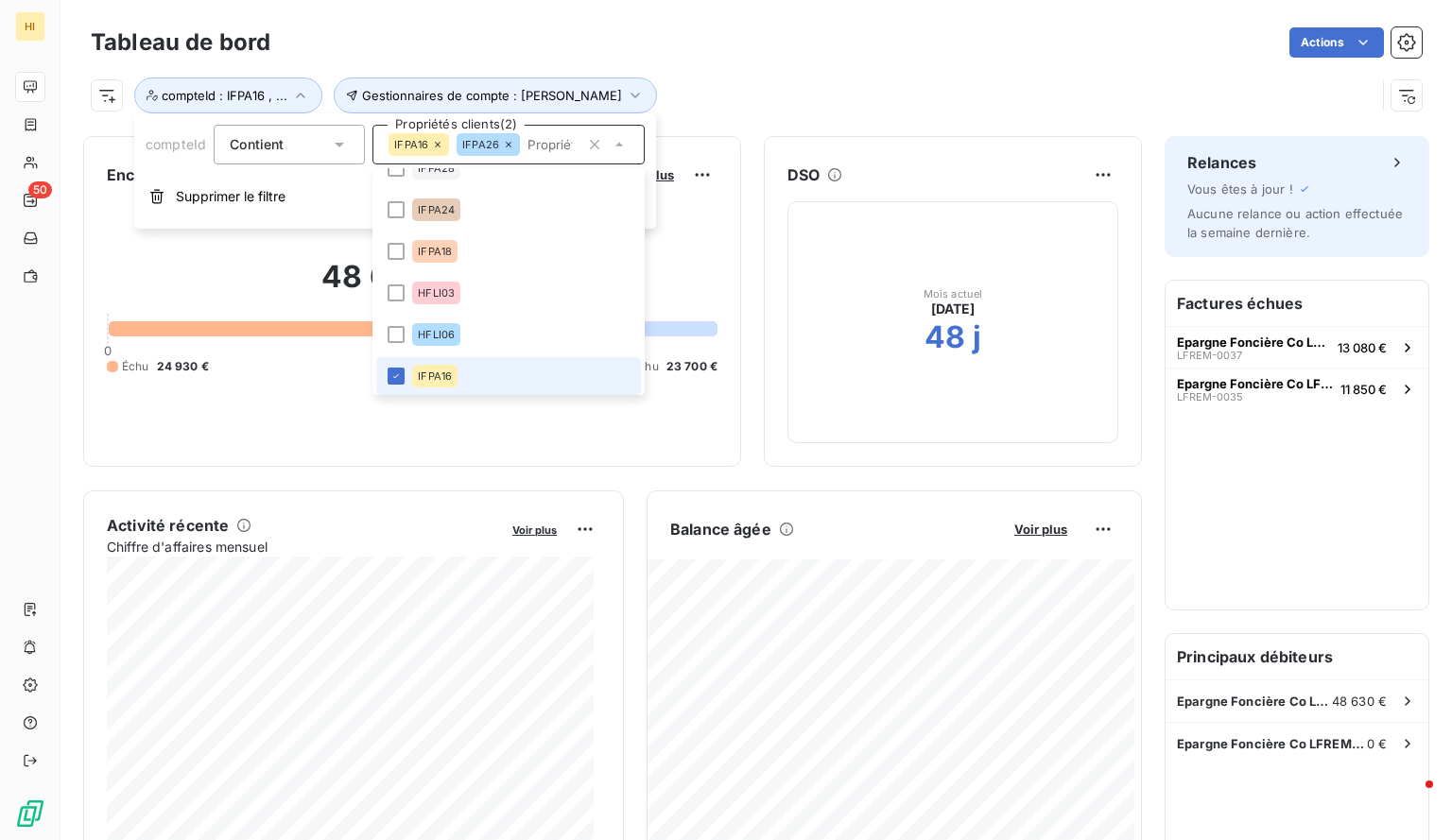
click at [507, 143] on icon at bounding box center [508, 144] width 11 height 11
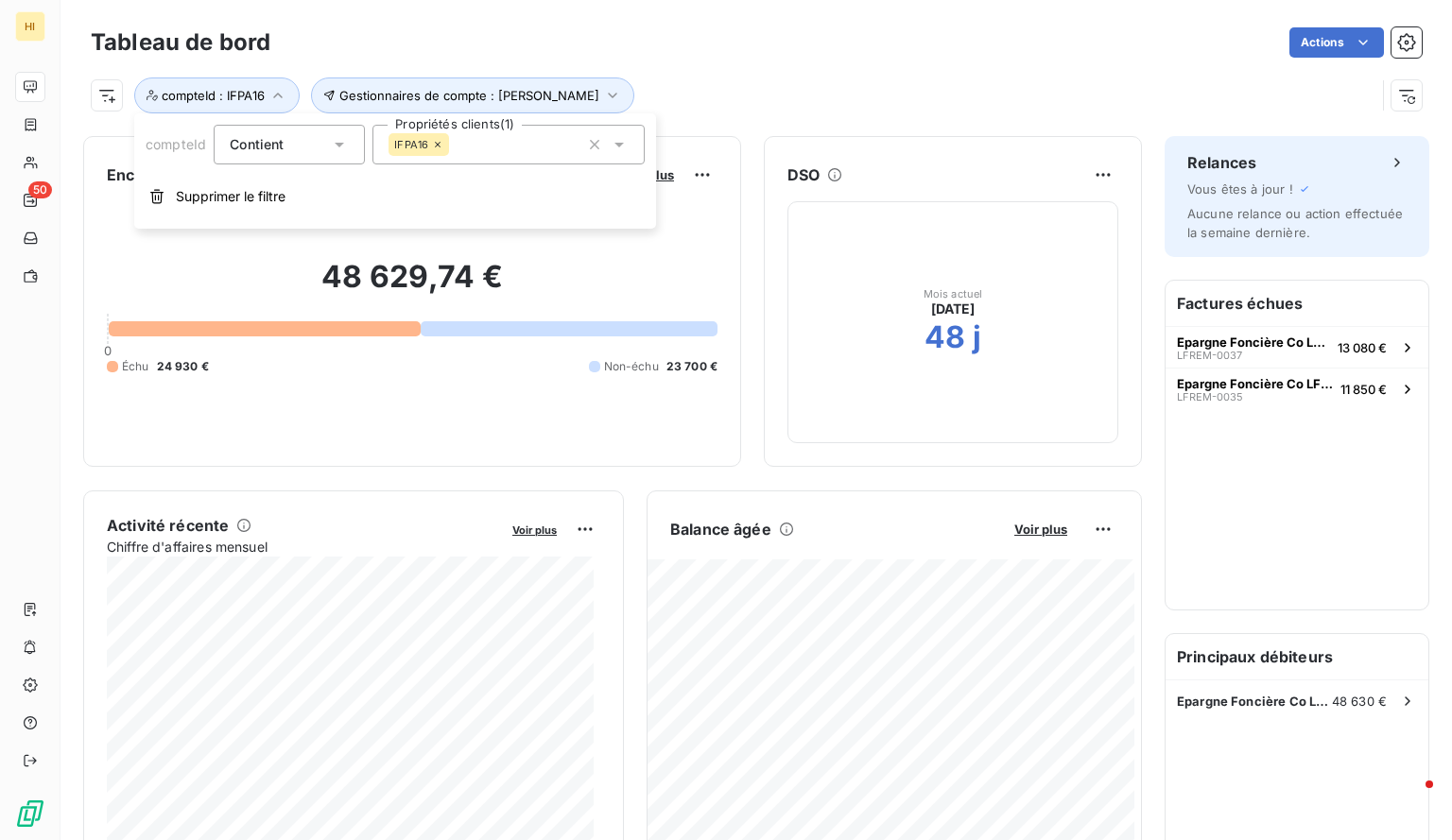
click at [718, 99] on div "Gestionnaires de compte : [PERSON_NAME] : IFPA16" at bounding box center [732, 96] width 1284 height 36
click at [1030, 524] on span "Voir plus" at bounding box center [1040, 528] width 53 height 15
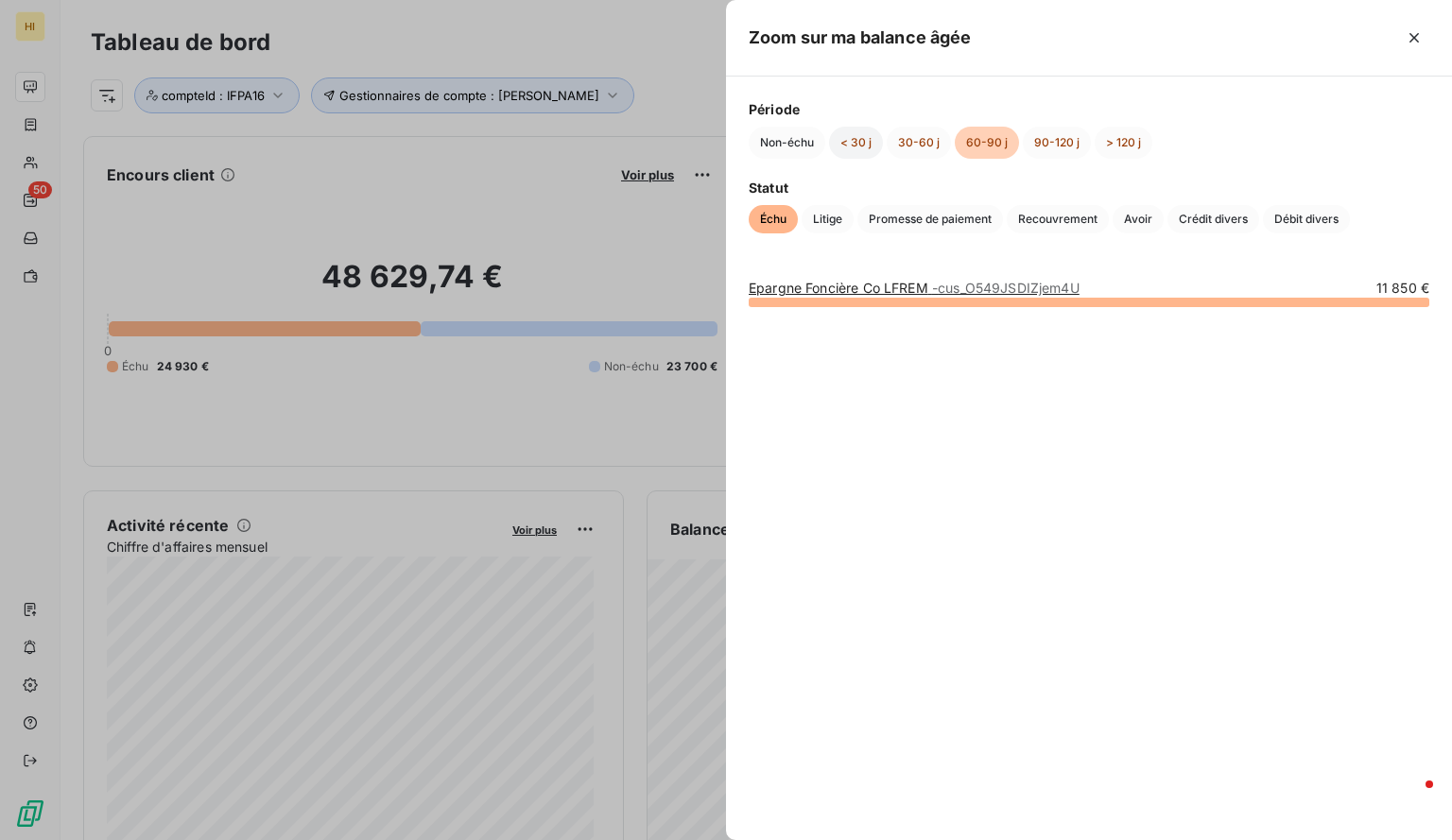
click at [844, 127] on button "< 30 j" at bounding box center [855, 143] width 54 height 32
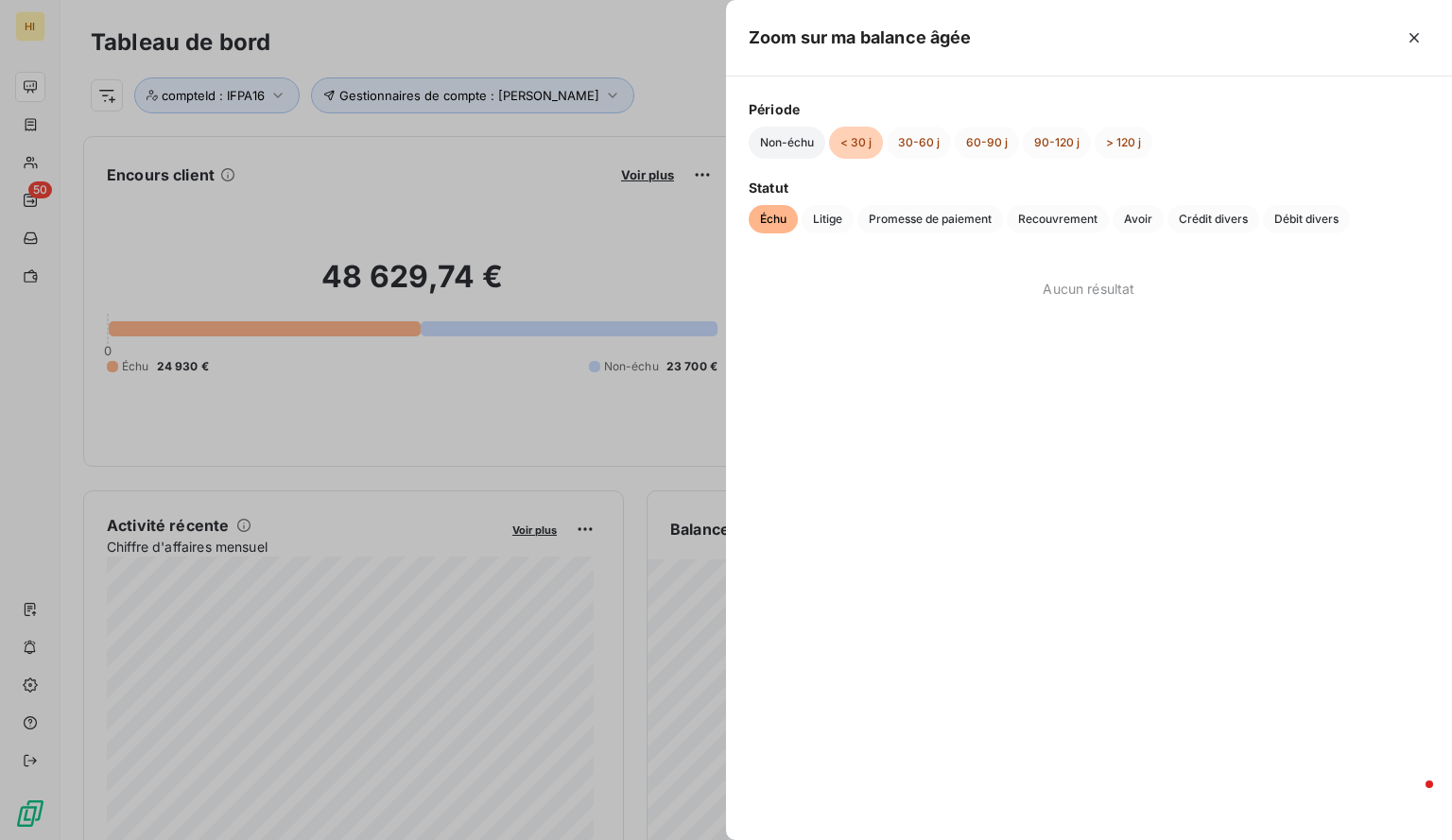
click at [789, 145] on button "Non-échu" at bounding box center [786, 143] width 77 height 32
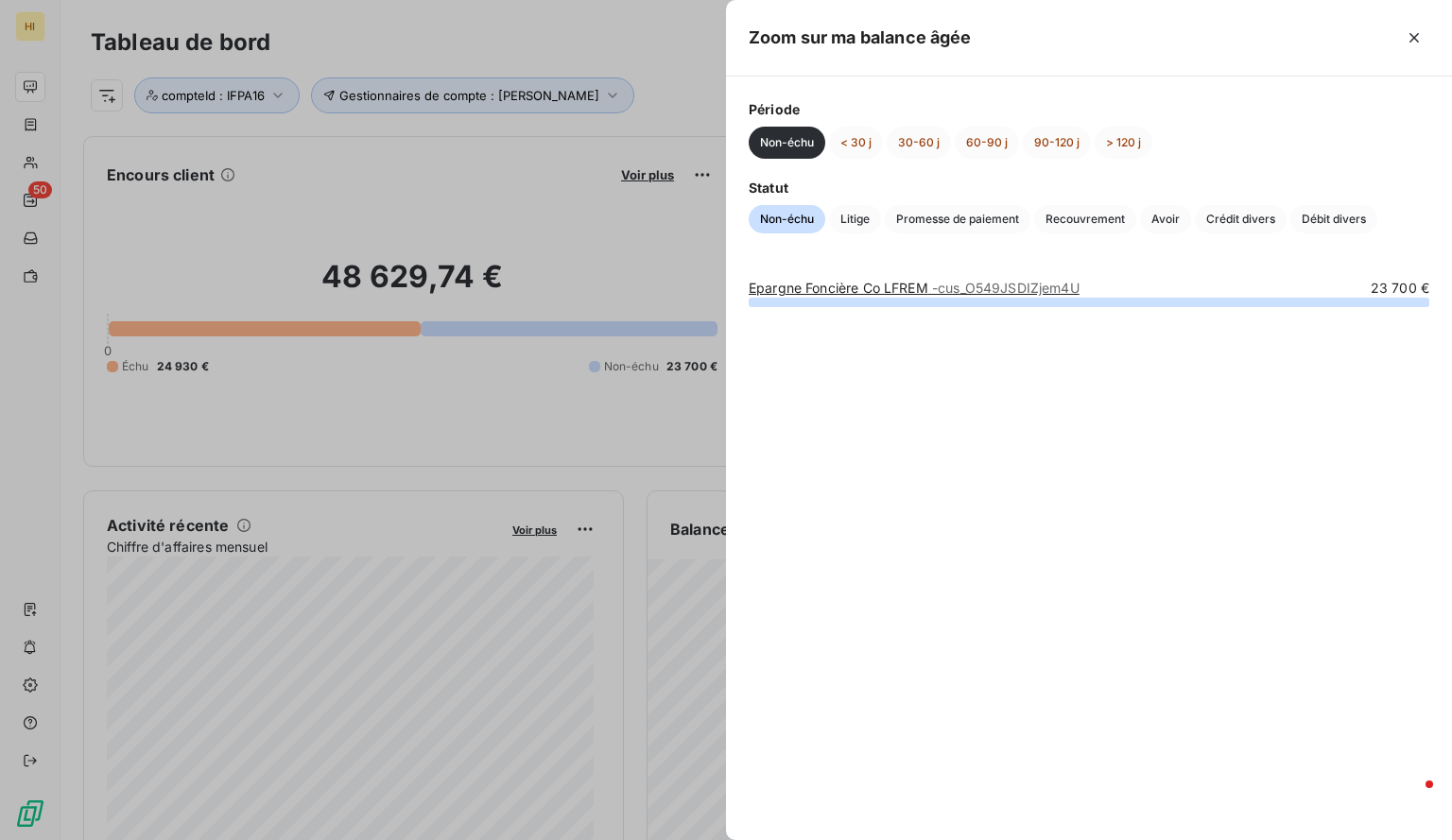
click at [859, 281] on link "Epargne Foncière Co LFREM - cus_O549JSDIZjem4U" at bounding box center [913, 288] width 331 height 16
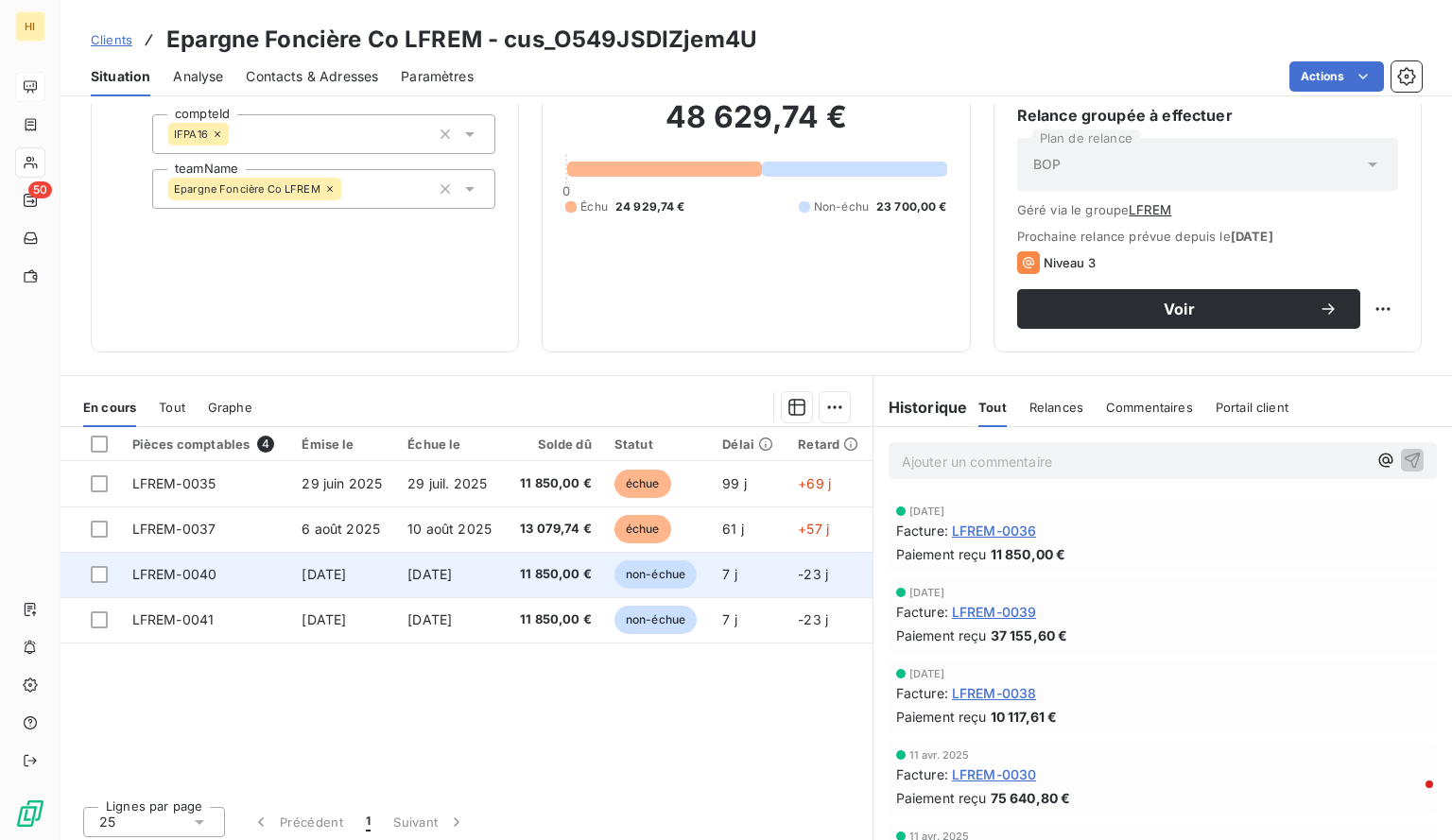
scroll to position [178, 0]
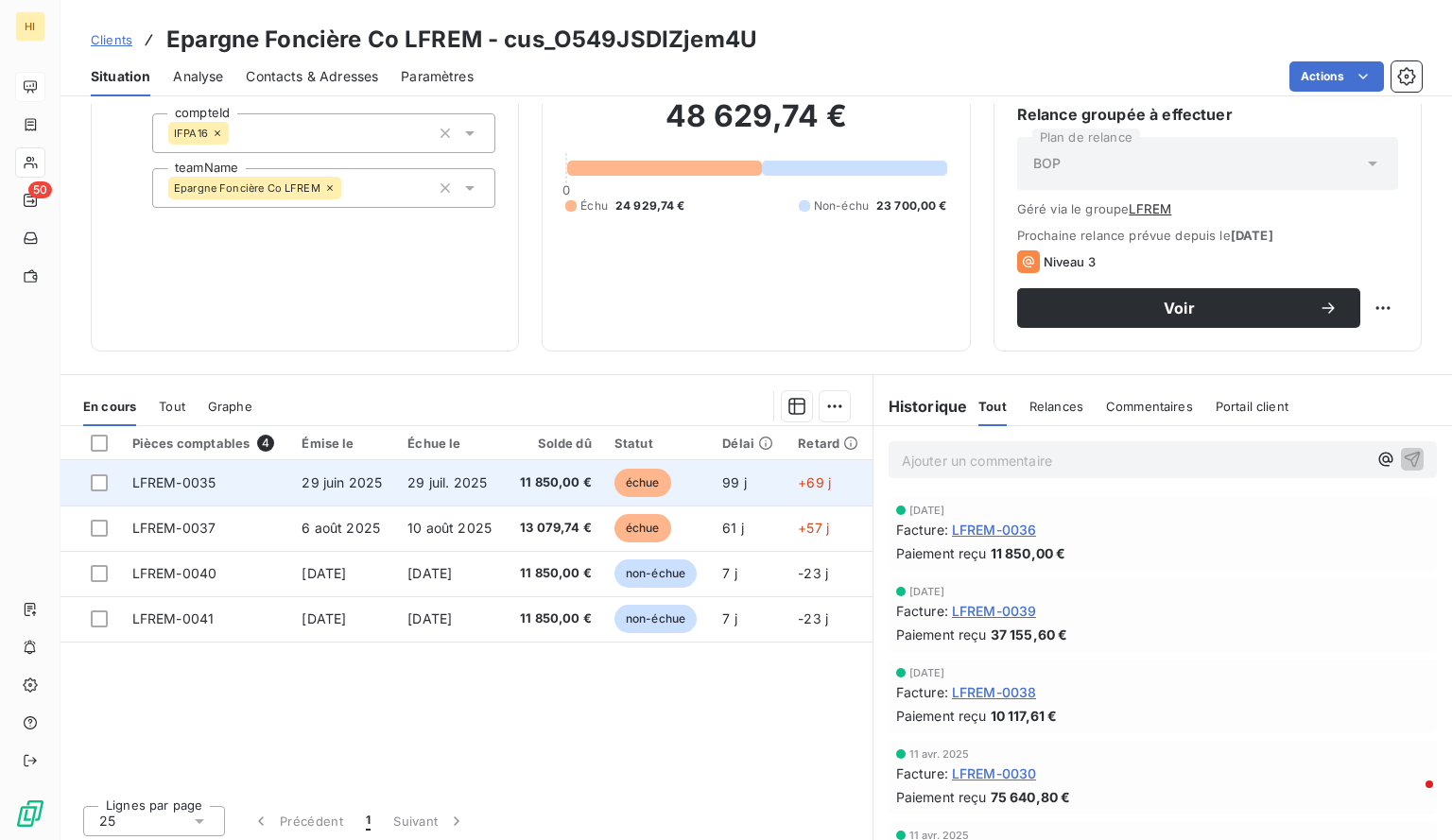
click at [462, 483] on span "29 juil. 2025" at bounding box center [447, 482] width 79 height 16
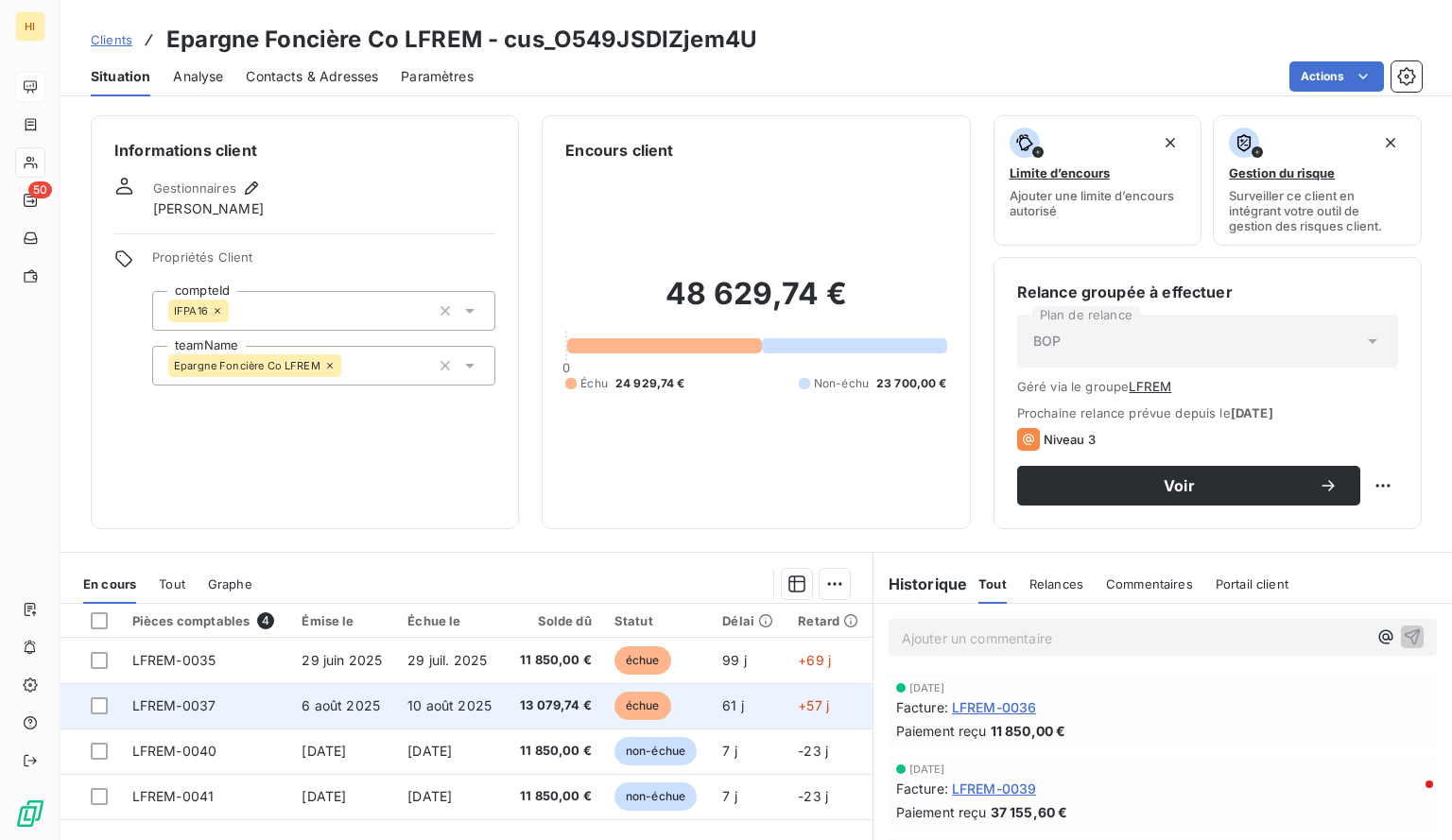
click at [463, 707] on span "10 août 2025" at bounding box center [450, 705] width 84 height 16
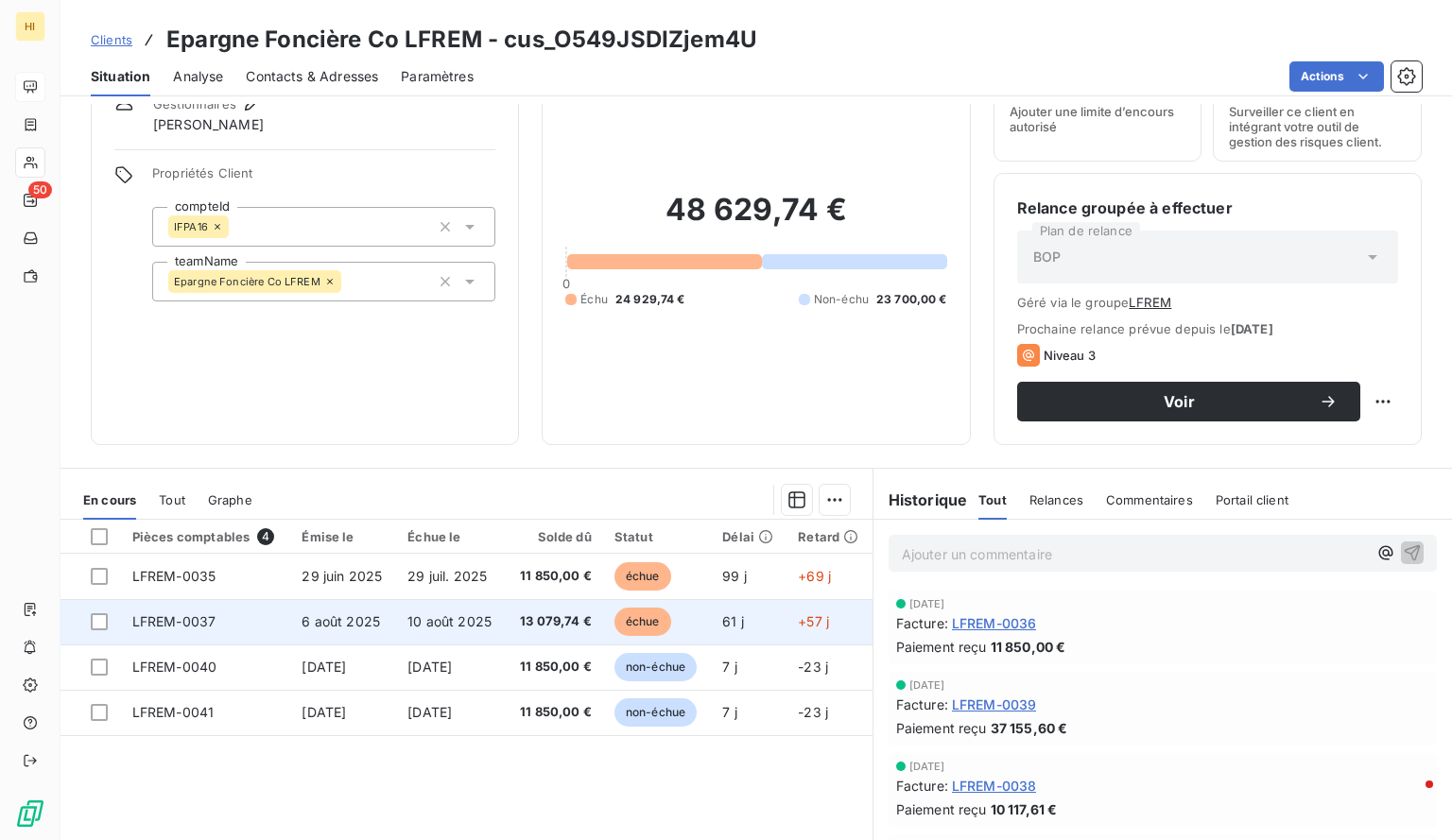
scroll to position [86, 0]
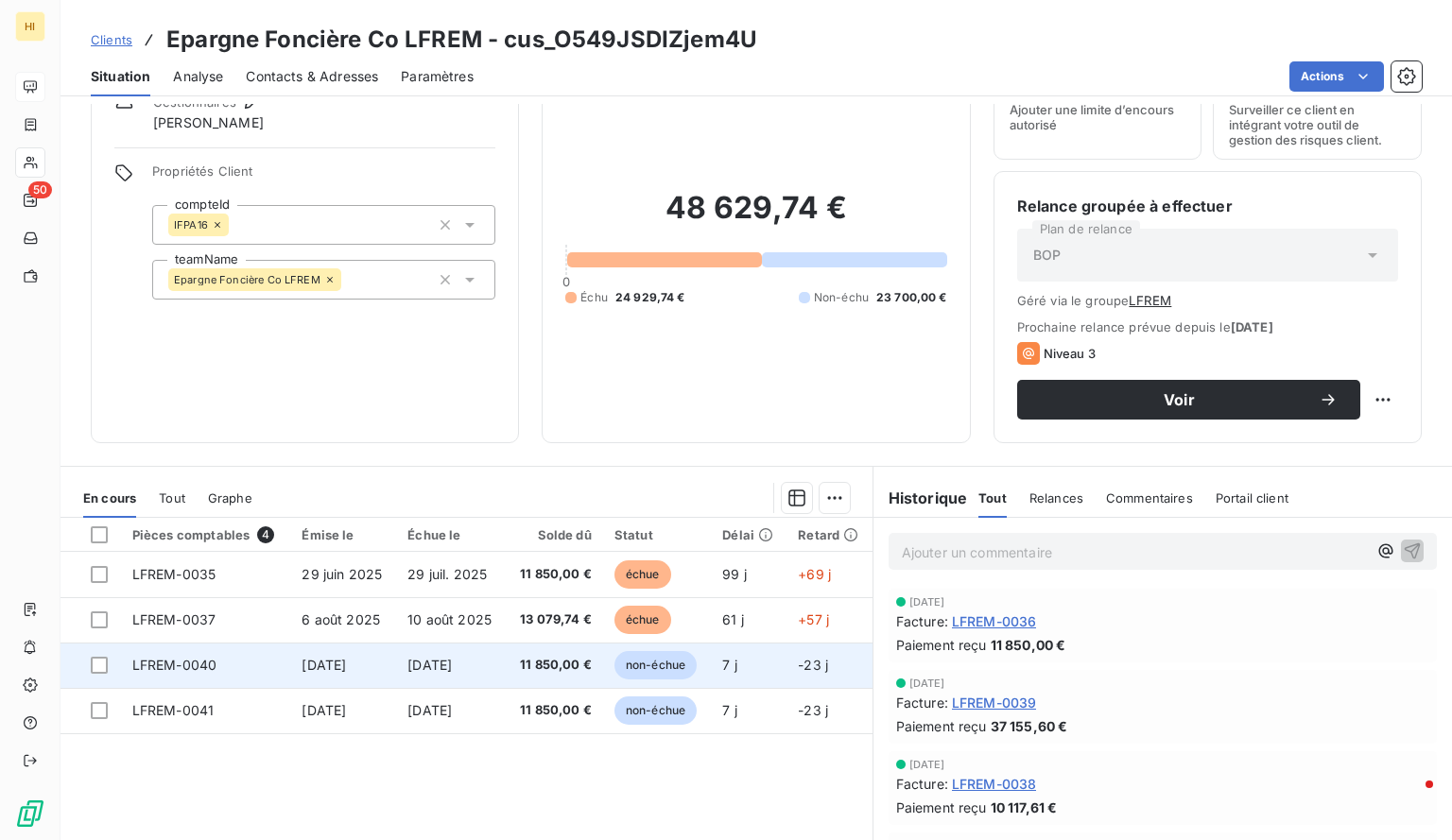
click at [501, 658] on td "[DATE]" at bounding box center [451, 664] width 110 height 45
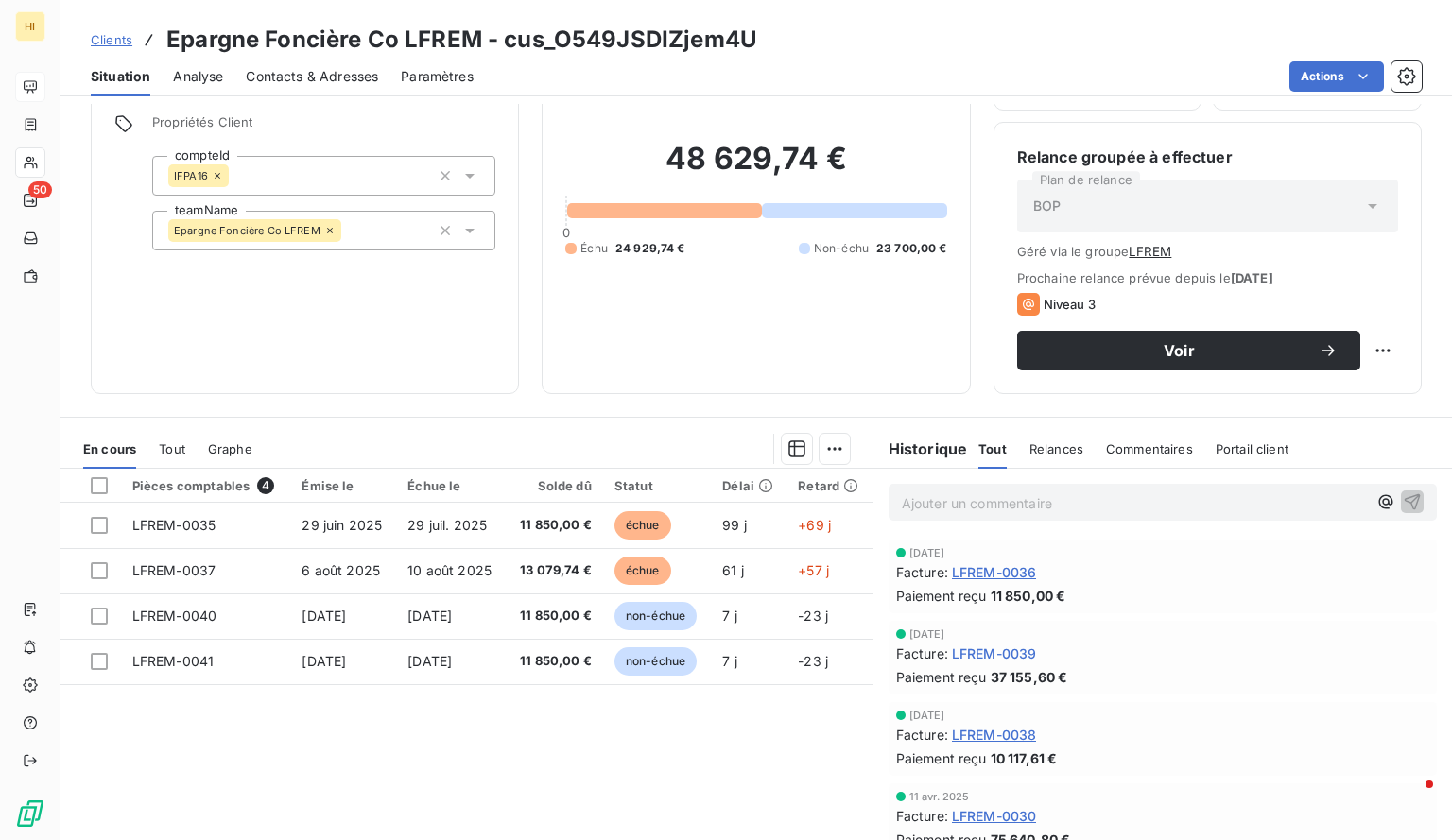
scroll to position [169, 0]
